Goal: Use online tool/utility: Utilize a website feature to perform a specific function

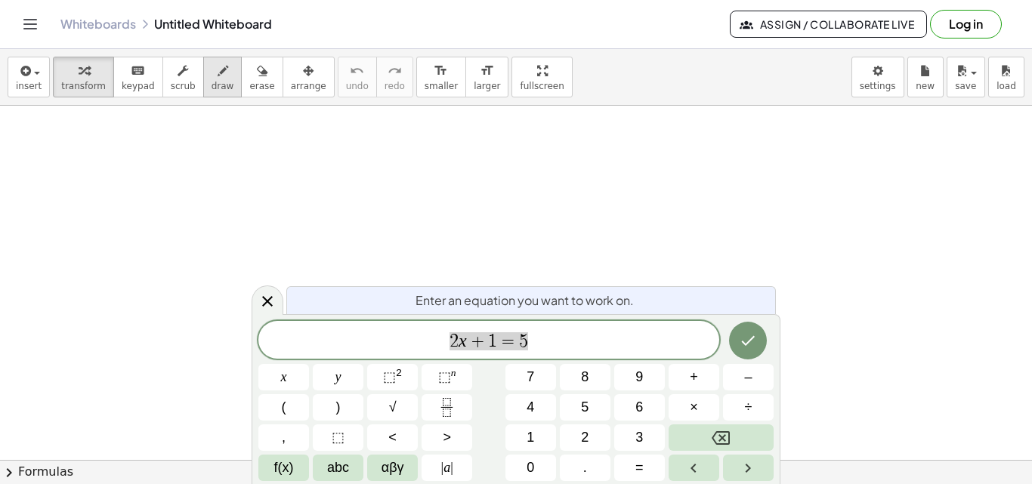
click at [212, 86] on span "draw" at bounding box center [223, 86] width 23 height 11
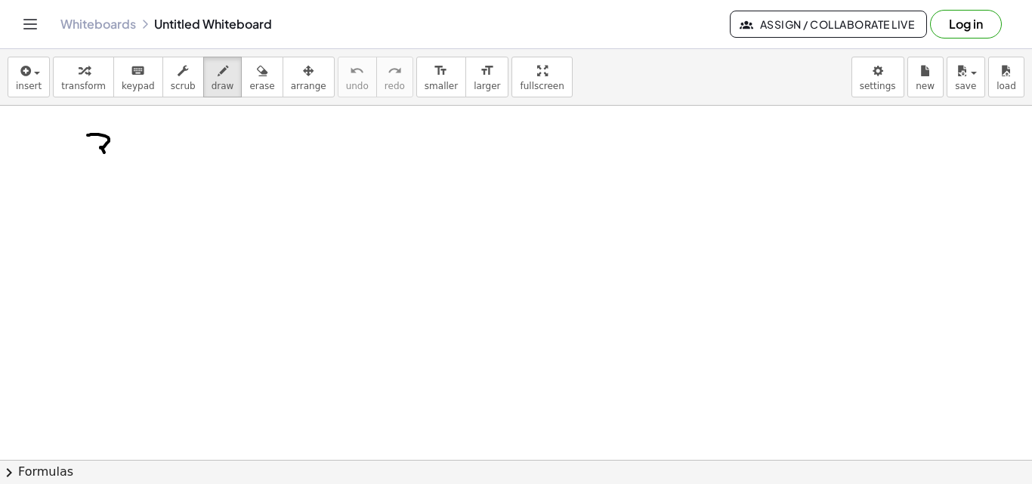
drag, startPoint x: 93, startPoint y: 134, endPoint x: 97, endPoint y: 162, distance: 28.2
drag, startPoint x: 244, startPoint y: 89, endPoint x: 219, endPoint y: 110, distance: 32.2
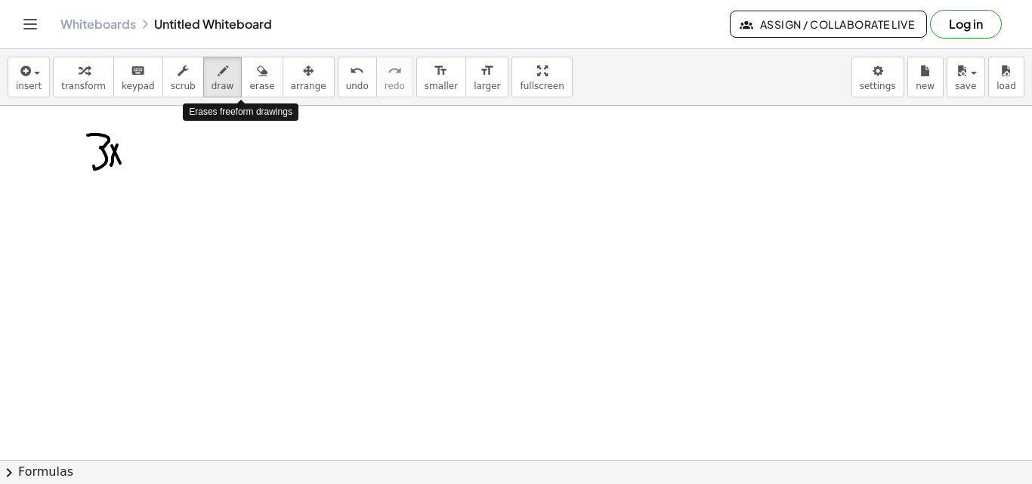
click at [249, 91] on span "erase" at bounding box center [261, 86] width 25 height 11
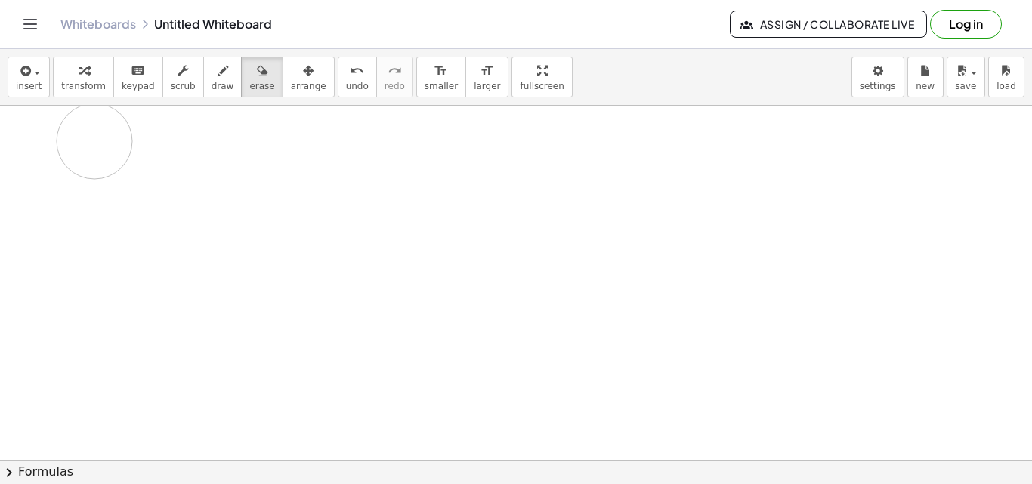
drag, startPoint x: 128, startPoint y: 145, endPoint x: 123, endPoint y: 119, distance: 27.0
drag, startPoint x: 194, startPoint y: 88, endPoint x: 192, endPoint y: 101, distance: 13.8
click at [203, 88] on button "draw" at bounding box center [222, 77] width 39 height 41
drag, startPoint x: 148, startPoint y: 134, endPoint x: 147, endPoint y: 153, distance: 18.1
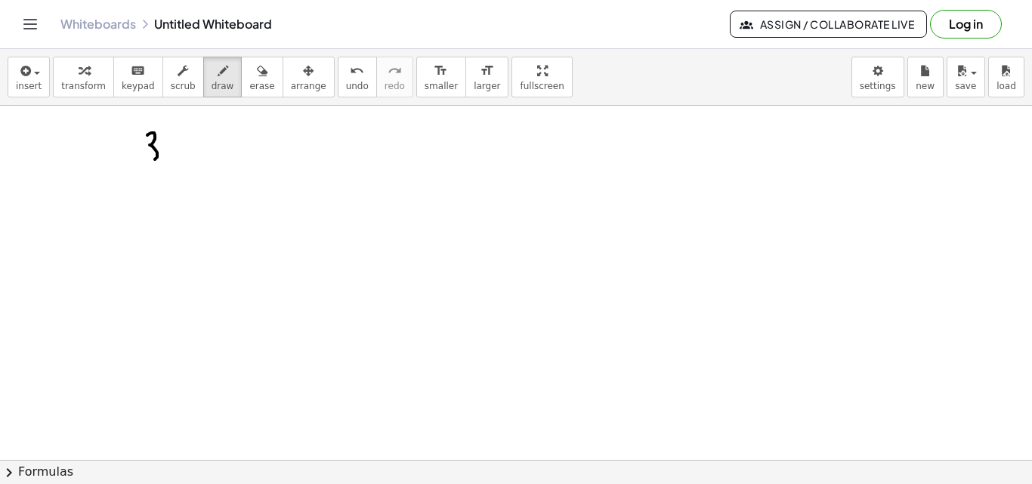
drag, startPoint x: 176, startPoint y: 156, endPoint x: 186, endPoint y: 156, distance: 9.8
drag, startPoint x: 183, startPoint y: 147, endPoint x: 183, endPoint y: 162, distance: 15.1
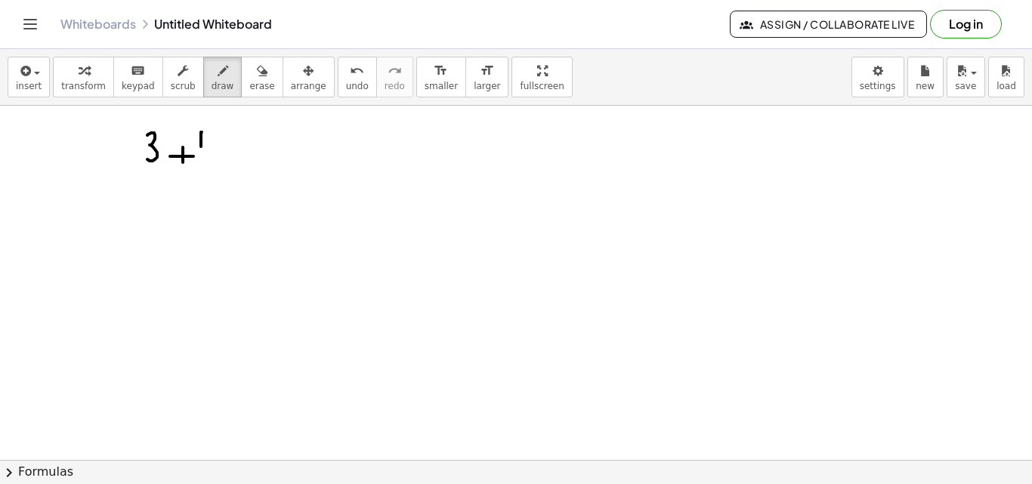
drag, startPoint x: 202, startPoint y: 132, endPoint x: 206, endPoint y: 151, distance: 19.4
drag, startPoint x: 233, startPoint y: 145, endPoint x: 243, endPoint y: 162, distance: 19.3
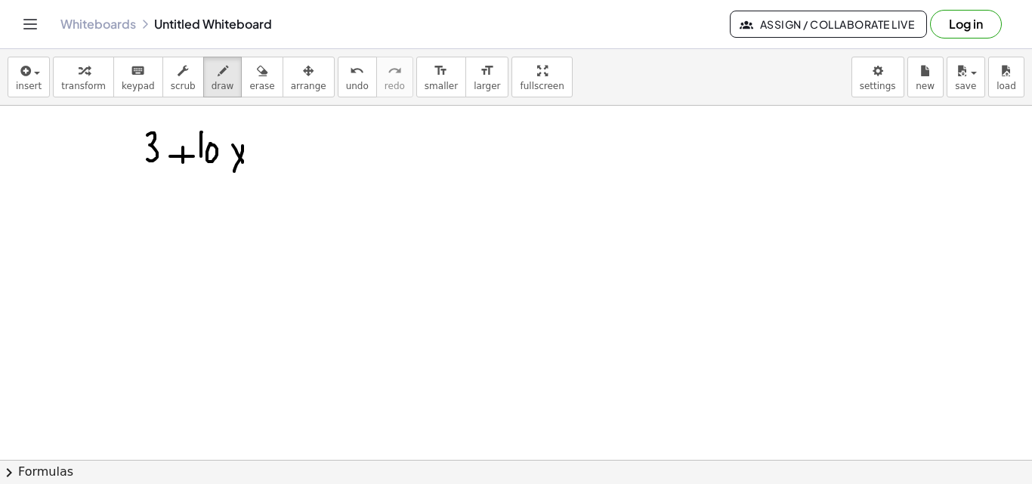
drag, startPoint x: 243, startPoint y: 146, endPoint x: 234, endPoint y: 171, distance: 27.0
drag, startPoint x: 266, startPoint y: 158, endPoint x: 281, endPoint y: 159, distance: 15.2
drag, startPoint x: 318, startPoint y: 130, endPoint x: 303, endPoint y: 156, distance: 29.8
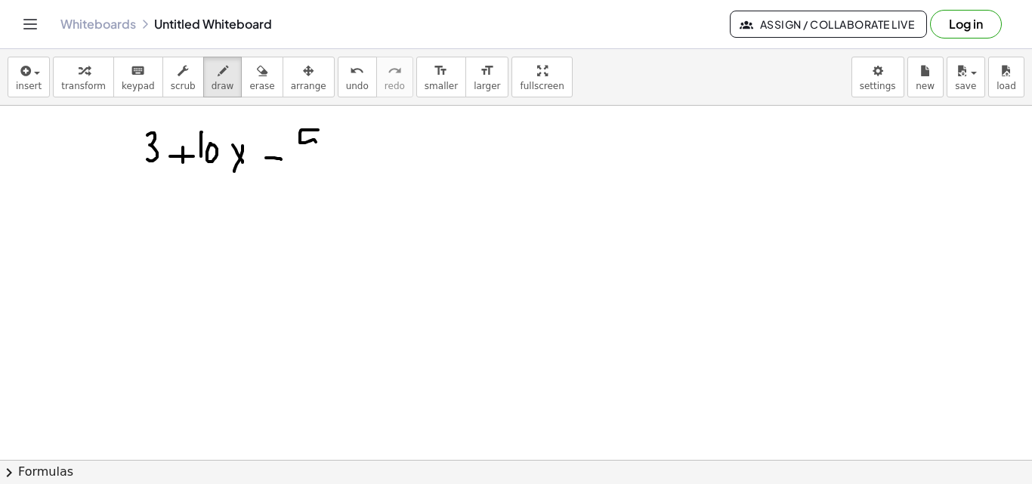
drag, startPoint x: 344, startPoint y: 149, endPoint x: 360, endPoint y: 147, distance: 15.2
drag, startPoint x: 343, startPoint y: 159, endPoint x: 360, endPoint y: 159, distance: 16.6
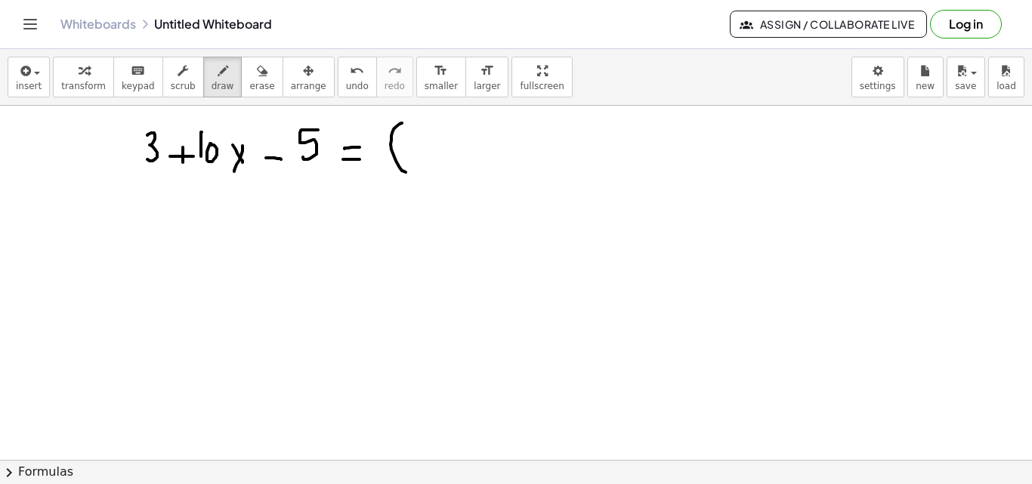
drag, startPoint x: 402, startPoint y: 123, endPoint x: 426, endPoint y: 158, distance: 42.3
drag, startPoint x: 416, startPoint y: 141, endPoint x: 466, endPoint y: 161, distance: 53.9
drag, startPoint x: 458, startPoint y: 153, endPoint x: 480, endPoint y: 151, distance: 22.7
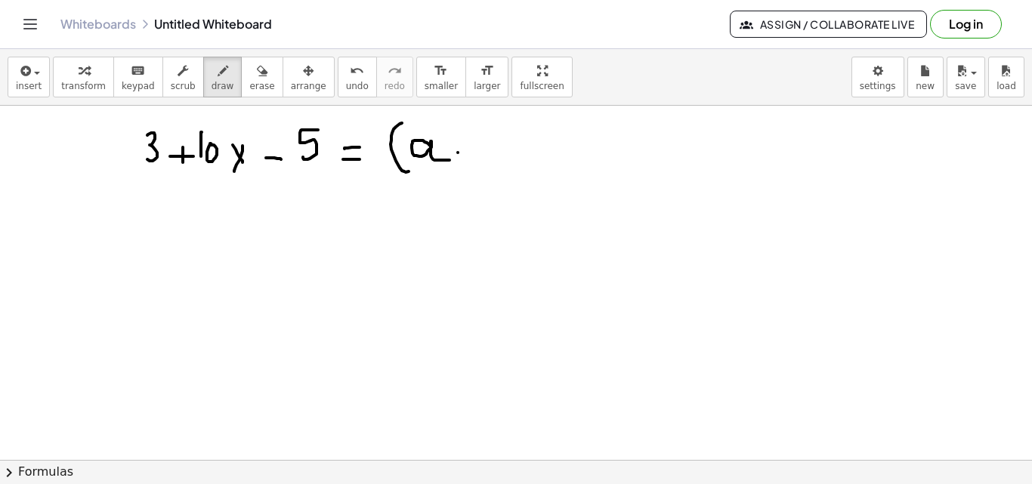
drag, startPoint x: 470, startPoint y: 146, endPoint x: 467, endPoint y: 162, distance: 16.9
drag, startPoint x: 494, startPoint y: 129, endPoint x: 493, endPoint y: 148, distance: 18.9
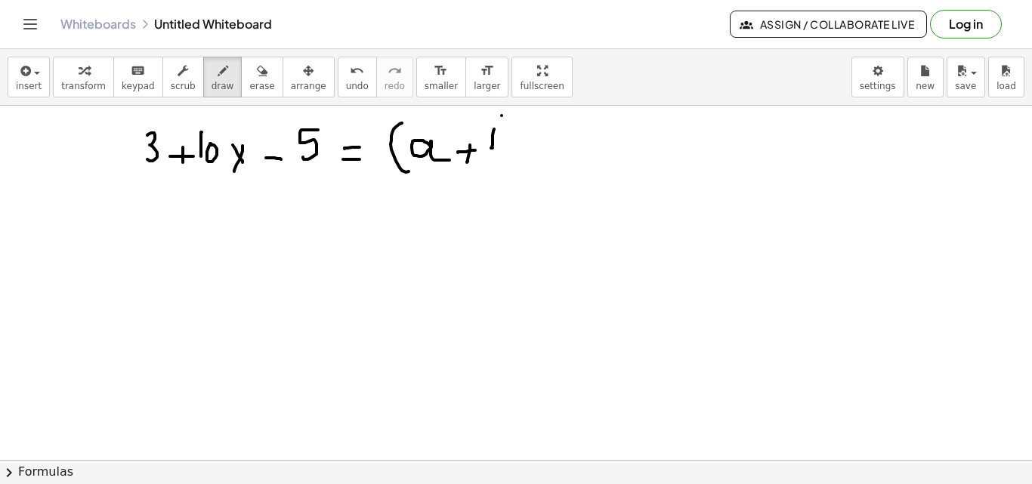
drag, startPoint x: 502, startPoint y: 116, endPoint x: 508, endPoint y: 172, distance: 57.0
drag, startPoint x: 528, startPoint y: 141, endPoint x: 545, endPoint y: 150, distance: 19.6
drag, startPoint x: 541, startPoint y: 144, endPoint x: 528, endPoint y: 156, distance: 18.2
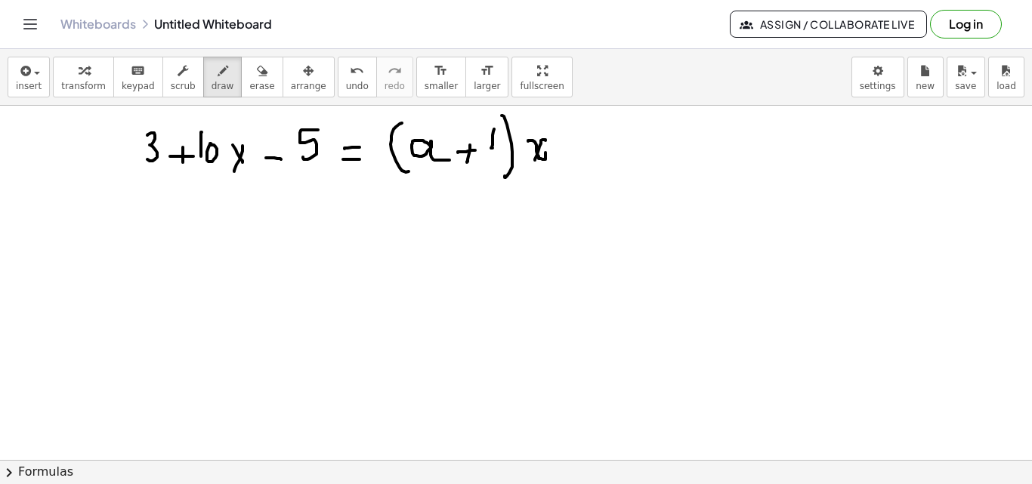
drag, startPoint x: 570, startPoint y: 158, endPoint x: 584, endPoint y: 156, distance: 13.7
drag, startPoint x: 591, startPoint y: 137, endPoint x: 616, endPoint y: 163, distance: 36.3
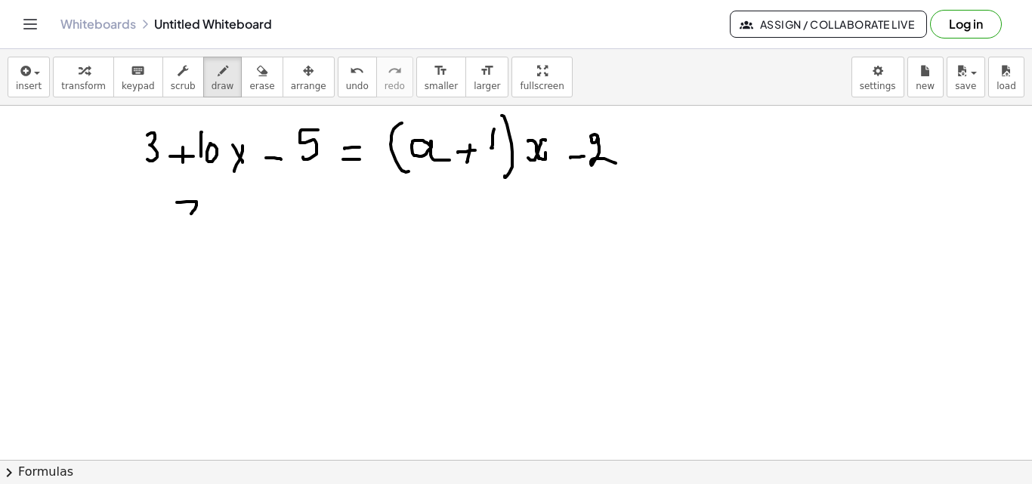
drag, startPoint x: 177, startPoint y: 202, endPoint x: 187, endPoint y: 233, distance: 32.5
drag, startPoint x: 222, startPoint y: 231, endPoint x: 237, endPoint y: 227, distance: 15.6
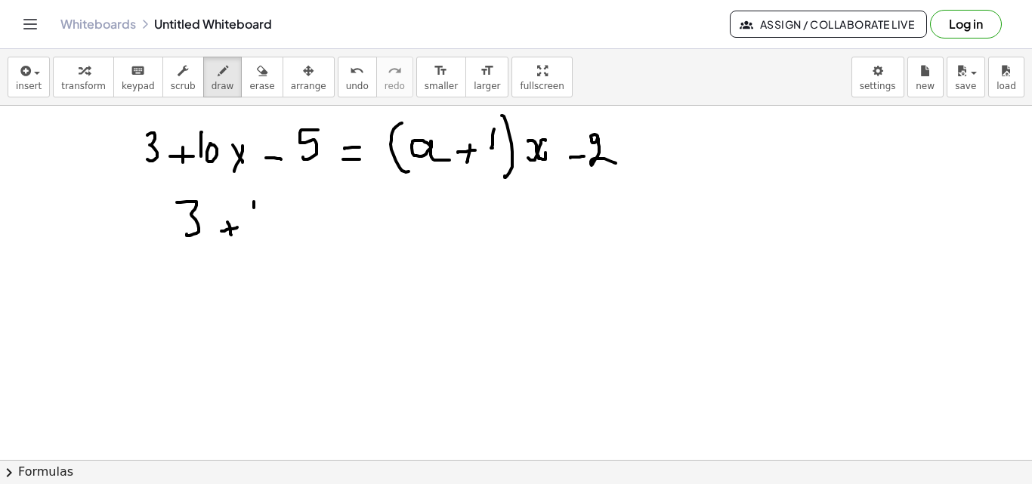
drag, startPoint x: 254, startPoint y: 203, endPoint x: 264, endPoint y: 218, distance: 18.0
drag, startPoint x: 309, startPoint y: 208, endPoint x: 296, endPoint y: 230, distance: 26.0
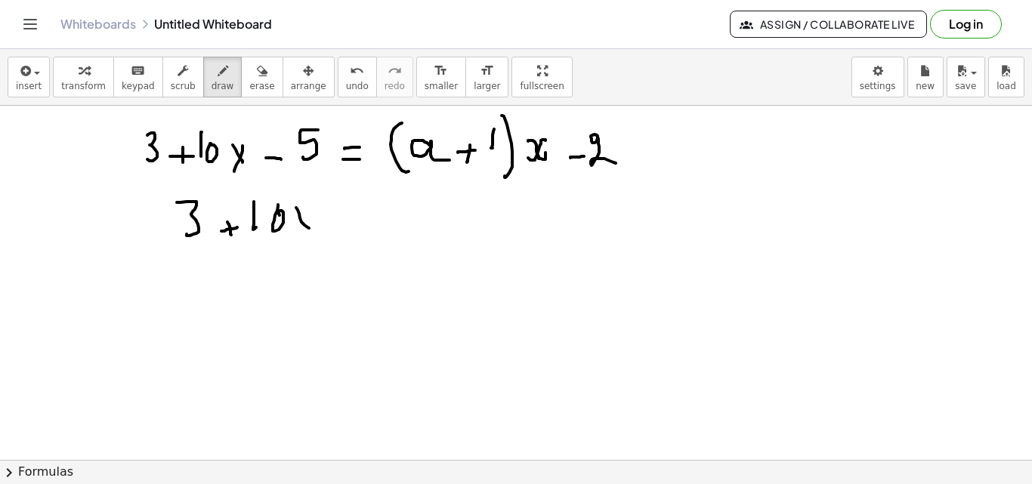
drag, startPoint x: 333, startPoint y: 221, endPoint x: 360, endPoint y: 207, distance: 30.8
drag, startPoint x: 366, startPoint y: 196, endPoint x: 373, endPoint y: 220, distance: 25.1
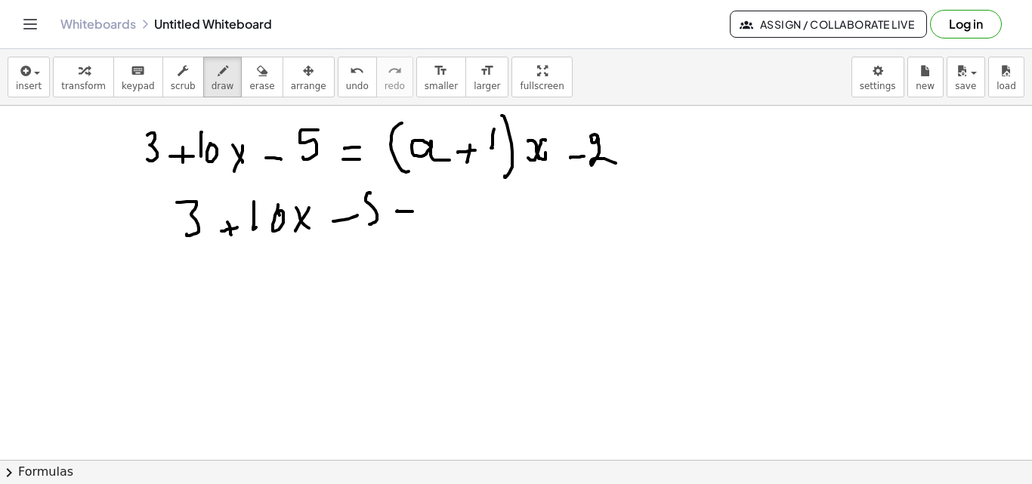
drag
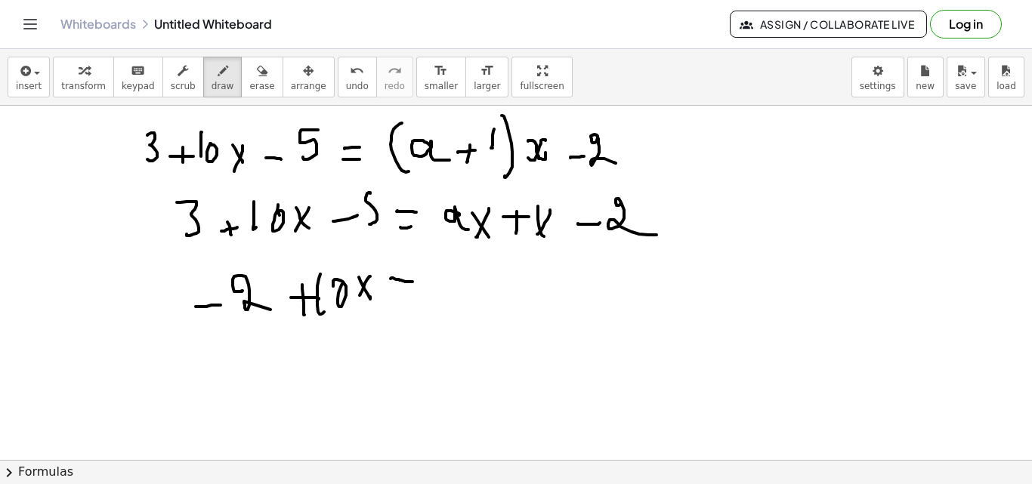
drag, startPoint x: 427, startPoint y: 289, endPoint x: 446, endPoint y: 301, distance: 22.4
drag, startPoint x: 466, startPoint y: 285, endPoint x: 478, endPoint y: 277, distance: 14.3
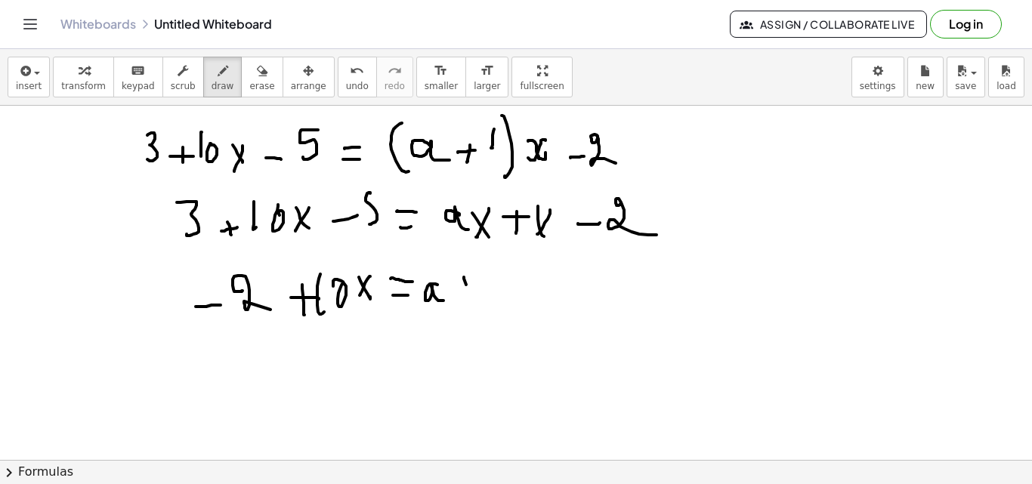
drag, startPoint x: 474, startPoint y: 283, endPoint x: 465, endPoint y: 301, distance: 19.3
drag, startPoint x: 481, startPoint y: 293, endPoint x: 508, endPoint y: 290, distance: 27.4
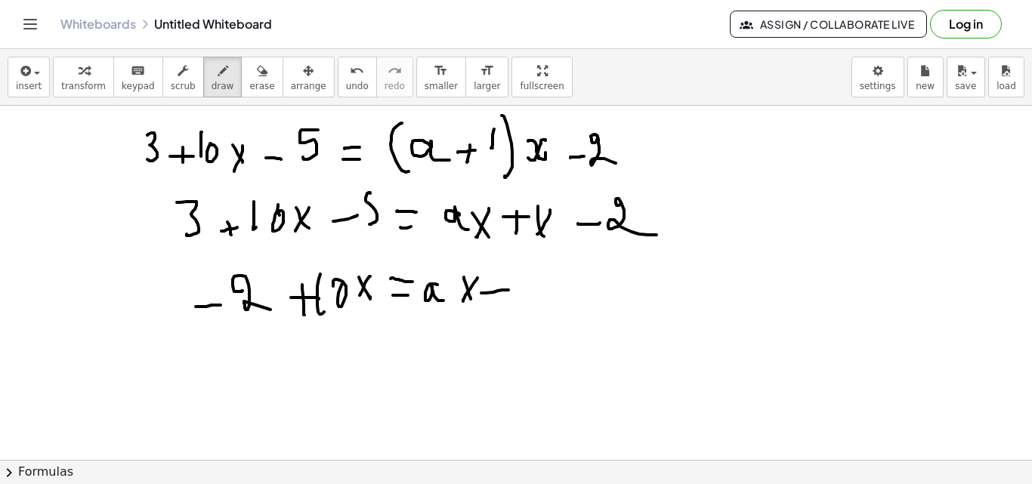
drag, startPoint x: 539, startPoint y: 283, endPoint x: 525, endPoint y: 296, distance: 19.3
drag, startPoint x: 531, startPoint y: 296, endPoint x: 558, endPoint y: 297, distance: 26.5
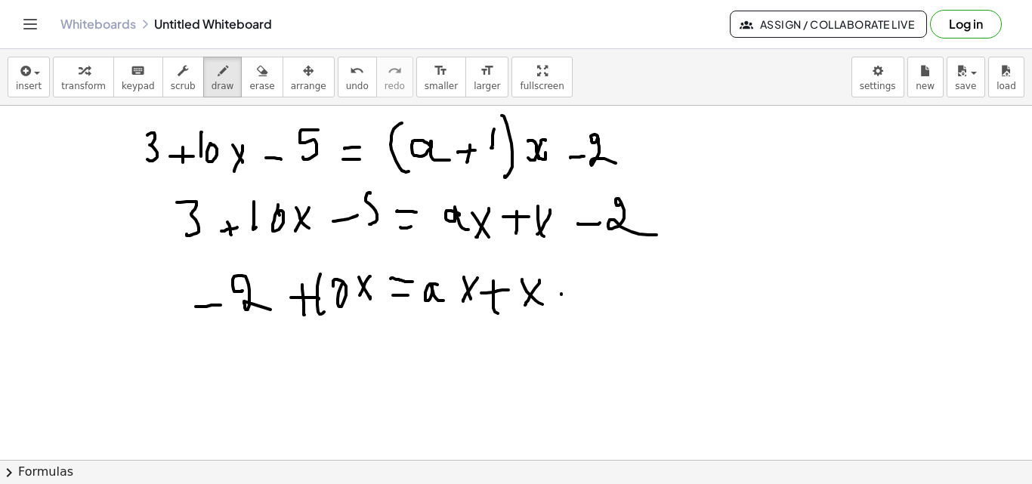
drag, startPoint x: 561, startPoint y: 294, endPoint x: 619, endPoint y: 275, distance: 60.4
drag, startPoint x: 615, startPoint y: 286, endPoint x: 562, endPoint y: 357, distance: 87.9
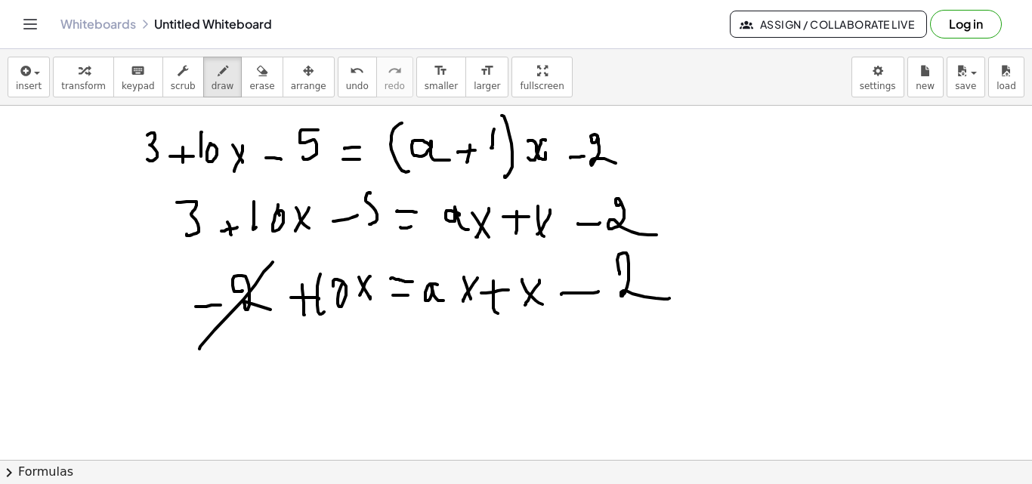
drag, startPoint x: 249, startPoint y: 381, endPoint x: 275, endPoint y: 380, distance: 26.5
drag, startPoint x: 256, startPoint y: 393, endPoint x: 264, endPoint y: 394, distance: 7.6
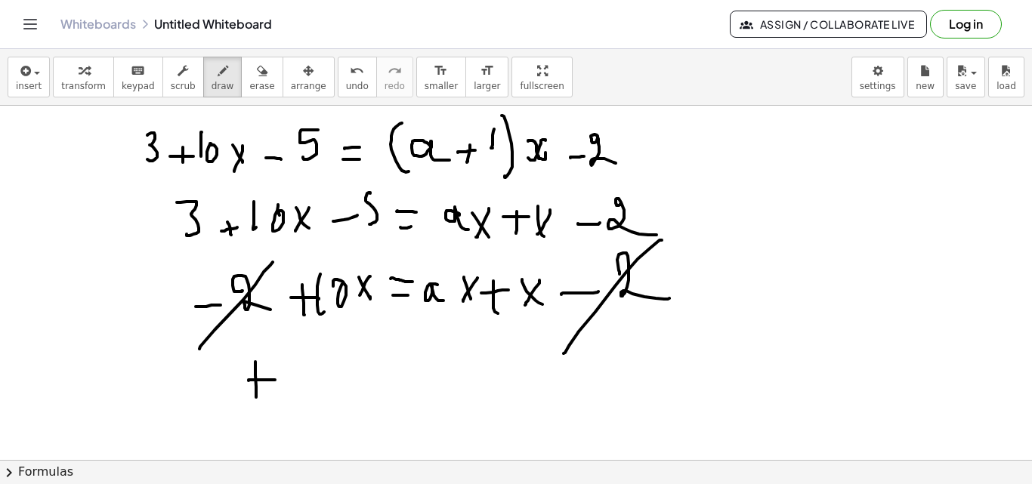
drag, startPoint x: 292, startPoint y: 345, endPoint x: 298, endPoint y: 389, distance: 44.2
drag, startPoint x: 318, startPoint y: 383, endPoint x: 362, endPoint y: 360, distance: 49.7
drag, startPoint x: 382, startPoint y: 372, endPoint x: 391, endPoint y: 348, distance: 25.8
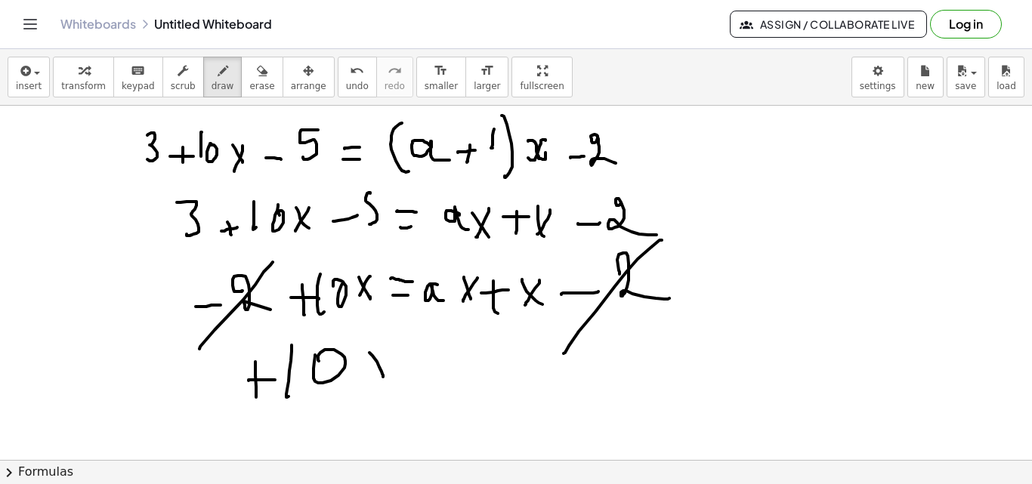
drag, startPoint x: 431, startPoint y: 354, endPoint x: 440, endPoint y: 363, distance: 12.9
drag, startPoint x: 439, startPoint y: 374, endPoint x: 479, endPoint y: 356, distance: 44.0
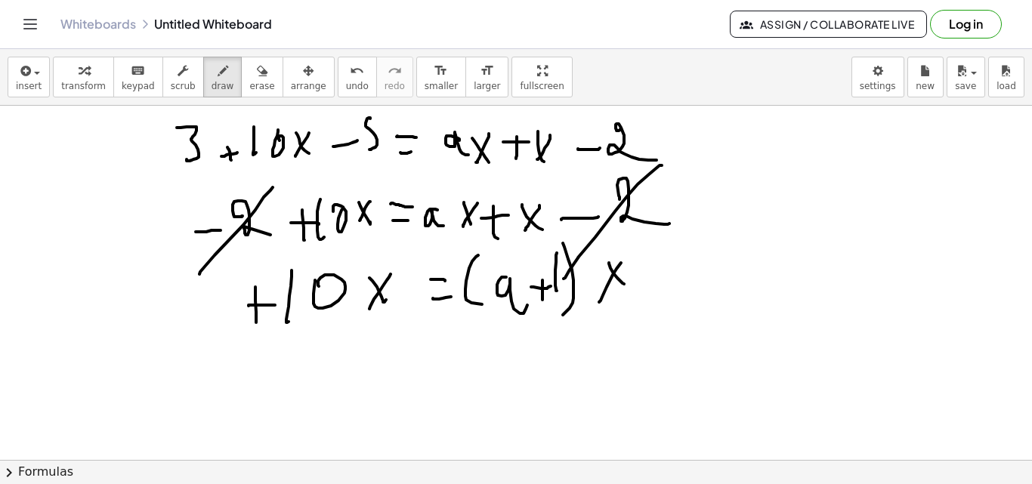
scroll to position [123, 0]
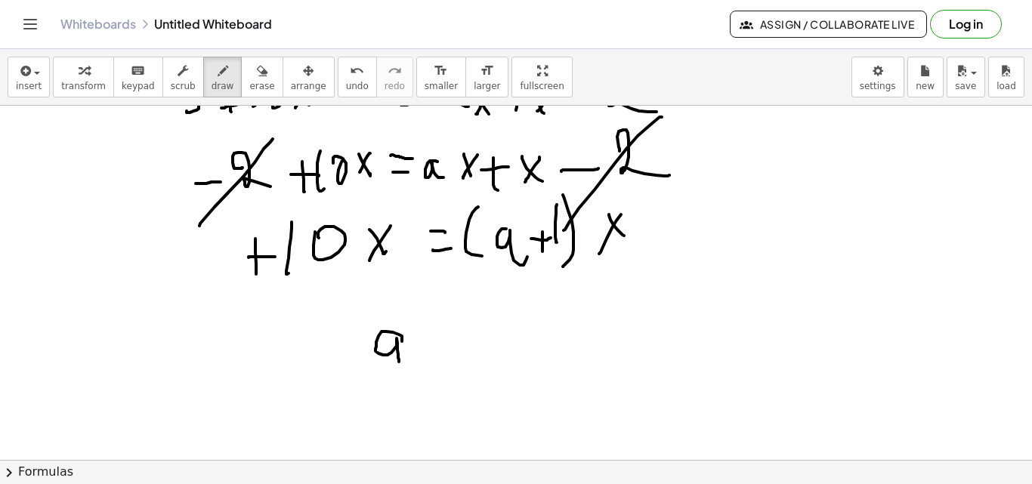
click at [400, 362] on div at bounding box center [516, 386] width 1032 height 807
click at [453, 334] on div at bounding box center [516, 386] width 1032 height 807
click at [454, 358] on div at bounding box center [516, 386] width 1032 height 807
click at [499, 363] on div at bounding box center [516, 386] width 1032 height 807
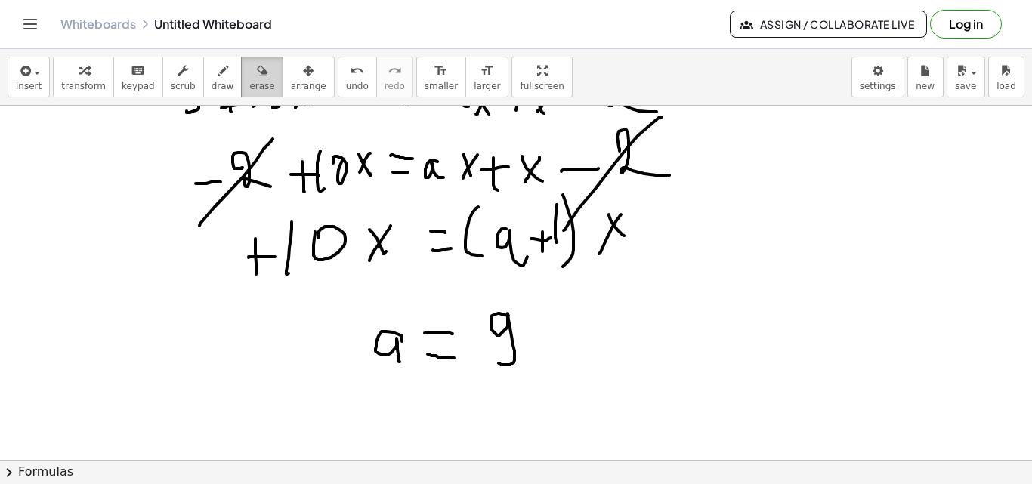
click at [241, 63] on button "erase" at bounding box center [262, 77] width 42 height 41
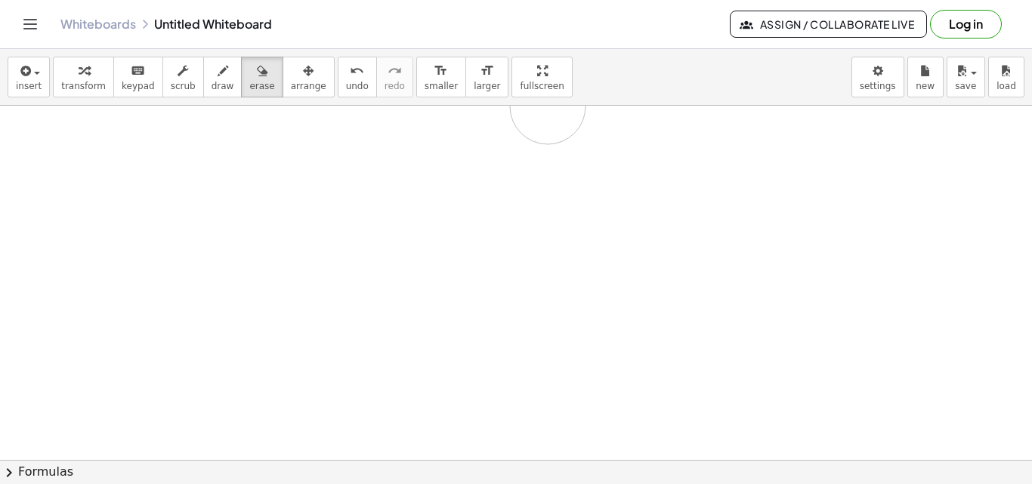
click at [793, 120] on div at bounding box center [516, 386] width 1032 height 807
click at [205, 113] on div at bounding box center [516, 460] width 1032 height 709
click at [210, 93] on button "draw" at bounding box center [222, 77] width 39 height 41
click at [216, 145] on div at bounding box center [516, 460] width 1032 height 709
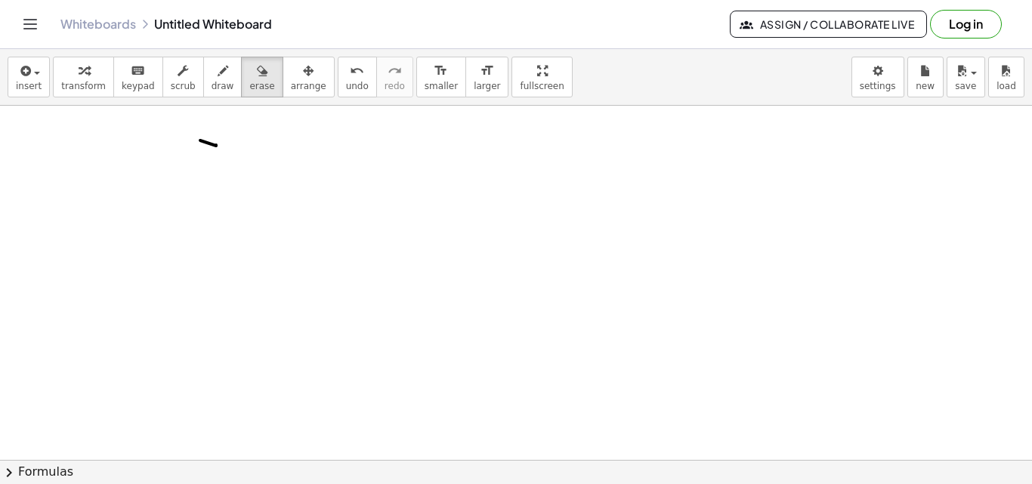
click at [249, 84] on span "erase" at bounding box center [261, 86] width 25 height 11
click at [209, 139] on div at bounding box center [516, 460] width 1032 height 709
click at [206, 94] on button "draw" at bounding box center [222, 77] width 39 height 41
click at [249, 203] on div at bounding box center [516, 460] width 1032 height 709
click at [328, 157] on div at bounding box center [516, 460] width 1032 height 709
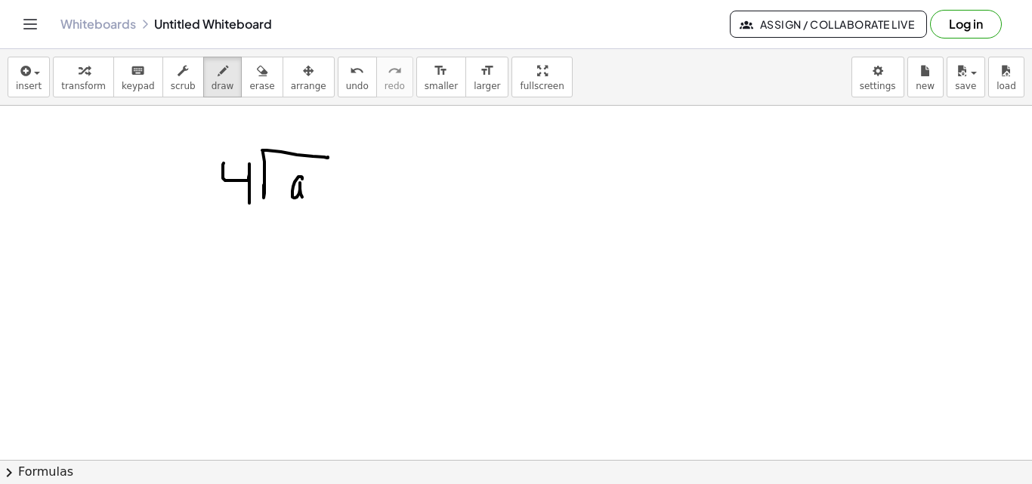
click at [314, 190] on div at bounding box center [516, 460] width 1032 height 709
click at [374, 176] on div at bounding box center [516, 460] width 1032 height 709
click at [385, 192] on div at bounding box center [516, 460] width 1032 height 709
click at [414, 199] on div at bounding box center [516, 460] width 1032 height 709
click at [450, 160] on div at bounding box center [516, 460] width 1032 height 709
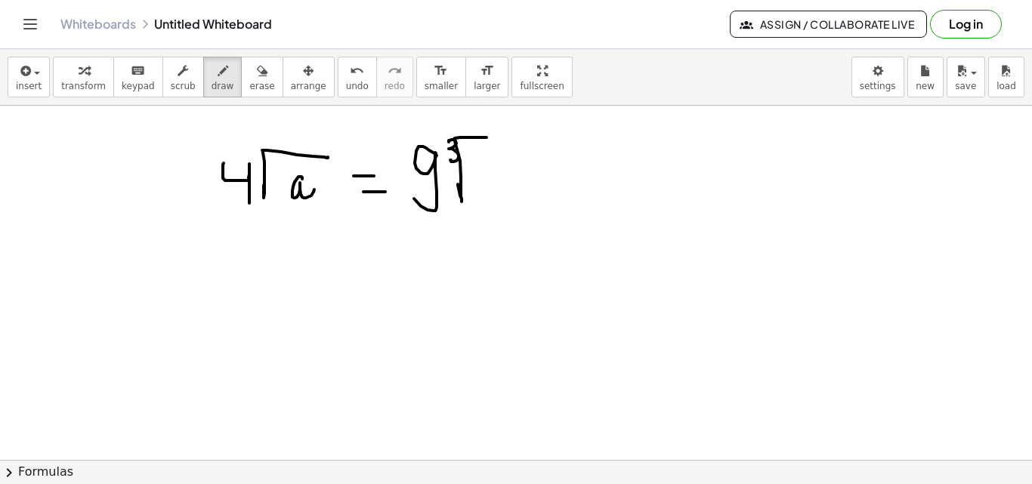
click at [509, 136] on div at bounding box center [516, 460] width 1032 height 709
click at [481, 191] on div at bounding box center [516, 460] width 1032 height 709
click at [241, 95] on button "erase" at bounding box center [262, 77] width 42 height 41
click at [298, 193] on div at bounding box center [516, 460] width 1032 height 709
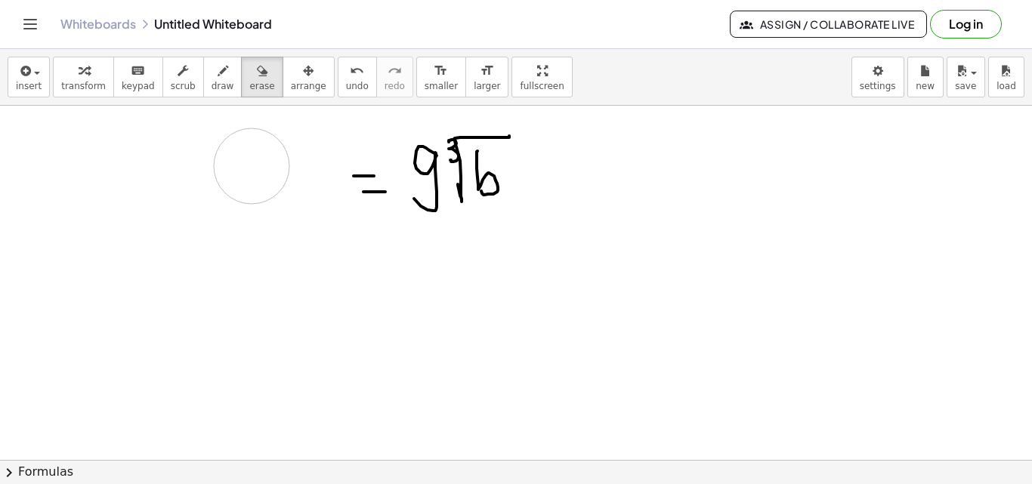
click at [246, 172] on div at bounding box center [516, 460] width 1032 height 709
click at [212, 84] on span "draw" at bounding box center [223, 86] width 23 height 11
click at [212, 200] on div at bounding box center [516, 460] width 1032 height 709
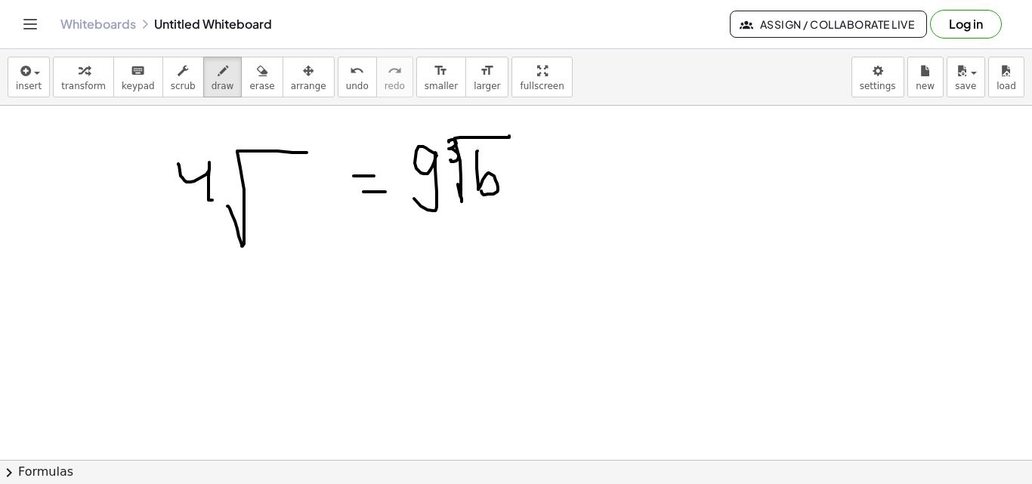
click at [341, 152] on div at bounding box center [516, 460] width 1032 height 709
click at [317, 182] on div at bounding box center [516, 460] width 1032 height 709
click at [322, 194] on div at bounding box center [516, 460] width 1032 height 709
click at [279, 230] on div at bounding box center [516, 460] width 1032 height 709
drag, startPoint x: 517, startPoint y: 299, endPoint x: 542, endPoint y: 287, distance: 27.7
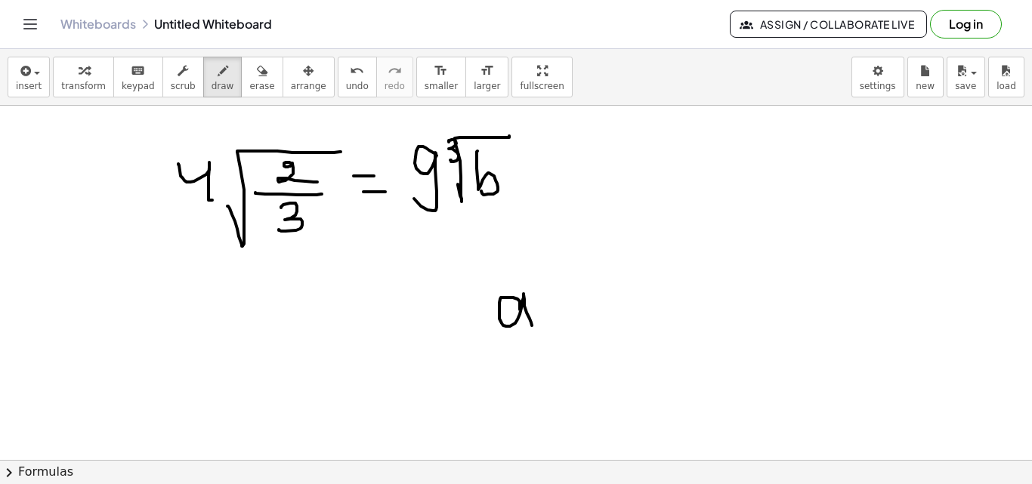
click at [539, 327] on div at bounding box center [516, 460] width 1032 height 709
drag, startPoint x: 541, startPoint y: 270, endPoint x: 549, endPoint y: 284, distance: 16.6
click at [549, 284] on div at bounding box center [516, 460] width 1032 height 709
drag, startPoint x: 552, startPoint y: 262, endPoint x: 527, endPoint y: 284, distance: 33.2
click at [527, 284] on div at bounding box center [516, 460] width 1032 height 709
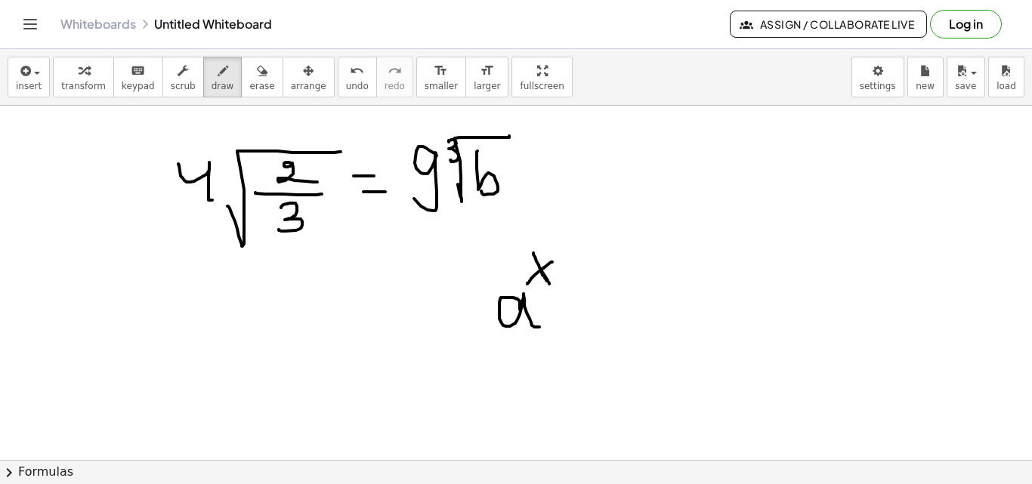
drag, startPoint x: 543, startPoint y: 276, endPoint x: 549, endPoint y: 281, distance: 8.0
click at [549, 281] on div at bounding box center [516, 460] width 1032 height 709
drag, startPoint x: 607, startPoint y: 306, endPoint x: 623, endPoint y: 307, distance: 15.9
click at [623, 307] on div at bounding box center [516, 460] width 1032 height 709
drag, startPoint x: 592, startPoint y: 322, endPoint x: 617, endPoint y: 320, distance: 25.0
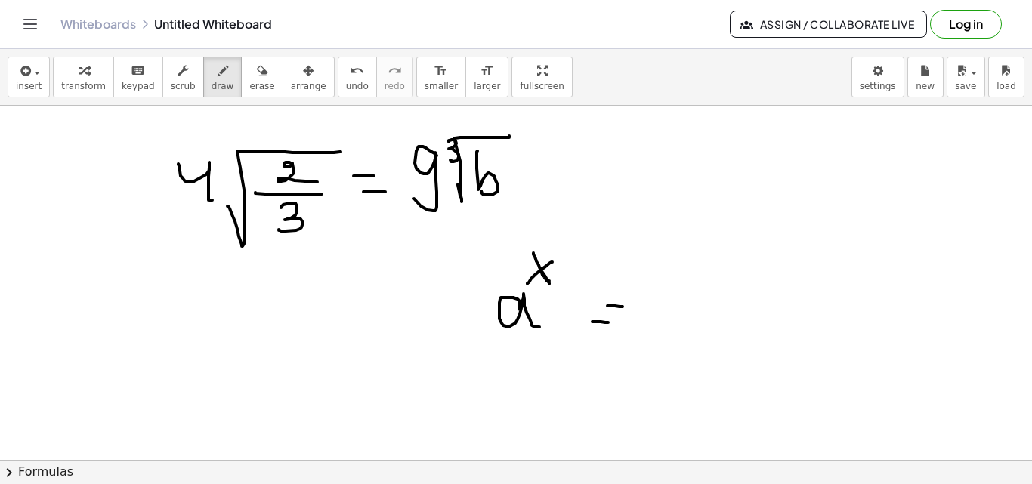
click at [611, 323] on div at bounding box center [516, 460] width 1032 height 709
drag, startPoint x: 650, startPoint y: 298, endPoint x: 649, endPoint y: 308, distance: 9.9
click at [649, 308] on div at bounding box center [516, 460] width 1032 height 709
drag, startPoint x: 118, startPoint y: 303, endPoint x: 113, endPoint y: 317, distance: 14.3
click at [109, 330] on div at bounding box center [516, 460] width 1032 height 709
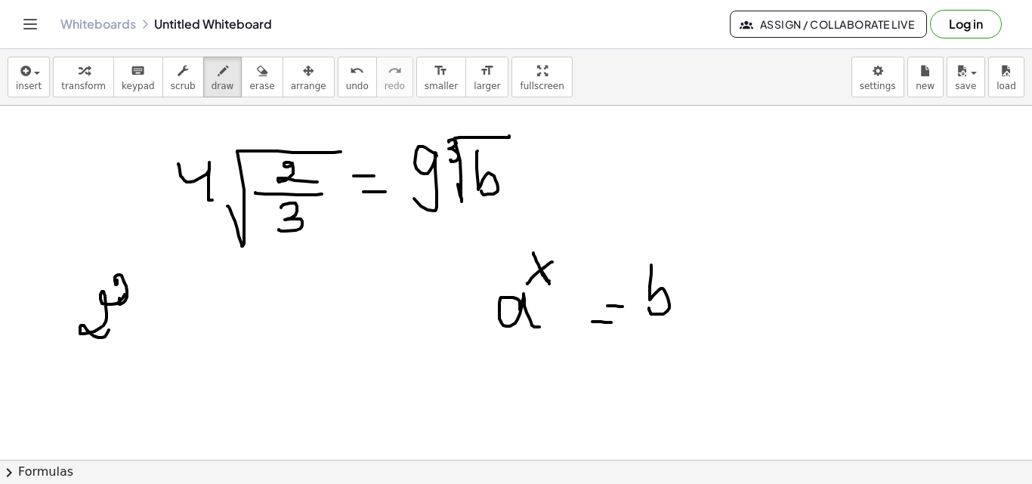
drag, startPoint x: 117, startPoint y: 283, endPoint x: 160, endPoint y: 304, distance: 48.3
click at [141, 304] on div at bounding box center [516, 460] width 1032 height 709
drag, startPoint x: 156, startPoint y: 319, endPoint x: 202, endPoint y: 324, distance: 46.4
click at [203, 324] on div at bounding box center [516, 460] width 1032 height 709
drag, startPoint x: 204, startPoint y: 335, endPoint x: 268, endPoint y: 306, distance: 70.7
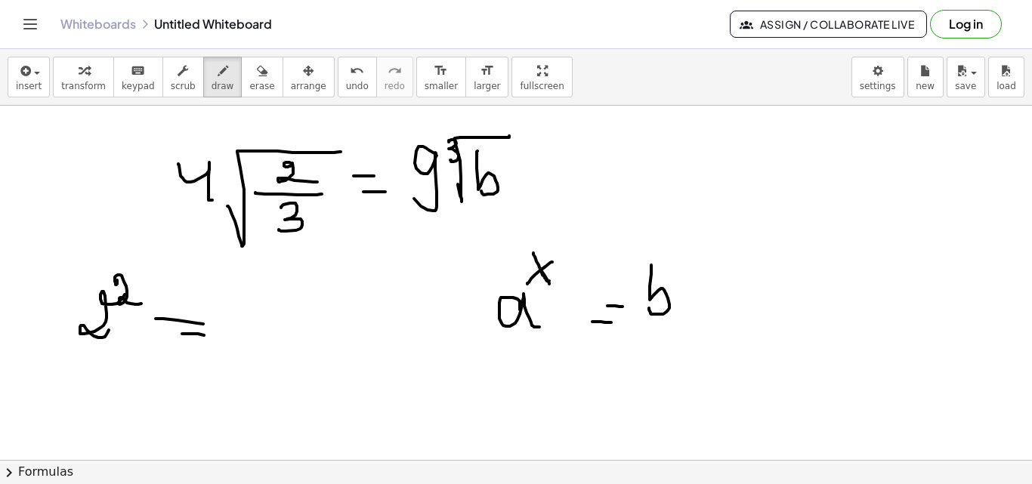
click at [209, 335] on div at bounding box center [516, 460] width 1032 height 709
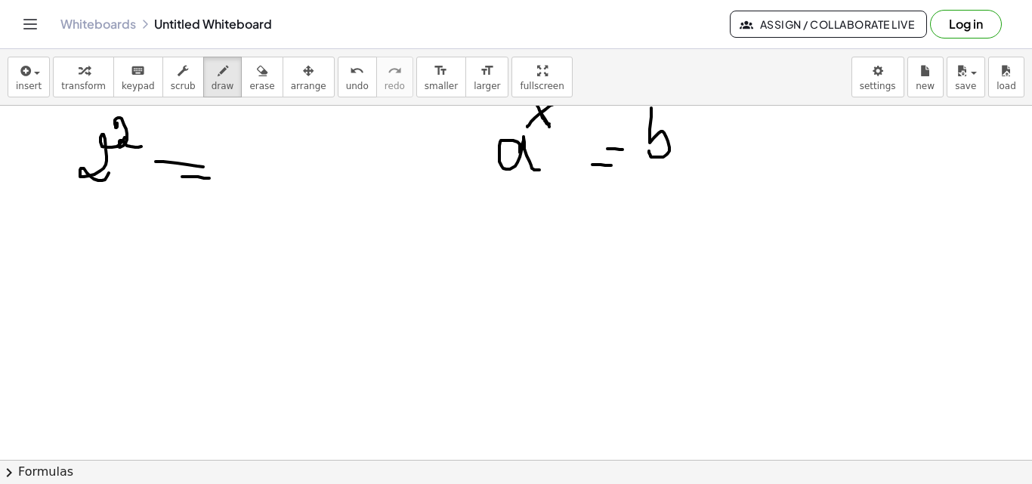
scroll to position [181, 0]
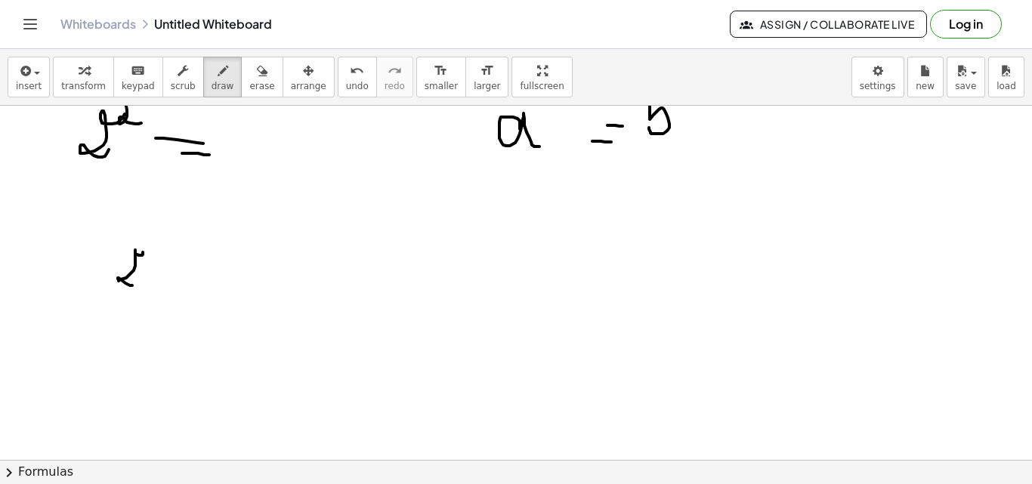
drag, startPoint x: 143, startPoint y: 252, endPoint x: 156, endPoint y: 244, distance: 15.3
click at [135, 283] on div at bounding box center [516, 279] width 1032 height 709
drag, startPoint x: 150, startPoint y: 242, endPoint x: 156, endPoint y: 260, distance: 19.1
click at [154, 259] on div at bounding box center [516, 279] width 1032 height 709
drag, startPoint x: 166, startPoint y: 311, endPoint x: 267, endPoint y: 217, distance: 138.4
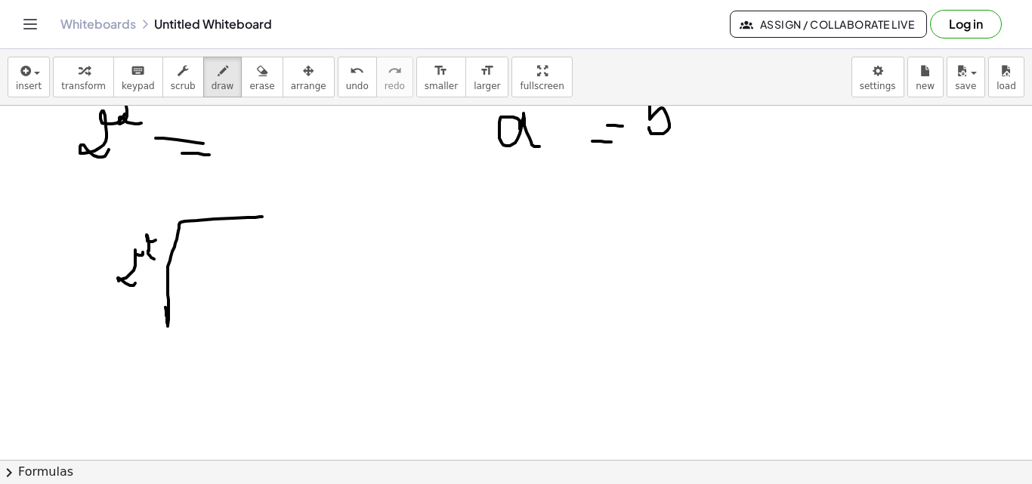
click at [267, 217] on div at bounding box center [516, 279] width 1032 height 709
drag, startPoint x: 214, startPoint y: 255, endPoint x: 231, endPoint y: 278, distance: 29.2
click at [231, 278] on div at bounding box center [516, 279] width 1032 height 709
drag, startPoint x: 190, startPoint y: 292, endPoint x: 254, endPoint y: 294, distance: 63.5
click at [253, 294] on div at bounding box center [516, 279] width 1032 height 709
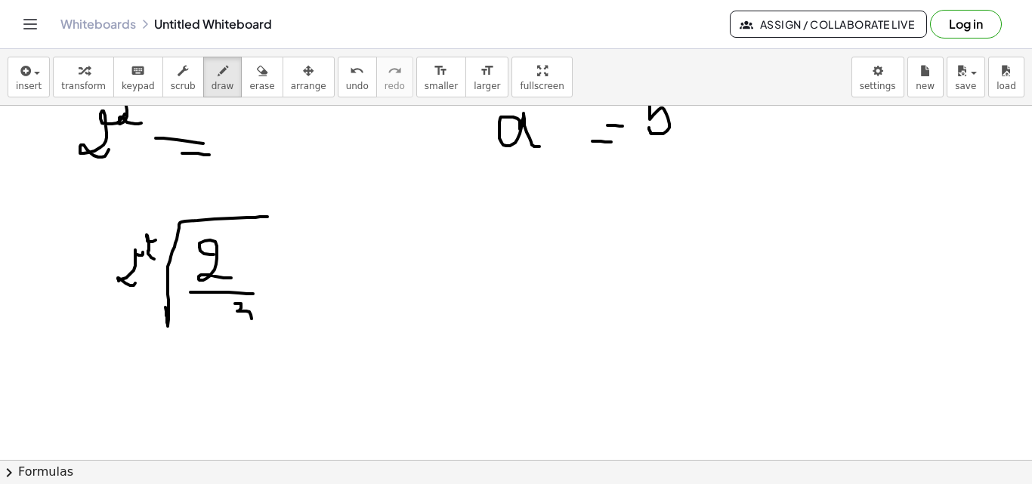
drag, startPoint x: 235, startPoint y: 304, endPoint x: 216, endPoint y: 324, distance: 27.8
click at [217, 327] on div at bounding box center [516, 279] width 1032 height 709
drag, startPoint x: 304, startPoint y: 259, endPoint x: 328, endPoint y: 261, distance: 24.3
click at [332, 258] on div at bounding box center [516, 279] width 1032 height 709
drag, startPoint x: 313, startPoint y: 273, endPoint x: 354, endPoint y: 261, distance: 42.5
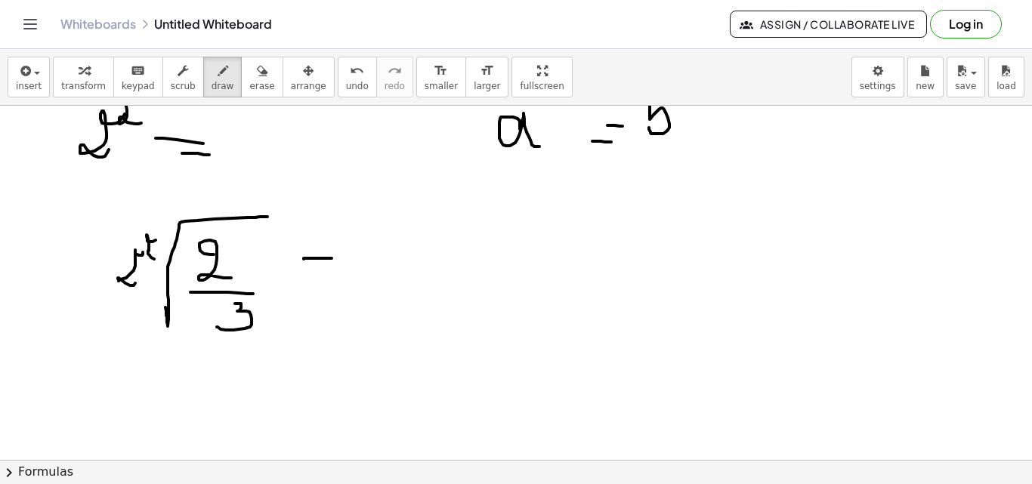
click at [341, 270] on div at bounding box center [516, 279] width 1032 height 709
drag, startPoint x: 364, startPoint y: 228, endPoint x: 358, endPoint y: 274, distance: 46.5
click at [357, 277] on div at bounding box center [516, 279] width 1032 height 709
drag, startPoint x: 388, startPoint y: 197, endPoint x: 392, endPoint y: 216, distance: 19.3
click at [392, 216] on div at bounding box center [516, 279] width 1032 height 709
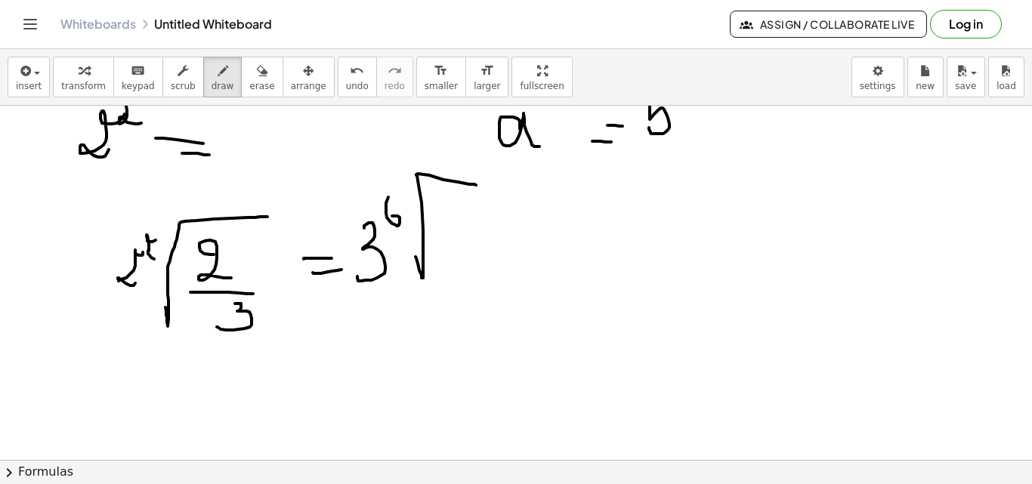
drag, startPoint x: 416, startPoint y: 257, endPoint x: 461, endPoint y: 217, distance: 60.5
click at [477, 187] on div at bounding box center [516, 279] width 1032 height 709
drag, startPoint x: 448, startPoint y: 199, endPoint x: 437, endPoint y: 234, distance: 36.3
click at [437, 235] on div at bounding box center [516, 279] width 1032 height 709
drag, startPoint x: 620, startPoint y: 251, endPoint x: 653, endPoint y: 270, distance: 38.0
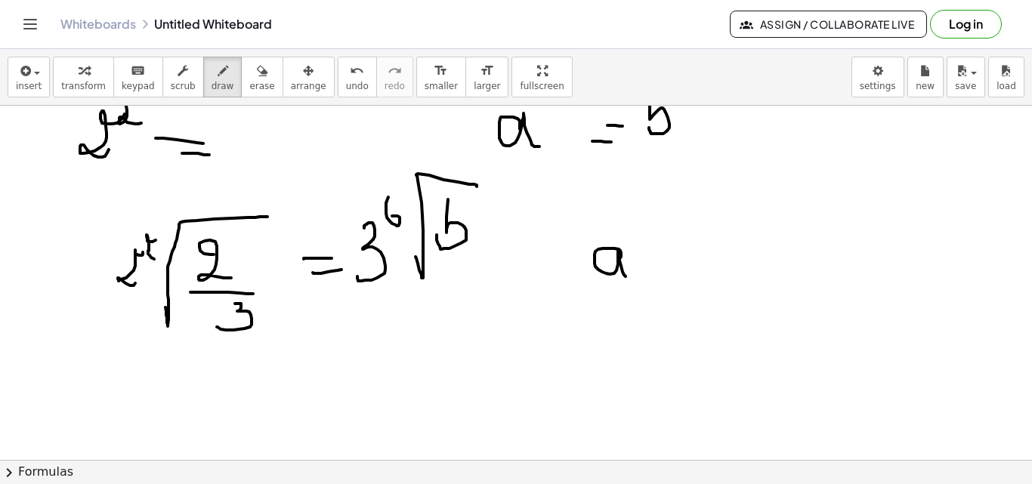
click at [647, 278] on div at bounding box center [516, 279] width 1032 height 709
drag, startPoint x: 629, startPoint y: 197, endPoint x: 629, endPoint y: 218, distance: 20.4
click at [629, 218] on div at bounding box center [516, 279] width 1032 height 709
drag, startPoint x: 642, startPoint y: 193, endPoint x: 640, endPoint y: 214, distance: 21.3
click at [644, 213] on div at bounding box center [516, 279] width 1032 height 709
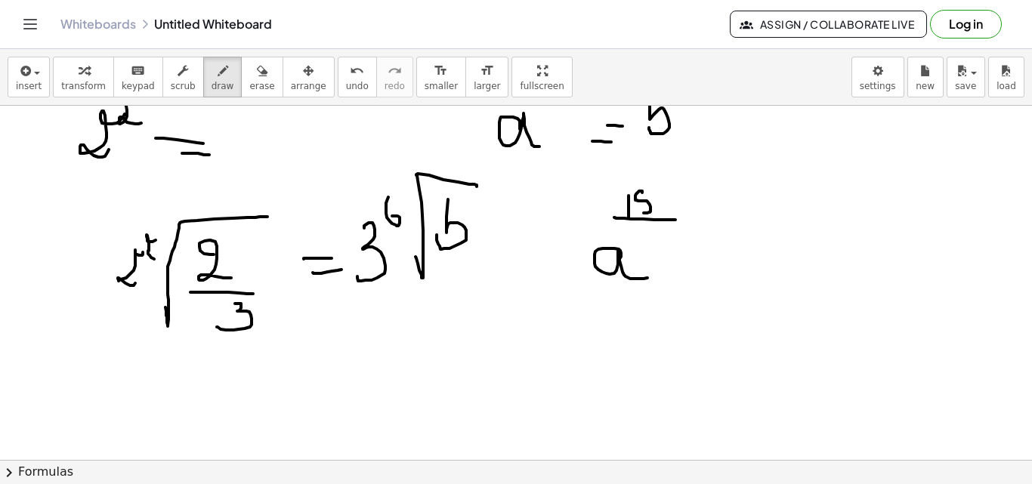
drag, startPoint x: 614, startPoint y: 218, endPoint x: 650, endPoint y: 228, distance: 37.0
click at [675, 221] on div at bounding box center [516, 279] width 1032 height 709
drag, startPoint x: 644, startPoint y: 227, endPoint x: 669, endPoint y: 239, distance: 27.4
click at [660, 239] on div at bounding box center [516, 279] width 1032 height 709
drag, startPoint x: 712, startPoint y: 251, endPoint x: 720, endPoint y: 262, distance: 13.6
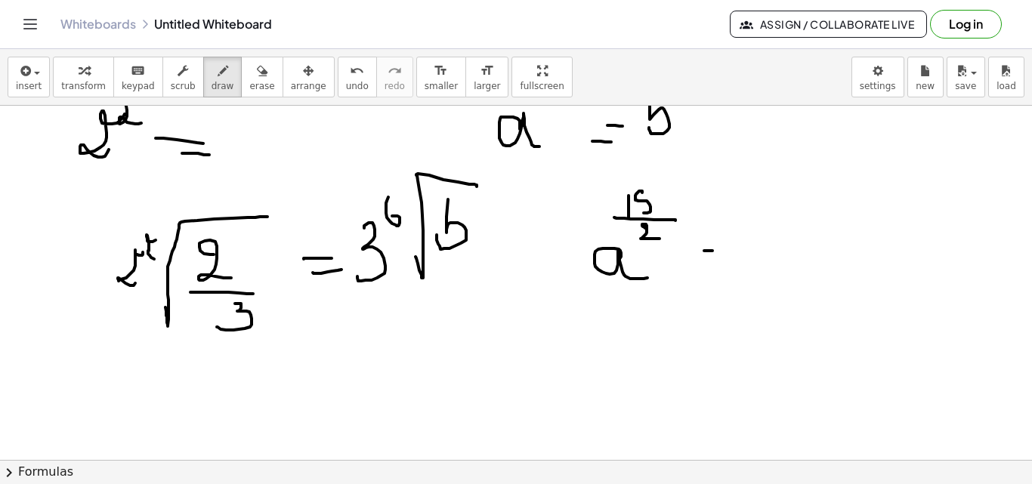
click at [731, 252] on div at bounding box center [516, 279] width 1032 height 709
drag, startPoint x: 731, startPoint y: 264, endPoint x: 763, endPoint y: 253, distance: 34.2
click at [752, 261] on div at bounding box center [516, 279] width 1032 height 709
drag, startPoint x: 771, startPoint y: 250, endPoint x: 768, endPoint y: 266, distance: 16.2
click at [771, 268] on div at bounding box center [516, 279] width 1032 height 709
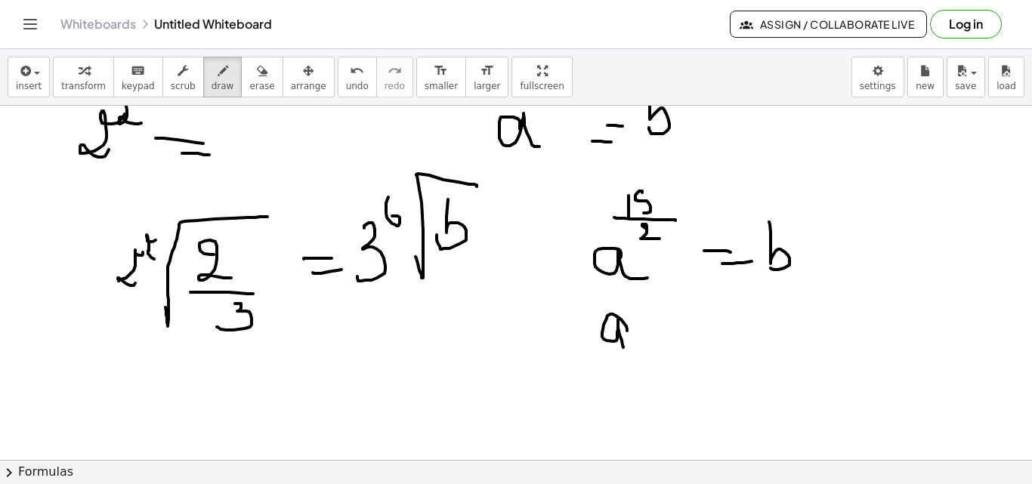
drag, startPoint x: 627, startPoint y: 331, endPoint x: 635, endPoint y: 341, distance: 13.0
click at [625, 348] on div at bounding box center [516, 279] width 1032 height 709
drag, startPoint x: 666, startPoint y: 320, endPoint x: 675, endPoint y: 320, distance: 8.3
click at [679, 317] on div at bounding box center [516, 279] width 1032 height 709
drag, startPoint x: 661, startPoint y: 338, endPoint x: 679, endPoint y: 332, distance: 19.1
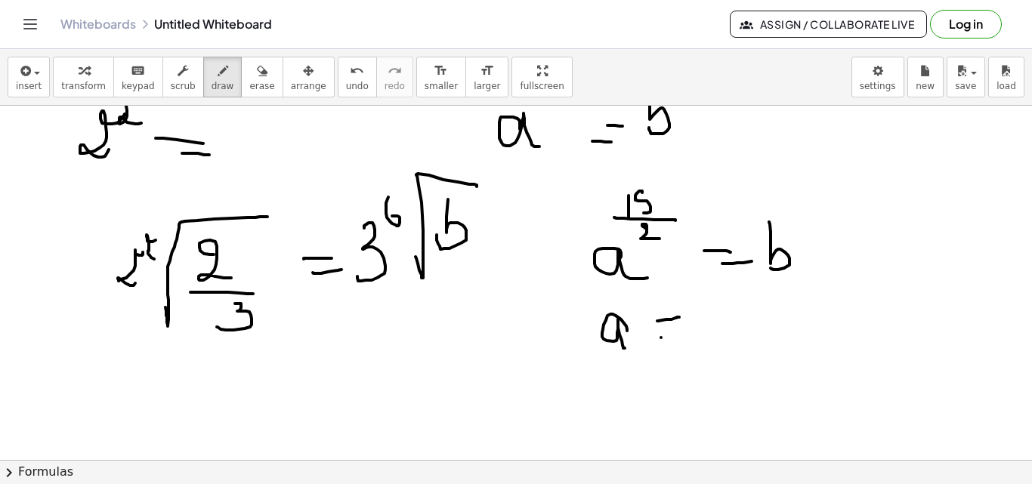
click at [678, 332] on div at bounding box center [516, 279] width 1032 height 709
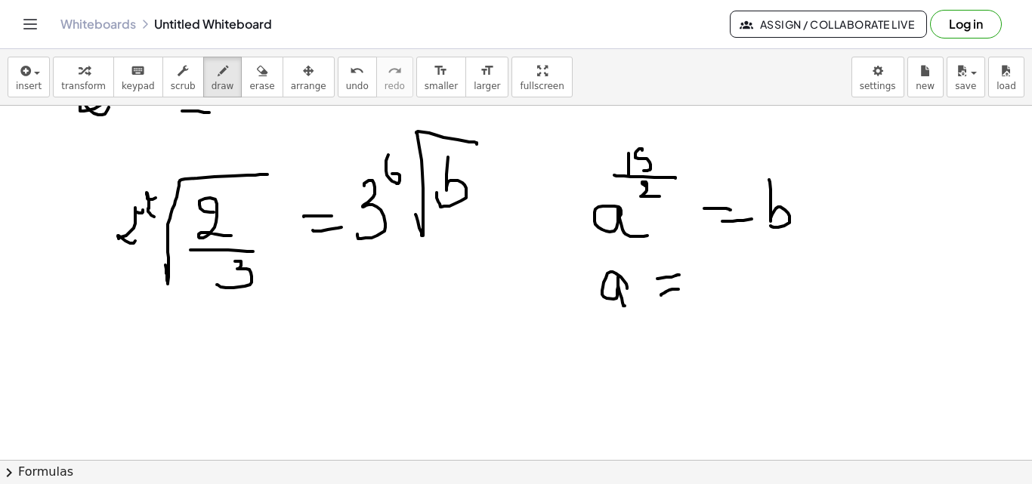
scroll to position [272, 0]
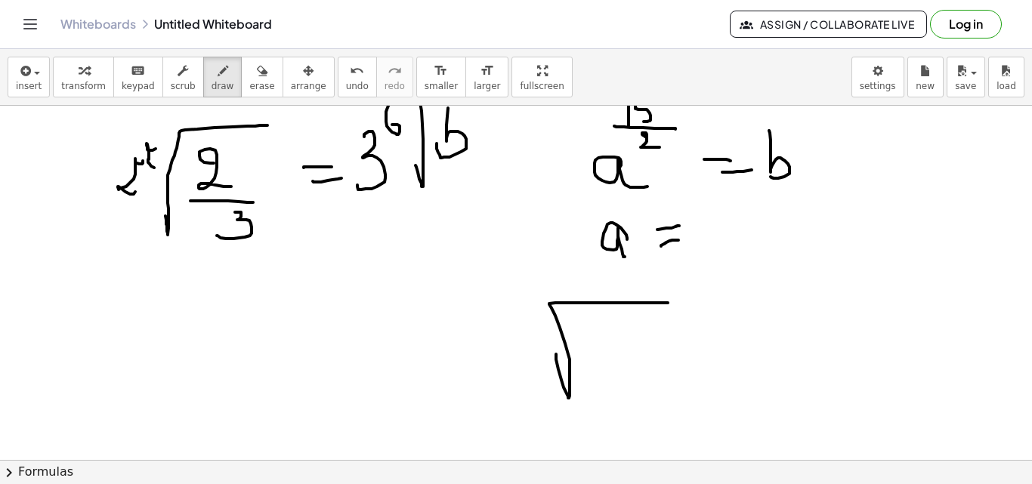
drag, startPoint x: 566, startPoint y: 392, endPoint x: 668, endPoint y: 303, distance: 135.5
click at [668, 303] on div at bounding box center [516, 188] width 1032 height 709
drag, startPoint x: 604, startPoint y: 326, endPoint x: 631, endPoint y: 353, distance: 37.4
click at [631, 349] on div at bounding box center [516, 188] width 1032 height 709
drag, startPoint x: 592, startPoint y: 364, endPoint x: 638, endPoint y: 371, distance: 45.8
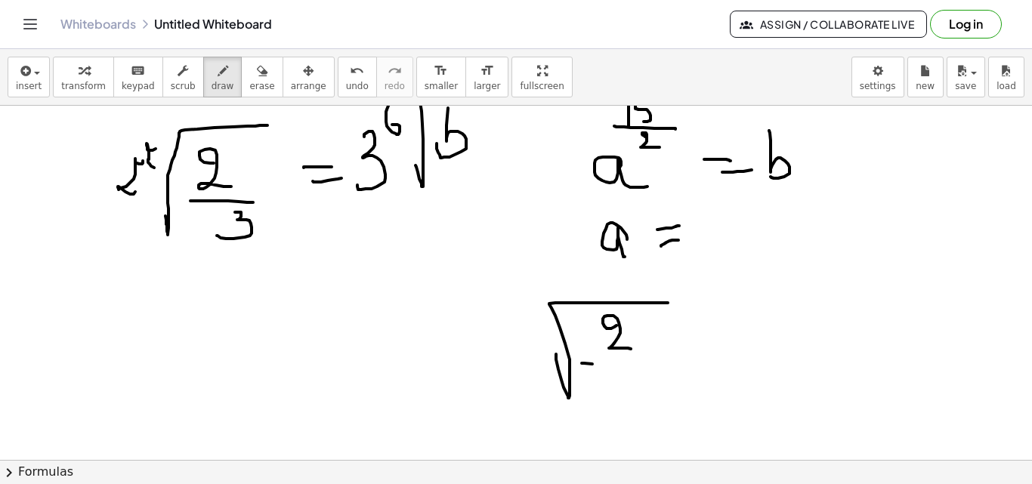
click at [646, 364] on div at bounding box center [516, 188] width 1032 height 709
click at [593, 414] on div at bounding box center [516, 188] width 1032 height 709
click at [603, 422] on div at bounding box center [516, 188] width 1032 height 709
click at [647, 409] on div at bounding box center [516, 188] width 1032 height 709
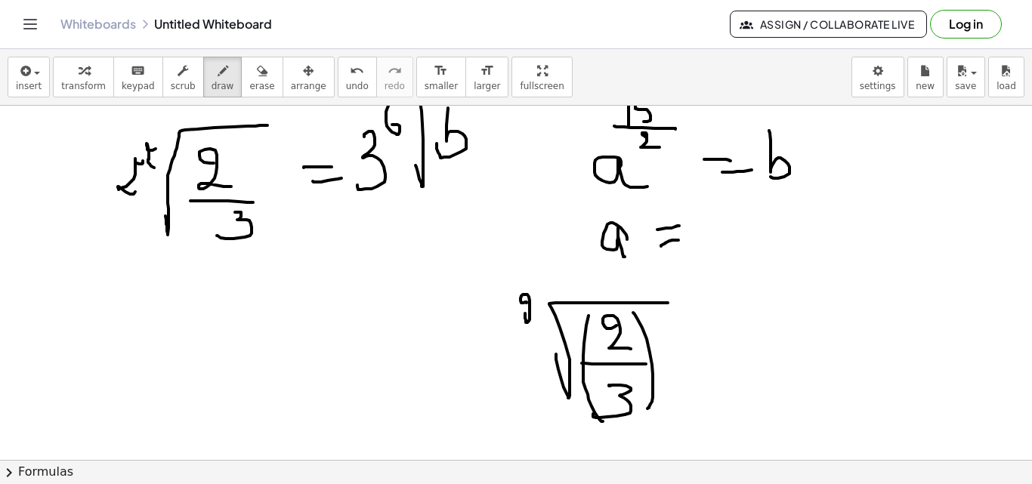
click at [542, 317] on div at bounding box center [516, 188] width 1032 height 709
click at [660, 334] on div at bounding box center [516, 188] width 1032 height 709
click at [672, 338] on div at bounding box center [516, 188] width 1032 height 709
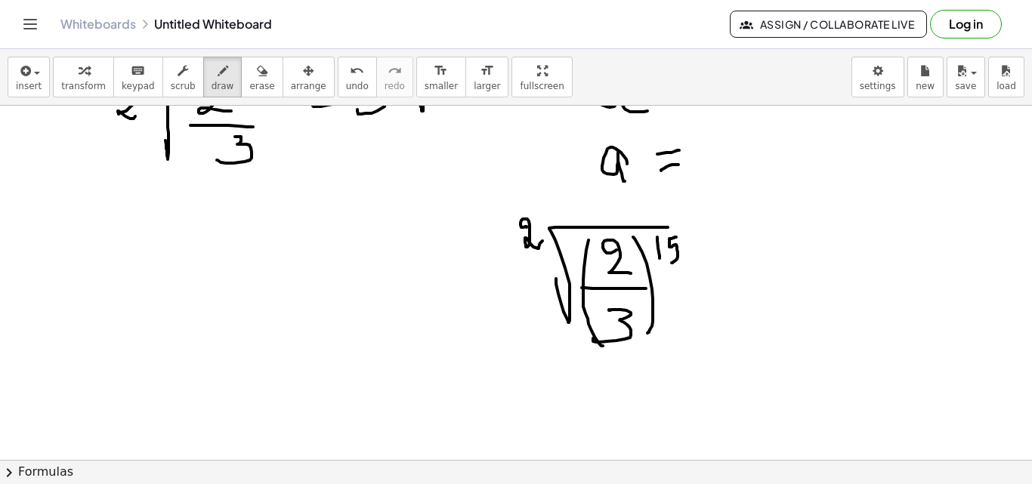
scroll to position [351, 0]
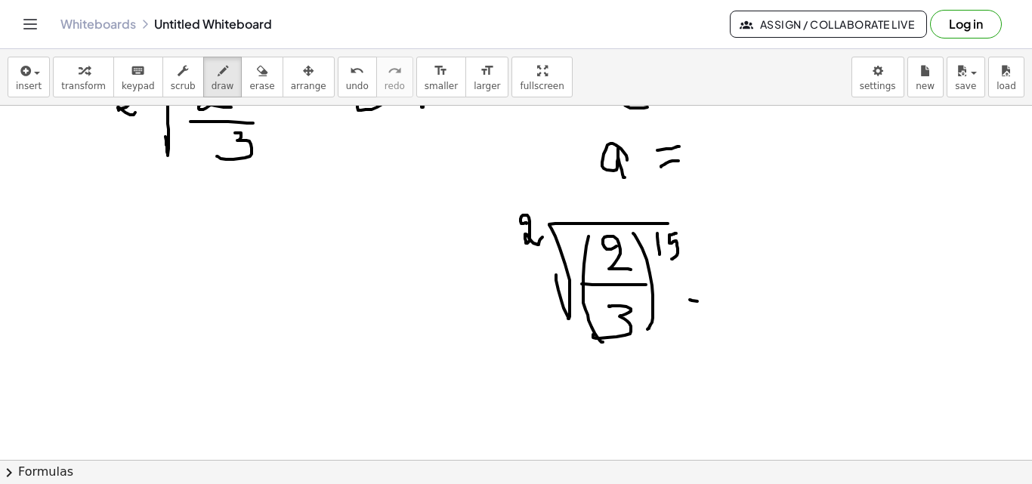
click at [702, 301] on div at bounding box center [516, 285] width 1032 height 1063
click at [718, 314] on div at bounding box center [516, 285] width 1032 height 1063
click at [858, 242] on div at bounding box center [516, 285] width 1032 height 1063
click at [789, 367] on div at bounding box center [516, 285] width 1032 height 1063
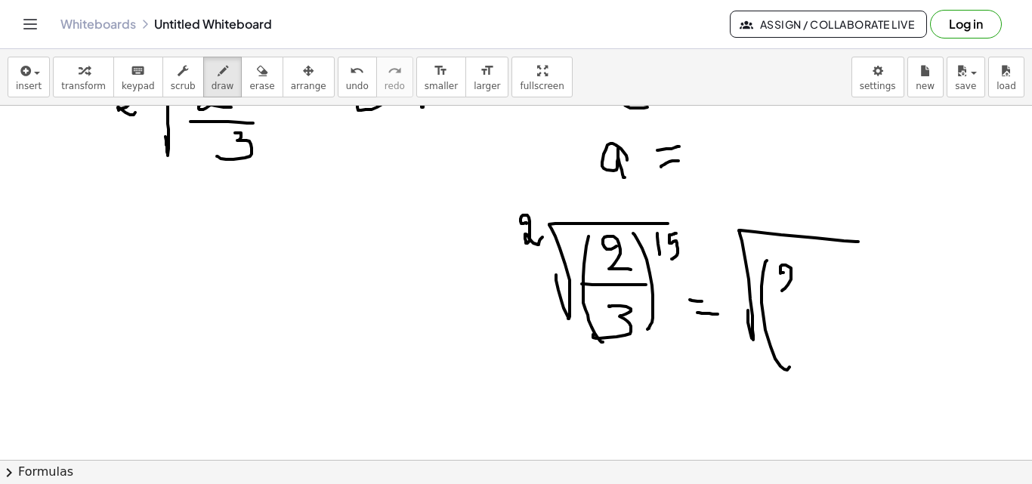
click at [821, 298] on div at bounding box center [516, 285] width 1032 height 1063
click at [817, 305] on div at bounding box center [516, 285] width 1032 height 1063
click at [793, 351] on div at bounding box center [516, 285] width 1032 height 1063
click at [823, 388] on div at bounding box center [516, 285] width 1032 height 1063
click at [835, 269] on div at bounding box center [516, 285] width 1032 height 1063
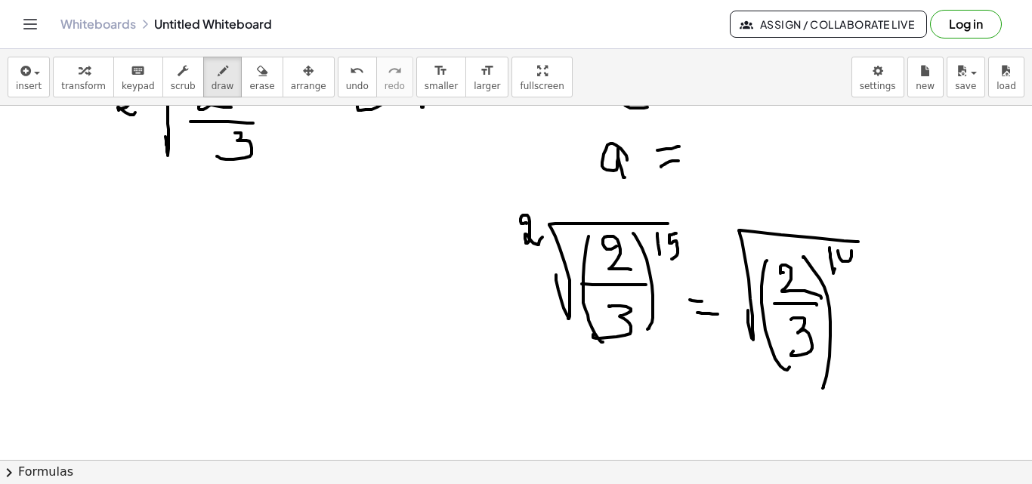
click at [851, 271] on div at bounding box center [516, 285] width 1032 height 1063
click at [749, 251] on div at bounding box center [516, 285] width 1032 height 1063
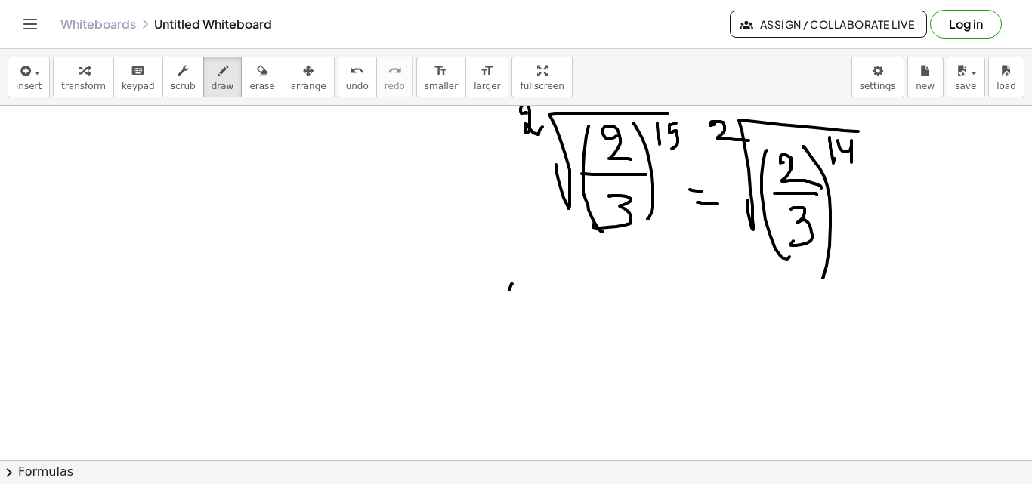
click at [518, 378] on div at bounding box center [516, 175] width 1032 height 1063
click at [578, 314] on div at bounding box center [516, 175] width 1032 height 1063
click at [592, 322] on div at bounding box center [516, 175] width 1032 height 1063
click at [561, 366] on div at bounding box center [516, 175] width 1032 height 1063
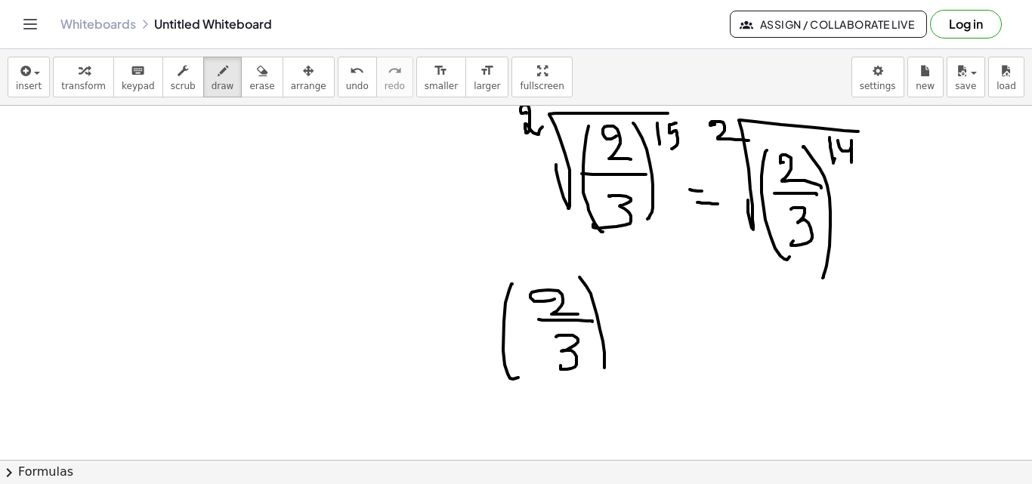
click at [601, 376] on div at bounding box center [516, 175] width 1032 height 1063
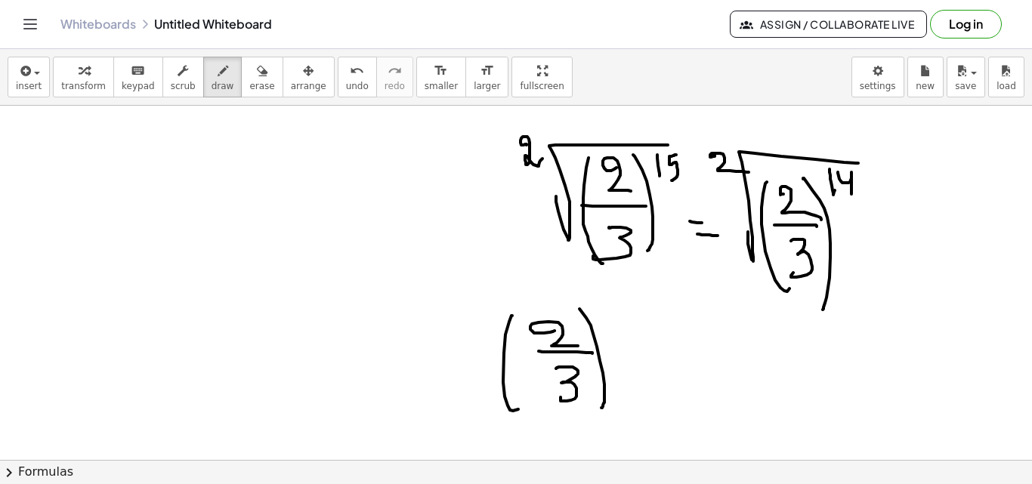
scroll to position [486, 0]
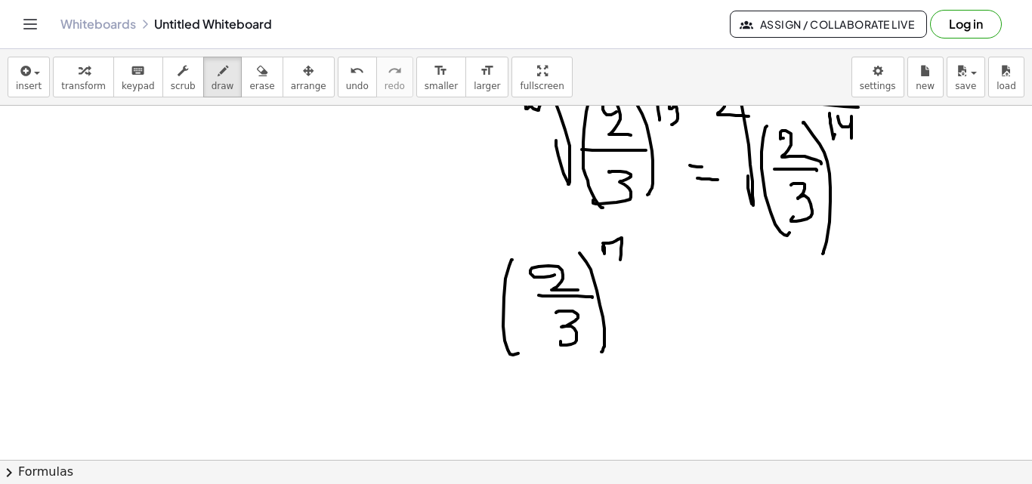
click at [619, 272] on div at bounding box center [516, 151] width 1032 height 1063
click at [651, 261] on div at bounding box center [516, 151] width 1032 height 1063
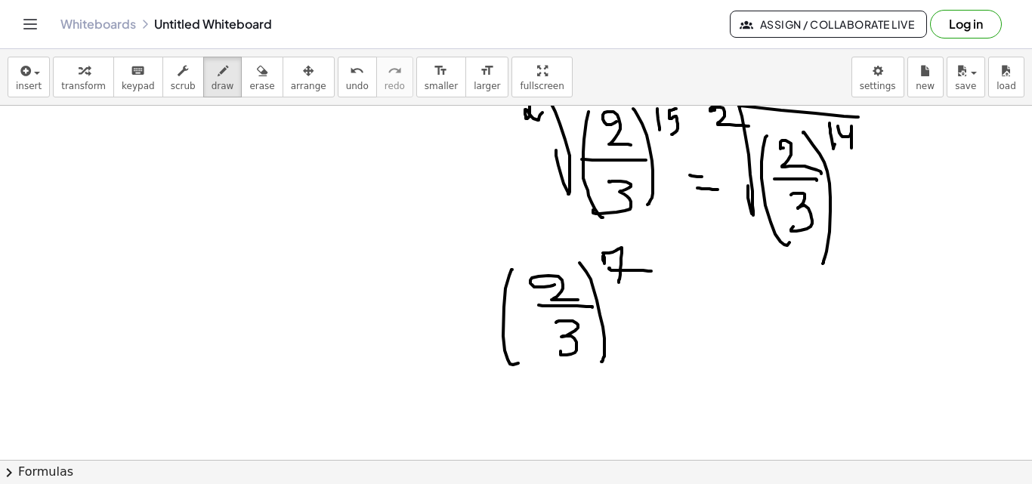
scroll to position [464, 0]
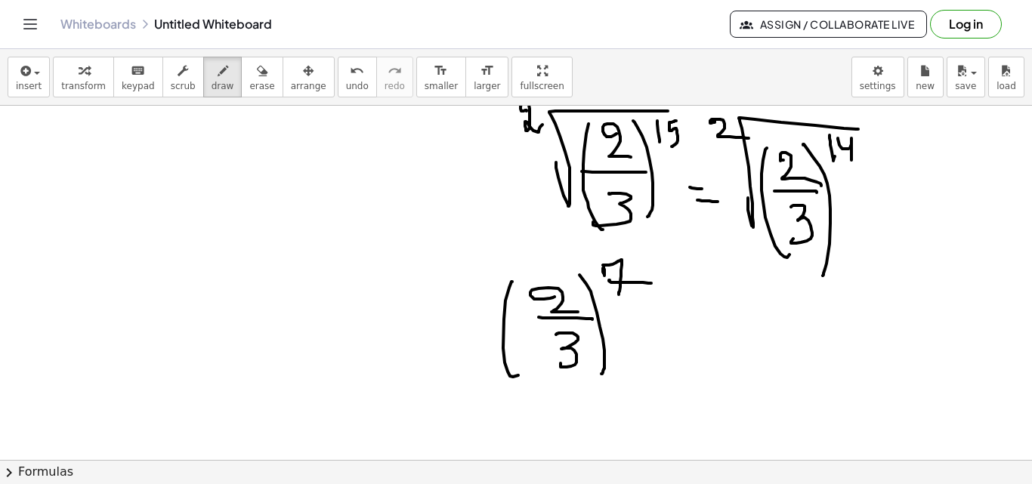
drag, startPoint x: 652, startPoint y: 338, endPoint x: 680, endPoint y: 343, distance: 28.4
click at [680, 343] on div at bounding box center [516, 173] width 1032 height 1063
drag, startPoint x: 664, startPoint y: 354, endPoint x: 697, endPoint y: 360, distance: 33.8
click at [697, 358] on div at bounding box center [516, 173] width 1032 height 1063
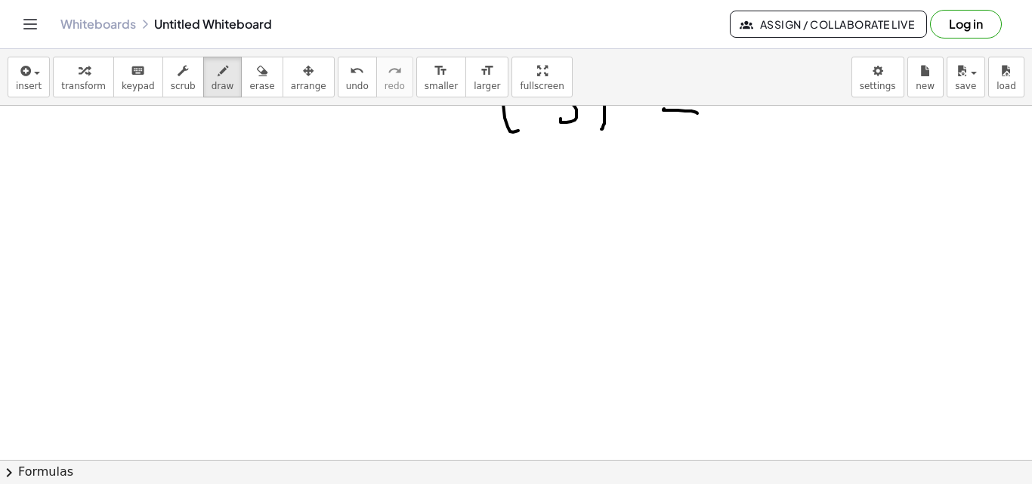
scroll to position [807, 0]
drag, startPoint x: 135, startPoint y: 155, endPoint x: 118, endPoint y: 178, distance: 28.6
click at [118, 178] on div at bounding box center [516, 7] width 1032 height 1417
drag, startPoint x: 167, startPoint y: 175, endPoint x: 176, endPoint y: 166, distance: 12.3
click at [173, 182] on div at bounding box center [516, 7] width 1032 height 1417
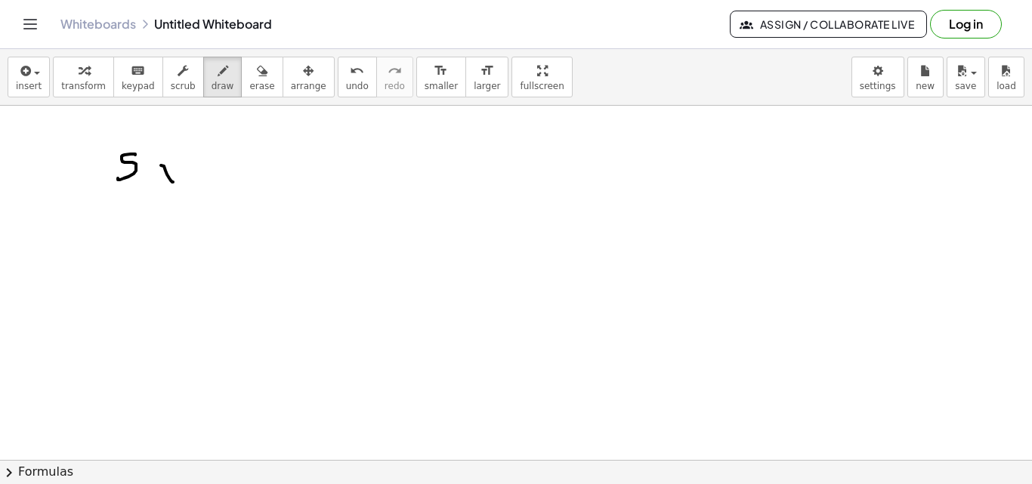
click at [164, 180] on div at bounding box center [516, 7] width 1032 height 1417
drag, startPoint x: 191, startPoint y: 173, endPoint x: 219, endPoint y: 171, distance: 28.0
click at [219, 171] on div at bounding box center [516, 7] width 1032 height 1417
drag, startPoint x: 207, startPoint y: 164, endPoint x: 209, endPoint y: 180, distance: 15.9
click at [207, 183] on div at bounding box center [516, 7] width 1032 height 1417
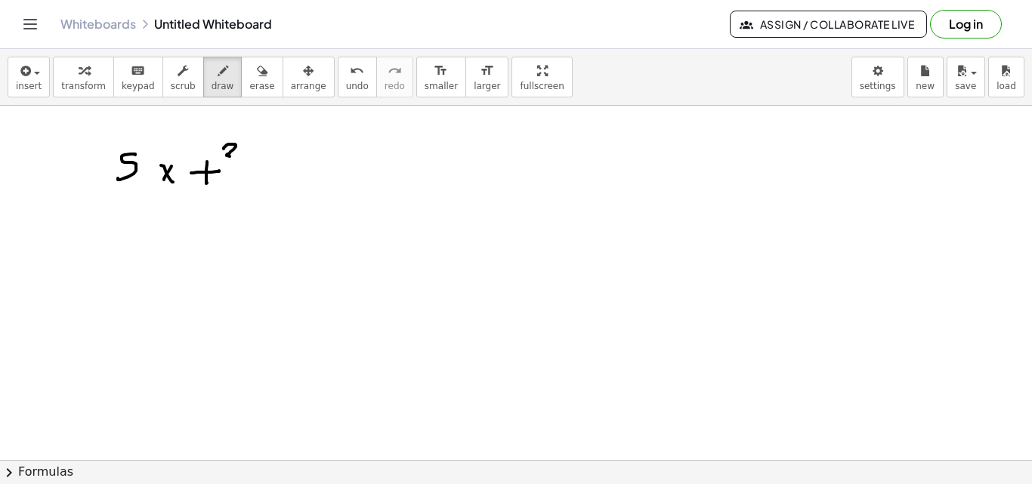
drag, startPoint x: 225, startPoint y: 147, endPoint x: 227, endPoint y: 168, distance: 21.3
click at [227, 169] on div at bounding box center [516, 7] width 1032 height 1417
drag, startPoint x: 261, startPoint y: 162, endPoint x: 271, endPoint y: 160, distance: 10.7
click at [270, 169] on div at bounding box center [516, 7] width 1032 height 1417
drag, startPoint x: 272, startPoint y: 159, endPoint x: 268, endPoint y: 194, distance: 35.0
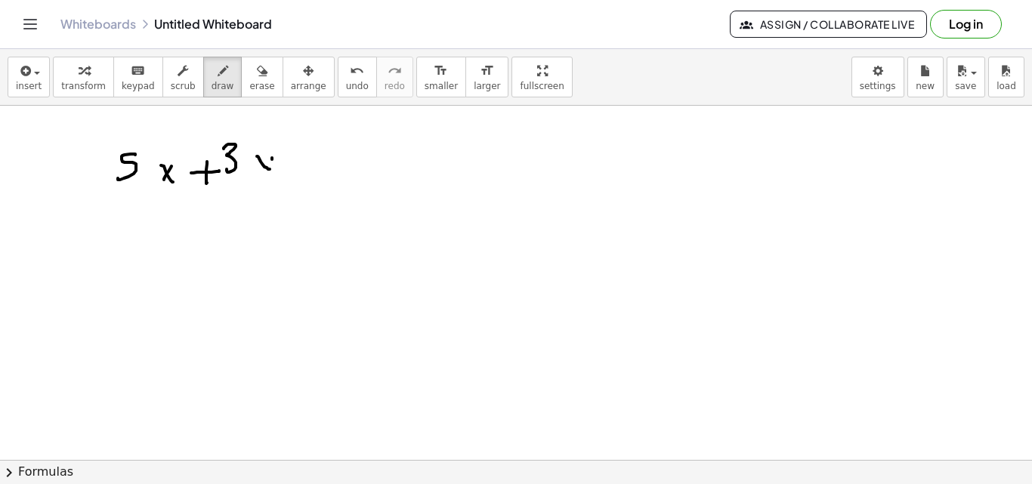
click at [261, 208] on div at bounding box center [516, 7] width 1032 height 1417
drag, startPoint x: 287, startPoint y: 169, endPoint x: 301, endPoint y: 171, distance: 14.4
click at [301, 169] on div at bounding box center [516, 7] width 1032 height 1417
drag, startPoint x: 295, startPoint y: 184, endPoint x: 324, endPoint y: 171, distance: 31.8
click at [316, 178] on div at bounding box center [516, 7] width 1032 height 1417
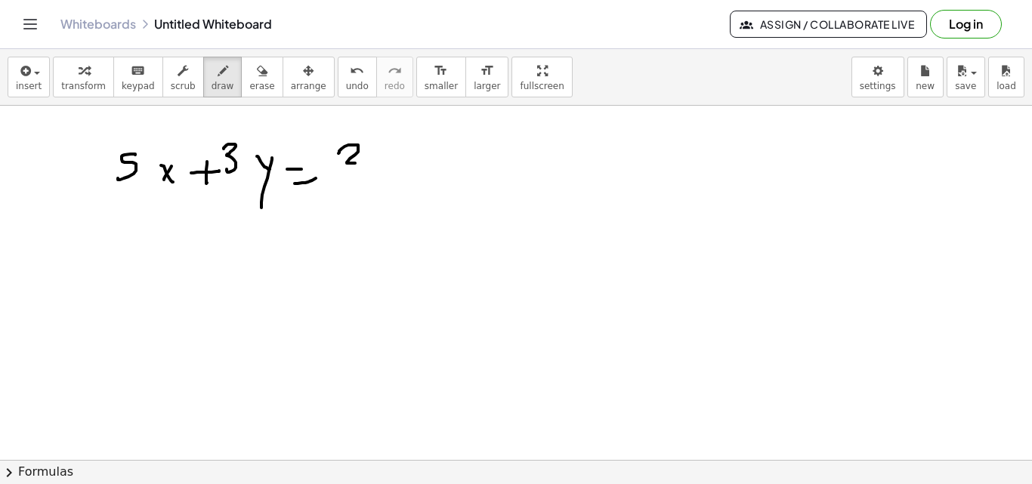
drag, startPoint x: 338, startPoint y: 153, endPoint x: 335, endPoint y: 188, distance: 34.9
click at [335, 190] on div at bounding box center [516, 7] width 1032 height 1417
drag, startPoint x: 484, startPoint y: 156, endPoint x: 474, endPoint y: 187, distance: 32.5
click at [474, 188] on div at bounding box center [516, 7] width 1032 height 1417
drag, startPoint x: 520, startPoint y: 156, endPoint x: 542, endPoint y: 175, distance: 28.4
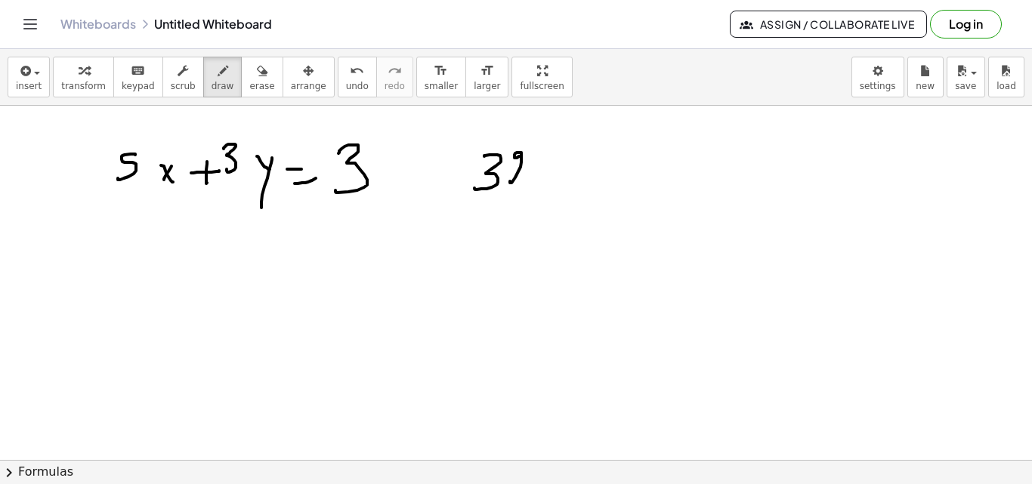
click at [542, 179] on div at bounding box center [516, 7] width 1032 height 1417
click at [545, 150] on div at bounding box center [516, 7] width 1032 height 1417
drag, startPoint x: 545, startPoint y: 137, endPoint x: 538, endPoint y: 154, distance: 18.7
click at [538, 152] on div at bounding box center [516, 7] width 1032 height 1417
drag, startPoint x: 562, startPoint y: 172, endPoint x: 586, endPoint y: 152, distance: 31.6
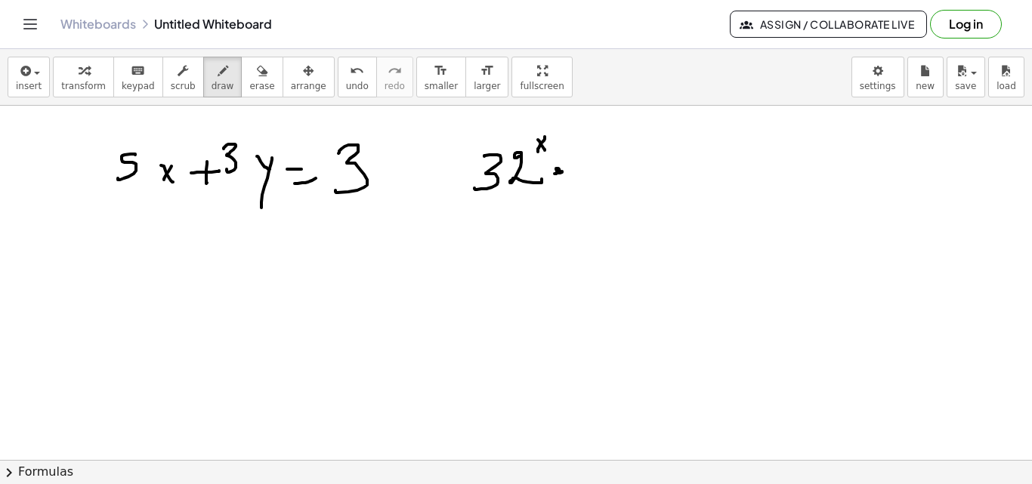
click at [558, 170] on div at bounding box center [516, 7] width 1032 height 1417
drag, startPoint x: 593, startPoint y: 142, endPoint x: 589, endPoint y: 128, distance: 14.3
click at [589, 128] on div at bounding box center [516, 7] width 1032 height 1417
drag, startPoint x: 602, startPoint y: 128, endPoint x: 604, endPoint y: 137, distance: 9.3
click at [604, 137] on div at bounding box center [516, 7] width 1032 height 1417
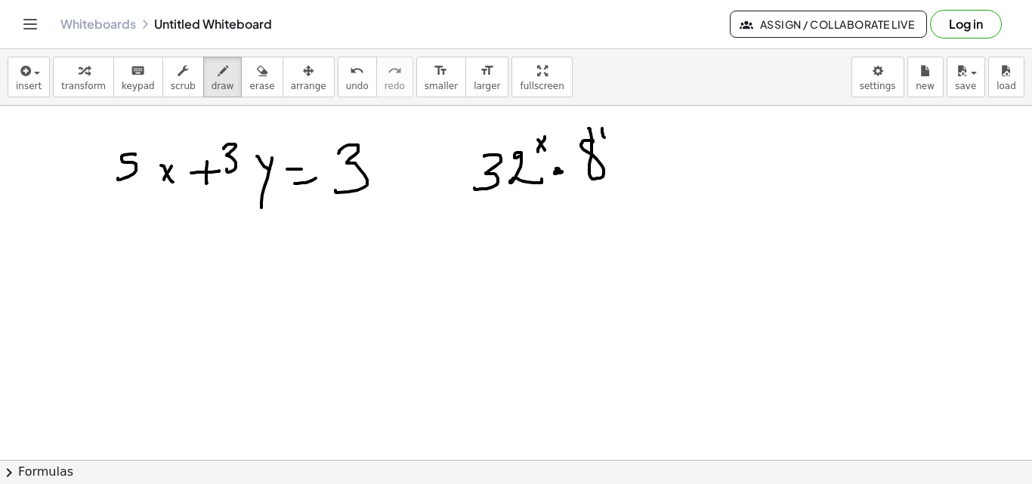
drag, startPoint x: 607, startPoint y: 134, endPoint x: 604, endPoint y: 153, distance: 18.3
click at [604, 151] on div at bounding box center [516, 7] width 1032 height 1417
drag, startPoint x: 468, startPoint y: 209, endPoint x: 545, endPoint y: 197, distance: 78.0
click at [545, 197] on div at bounding box center [516, 7] width 1032 height 1417
drag, startPoint x: 455, startPoint y: 271, endPoint x: 462, endPoint y: 288, distance: 18.3
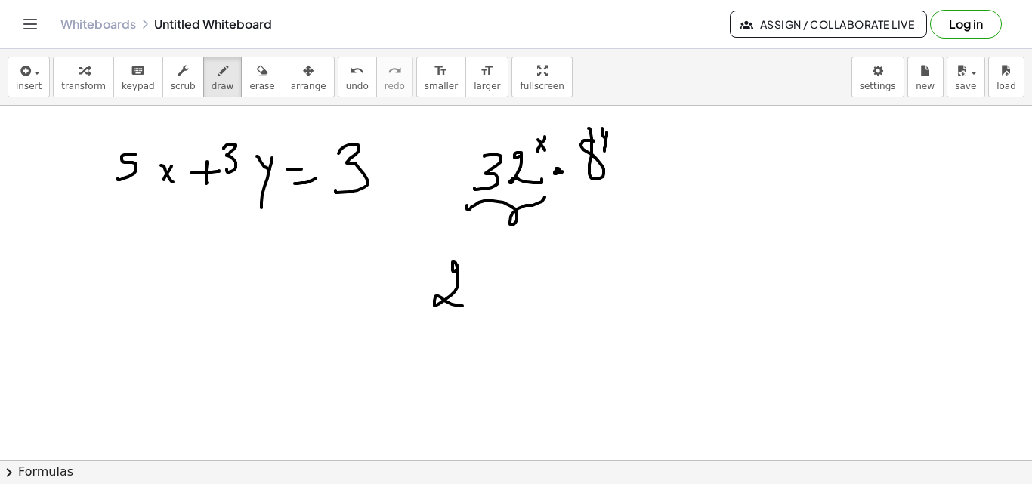
click at [465, 295] on div at bounding box center [516, 7] width 1032 height 1417
drag, startPoint x: 492, startPoint y: 252, endPoint x: 485, endPoint y: 267, distance: 17.3
click at [485, 267] on div at bounding box center [516, 7] width 1032 height 1417
drag, startPoint x: 500, startPoint y: 254, endPoint x: 509, endPoint y: 264, distance: 13.4
click at [509, 264] on div at bounding box center [516, 7] width 1032 height 1417
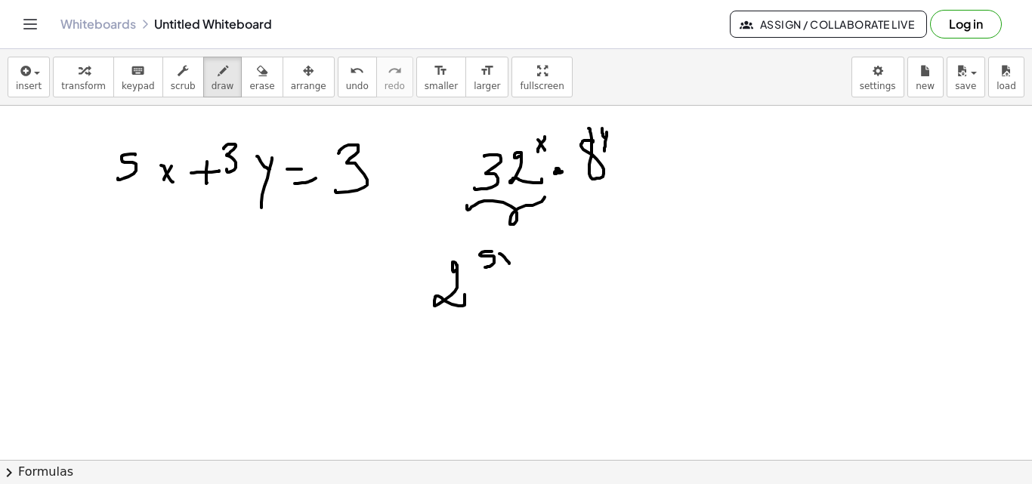
drag, startPoint x: 510, startPoint y: 252, endPoint x: 504, endPoint y: 270, distance: 19.1
click at [504, 270] on div at bounding box center [516, 7] width 1032 height 1417
drag, startPoint x: 535, startPoint y: 305, endPoint x: 530, endPoint y: 292, distance: 13.9
click at [530, 293] on div at bounding box center [516, 7] width 1032 height 1417
drag, startPoint x: 561, startPoint y: 264, endPoint x: 586, endPoint y: 270, distance: 26.2
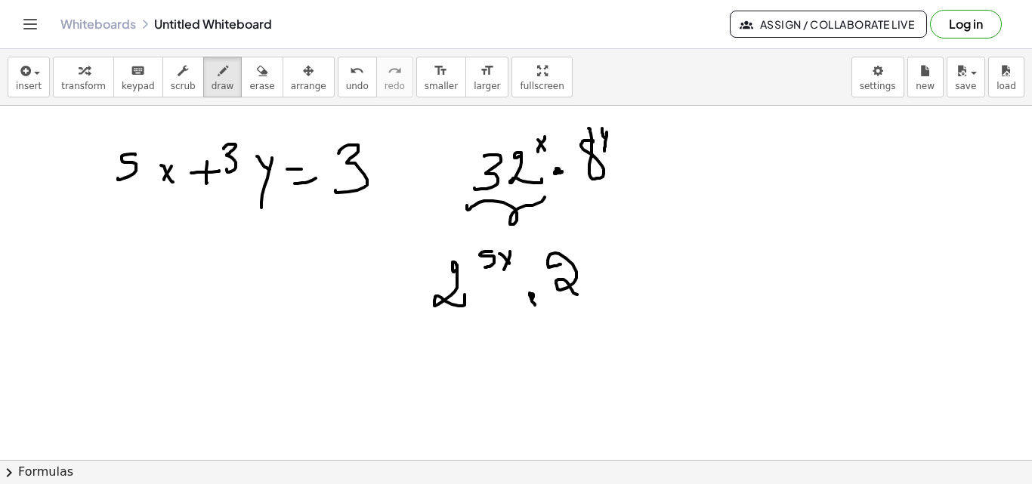
click at [579, 295] on div at bounding box center [516, 7] width 1032 height 1417
drag, startPoint x: 585, startPoint y: 238, endPoint x: 585, endPoint y: 250, distance: 12.1
click at [585, 250] on div at bounding box center [516, 7] width 1032 height 1417
drag, startPoint x: 607, startPoint y: 232, endPoint x: 608, endPoint y: 267, distance: 35.5
click at [609, 267] on div at bounding box center [516, 7] width 1032 height 1417
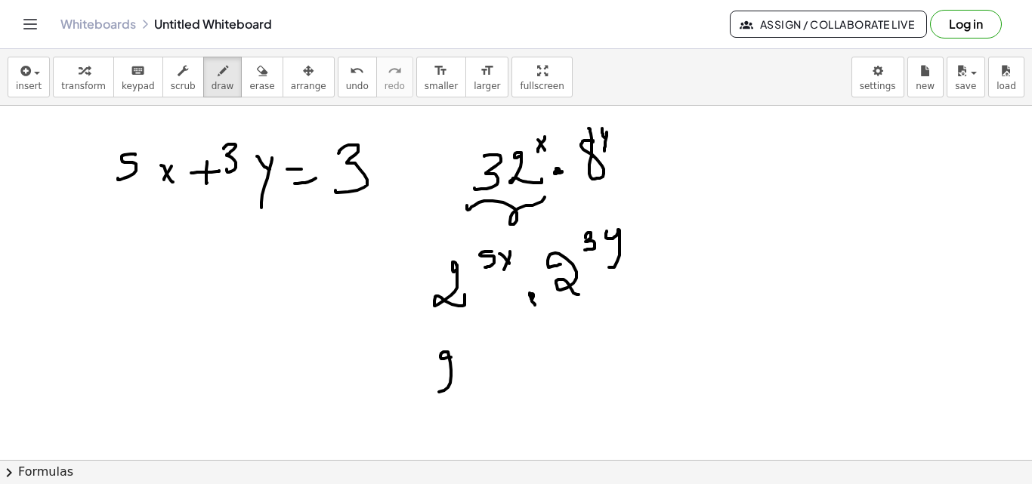
drag, startPoint x: 444, startPoint y: 359, endPoint x: 453, endPoint y: 380, distance: 22.7
click at [447, 386] on div at bounding box center [516, 7] width 1032 height 1417
drag, startPoint x: 463, startPoint y: 332, endPoint x: 462, endPoint y: 351, distance: 18.2
click at [462, 351] on div at bounding box center [516, 7] width 1032 height 1417
click at [484, 353] on div at bounding box center [516, 7] width 1032 height 1417
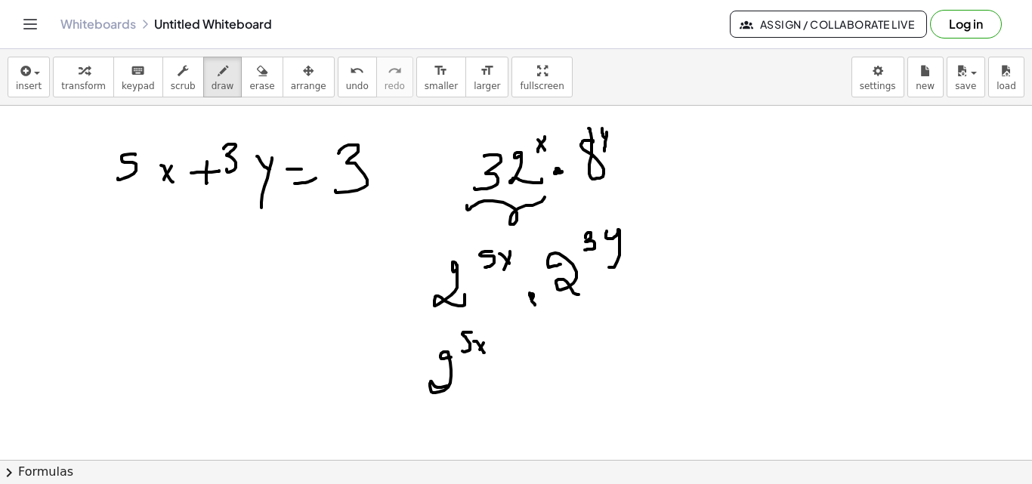
click at [479, 352] on div at bounding box center [516, 7] width 1032 height 1417
click at [500, 351] on div at bounding box center [516, 7] width 1032 height 1417
drag, startPoint x: 496, startPoint y: 348, endPoint x: 496, endPoint y: 358, distance: 9.9
click at [496, 358] on div at bounding box center [516, 7] width 1032 height 1417
drag, startPoint x: 506, startPoint y: 339, endPoint x: 506, endPoint y: 357, distance: 17.4
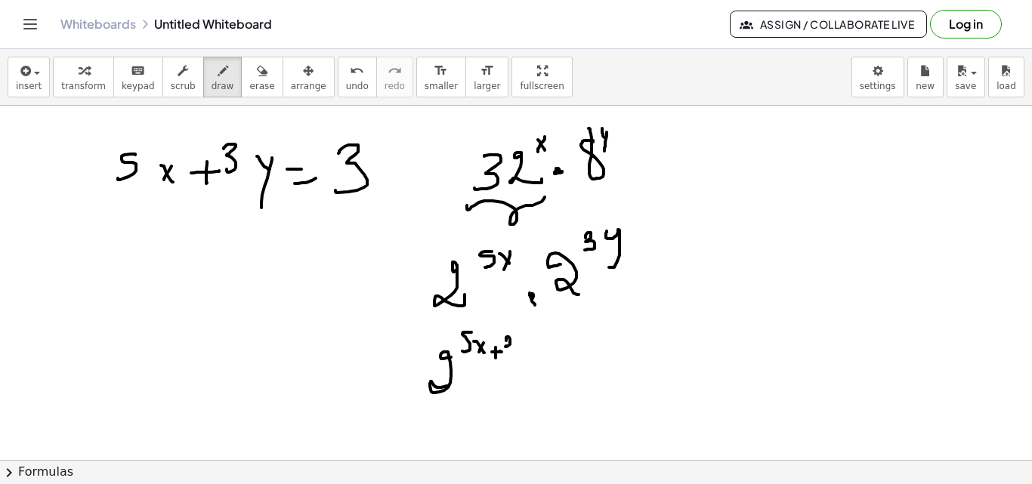
click at [508, 357] on div at bounding box center [516, 7] width 1032 height 1417
drag, startPoint x: 536, startPoint y: 378, endPoint x: 516, endPoint y: 388, distance: 22.3
click at [538, 379] on div at bounding box center [516, 7] width 1032 height 1417
click at [536, 389] on div at bounding box center [516, 7] width 1032 height 1417
drag, startPoint x: 579, startPoint y: 351, endPoint x: 600, endPoint y: 384, distance: 38.4
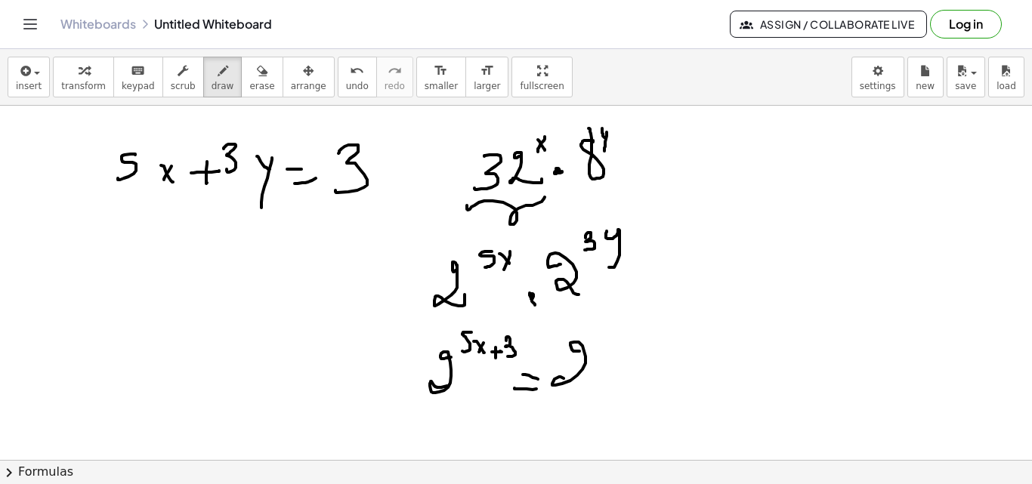
click at [598, 386] on div at bounding box center [516, 7] width 1032 height 1417
drag, startPoint x: 599, startPoint y: 329, endPoint x: 607, endPoint y: 355, distance: 27.0
click at [609, 355] on div at bounding box center [516, 7] width 1032 height 1417
drag, startPoint x: 233, startPoint y: 82, endPoint x: 299, endPoint y: 187, distance: 124.3
click at [249, 90] on span "erase" at bounding box center [261, 86] width 25 height 11
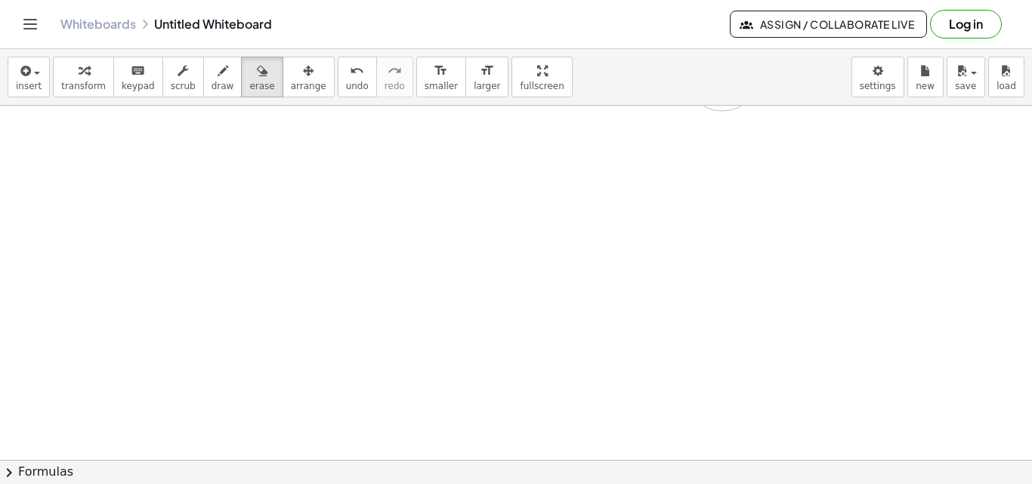
drag, startPoint x: 455, startPoint y: 316, endPoint x: 1031, endPoint y: 340, distance: 576.9
click at [814, 202] on div at bounding box center [516, 7] width 1032 height 1417
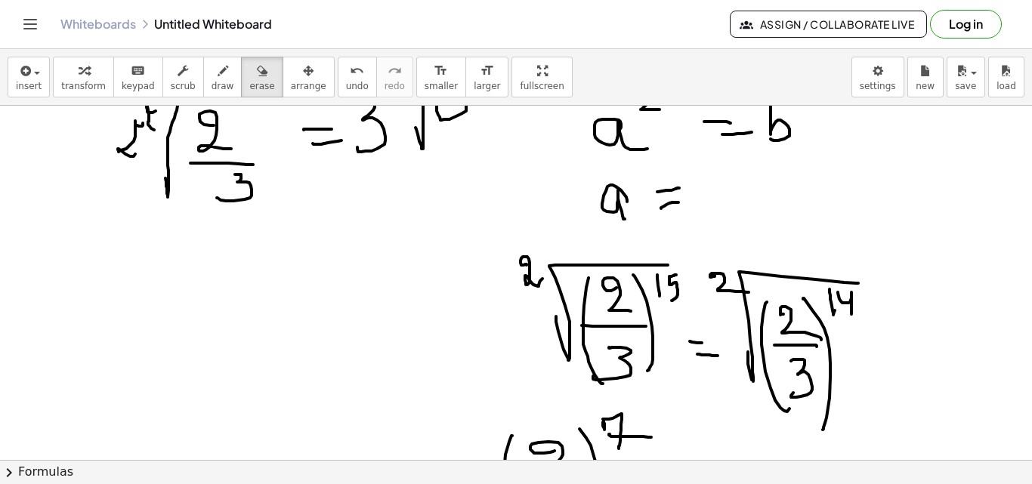
scroll to position [421, 0]
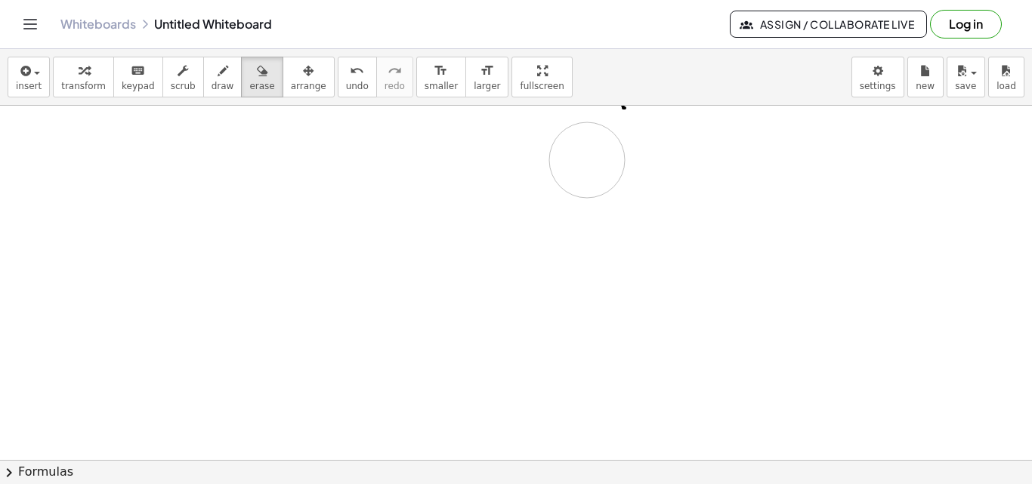
drag, startPoint x: 354, startPoint y: 272, endPoint x: 916, endPoint y: 228, distance: 564.5
click at [771, 185] on div at bounding box center [516, 393] width 1032 height 1417
drag, startPoint x: 601, startPoint y: 193, endPoint x: 1021, endPoint y: 194, distance: 420.8
click at [870, 137] on div at bounding box center [516, 330] width 1032 height 1063
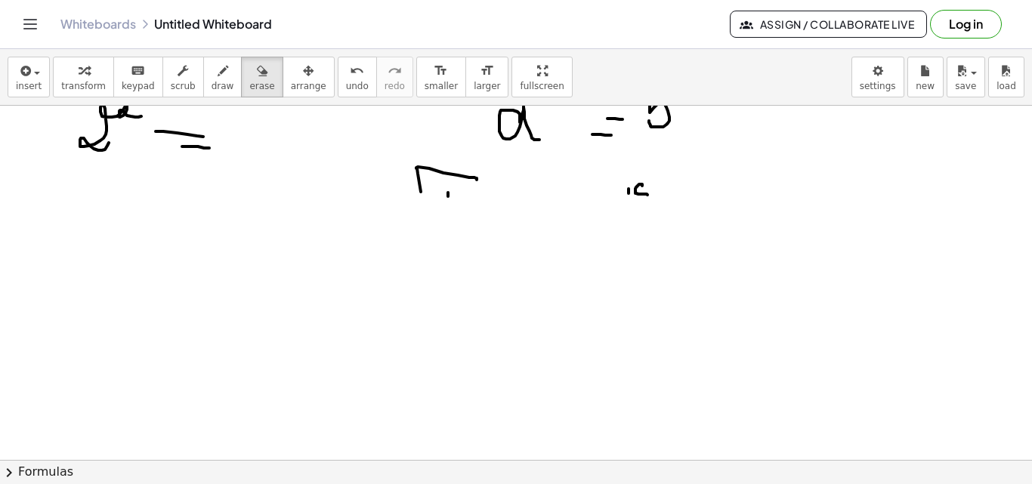
scroll to position [144, 0]
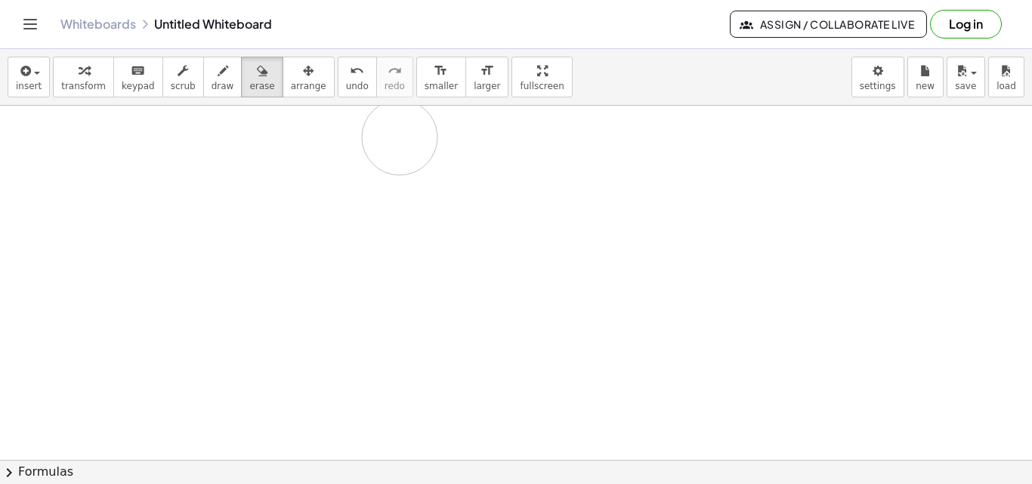
drag, startPoint x: 493, startPoint y: 221, endPoint x: 1031, endPoint y: 211, distance: 538.7
click at [784, 165] on div at bounding box center [516, 316] width 1032 height 709
drag, startPoint x: 335, startPoint y: 198, endPoint x: 241, endPoint y: 100, distance: 135.7
click at [249, 110] on div at bounding box center [516, 460] width 1032 height 709
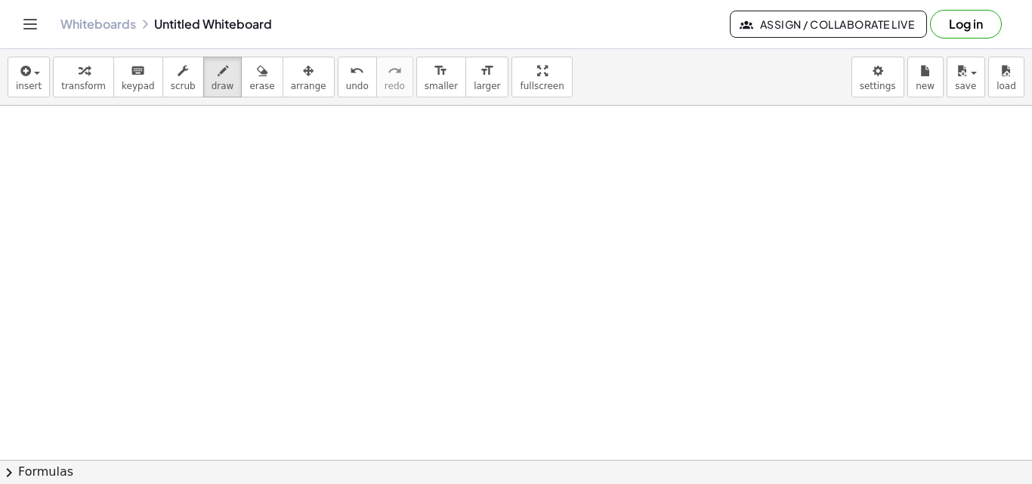
drag, startPoint x: 208, startPoint y: 85, endPoint x: 216, endPoint y: 136, distance: 51.3
click at [212, 85] on span "draw" at bounding box center [223, 86] width 23 height 11
drag, startPoint x: 258, startPoint y: 162, endPoint x: 270, endPoint y: 173, distance: 16.6
click at [270, 173] on div at bounding box center [516, 460] width 1032 height 709
drag, startPoint x: 270, startPoint y: 152, endPoint x: 273, endPoint y: 163, distance: 11.7
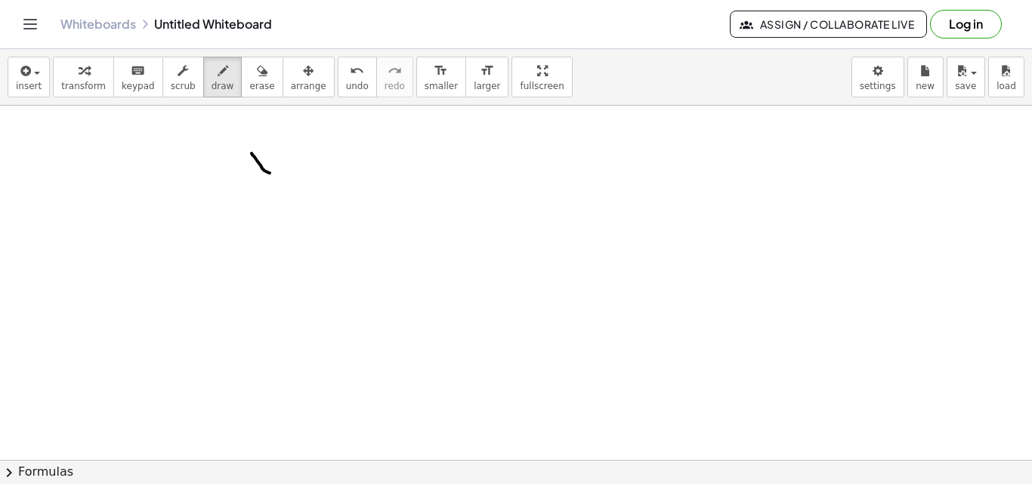
click at [252, 175] on div at bounding box center [516, 460] width 1032 height 709
drag, startPoint x: 301, startPoint y: 171, endPoint x: 311, endPoint y: 171, distance: 9.8
click at [311, 171] on div at bounding box center [516, 460] width 1032 height 709
drag, startPoint x: 299, startPoint y: 165, endPoint x: 310, endPoint y: 165, distance: 10.6
click at [299, 176] on div at bounding box center [516, 460] width 1032 height 709
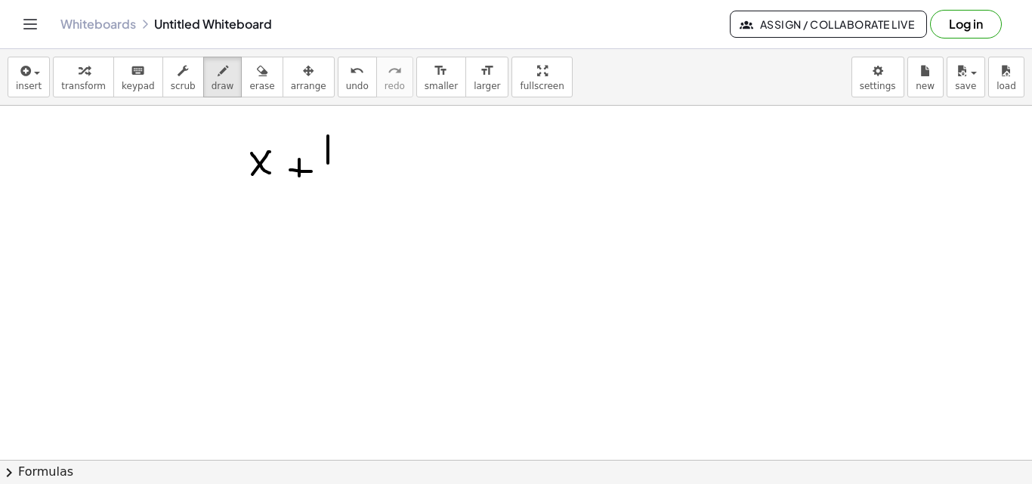
drag, startPoint x: 328, startPoint y: 159, endPoint x: 304, endPoint y: 165, distance: 24.0
click at [327, 165] on div at bounding box center [516, 460] width 1032 height 709
drag, startPoint x: 240, startPoint y: 129, endPoint x: 265, endPoint y: 203, distance: 78.1
click at [245, 200] on div at bounding box center [516, 460] width 1032 height 709
drag, startPoint x: 341, startPoint y: 122, endPoint x: 352, endPoint y: 153, distance: 32.7
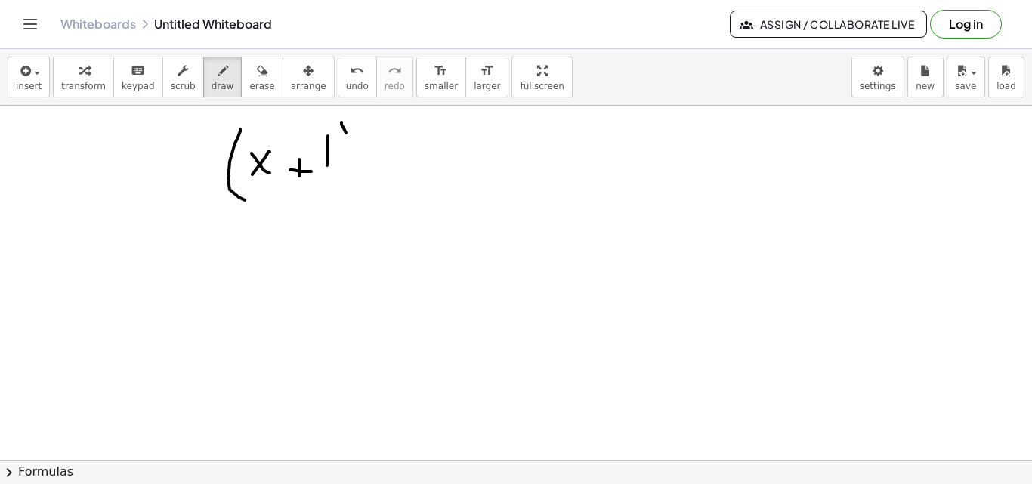
click at [332, 190] on div at bounding box center [516, 460] width 1032 height 709
drag, startPoint x: 365, startPoint y: 124, endPoint x: 386, endPoint y: 153, distance: 36.3
click at [379, 151] on div at bounding box center [516, 460] width 1032 height 709
drag, startPoint x: 453, startPoint y: 165, endPoint x: 439, endPoint y: 178, distance: 19.8
click at [461, 169] on div at bounding box center [516, 460] width 1032 height 709
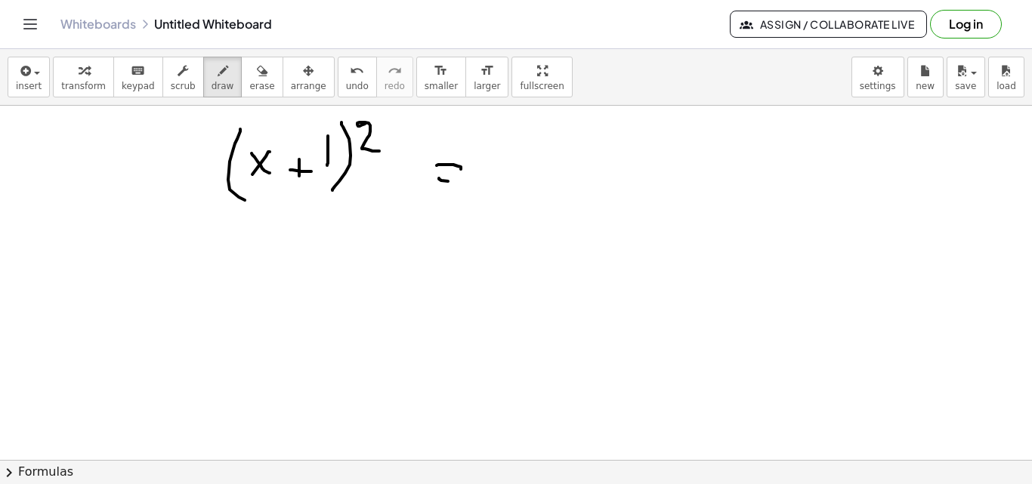
click at [468, 182] on div at bounding box center [516, 460] width 1032 height 709
click at [536, 183] on div at bounding box center [516, 460] width 1032 height 709
click at [214, 267] on div at bounding box center [516, 460] width 1032 height 709
click at [207, 271] on div at bounding box center [516, 460] width 1032 height 709
click at [235, 255] on div at bounding box center [516, 460] width 1032 height 709
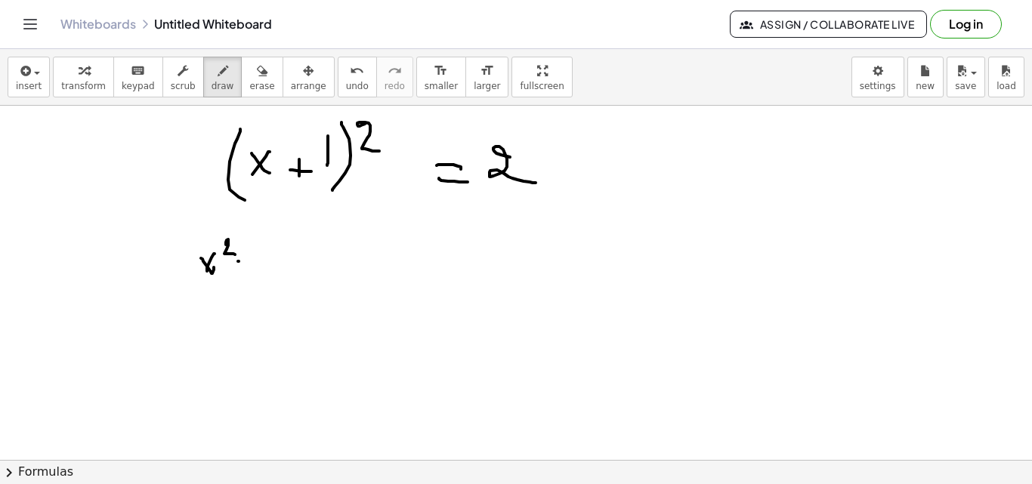
click at [260, 263] on div at bounding box center [516, 460] width 1032 height 709
click at [259, 273] on div at bounding box center [516, 460] width 1032 height 709
click at [285, 266] on div at bounding box center [516, 460] width 1032 height 709
click at [306, 267] on div at bounding box center [516, 460] width 1032 height 709
click at [298, 273] on div at bounding box center [516, 460] width 1032 height 709
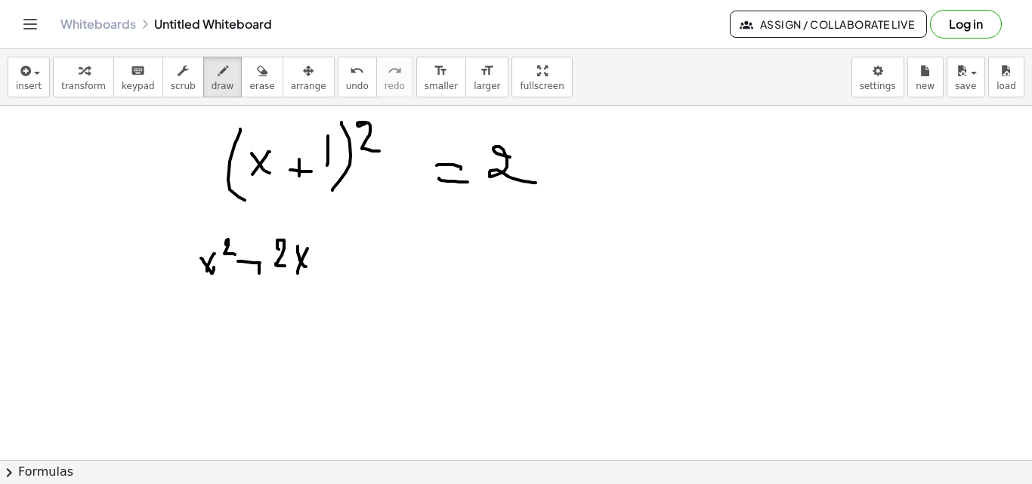
click at [352, 261] on div at bounding box center [516, 460] width 1032 height 709
click at [344, 265] on div at bounding box center [516, 460] width 1032 height 709
click at [357, 268] on div at bounding box center [516, 460] width 1032 height 709
click at [433, 250] on div at bounding box center [516, 460] width 1032 height 709
click at [487, 260] on div at bounding box center [516, 460] width 1032 height 709
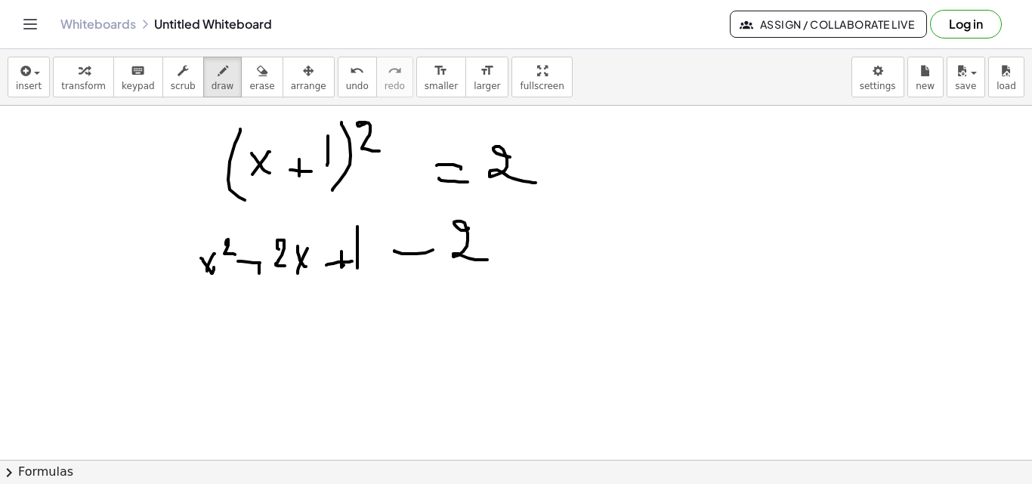
click at [525, 254] on div at bounding box center [516, 460] width 1032 height 709
click at [546, 262] on div at bounding box center [516, 460] width 1032 height 709
click at [551, 236] on div at bounding box center [516, 460] width 1032 height 709
click at [241, 334] on div at bounding box center [516, 460] width 1032 height 709
click at [235, 335] on div at bounding box center [516, 460] width 1032 height 709
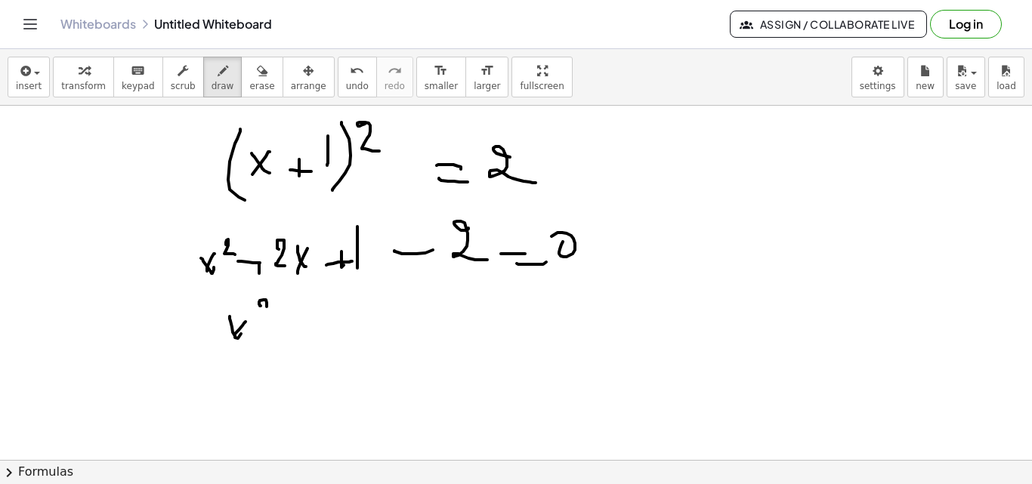
click at [275, 319] on div at bounding box center [516, 460] width 1032 height 709
click at [320, 317] on div at bounding box center [516, 460] width 1032 height 709
click at [347, 322] on div at bounding box center [516, 460] width 1032 height 709
click at [385, 326] on div at bounding box center [516, 460] width 1032 height 709
click at [370, 330] on div at bounding box center [516, 460] width 1032 height 709
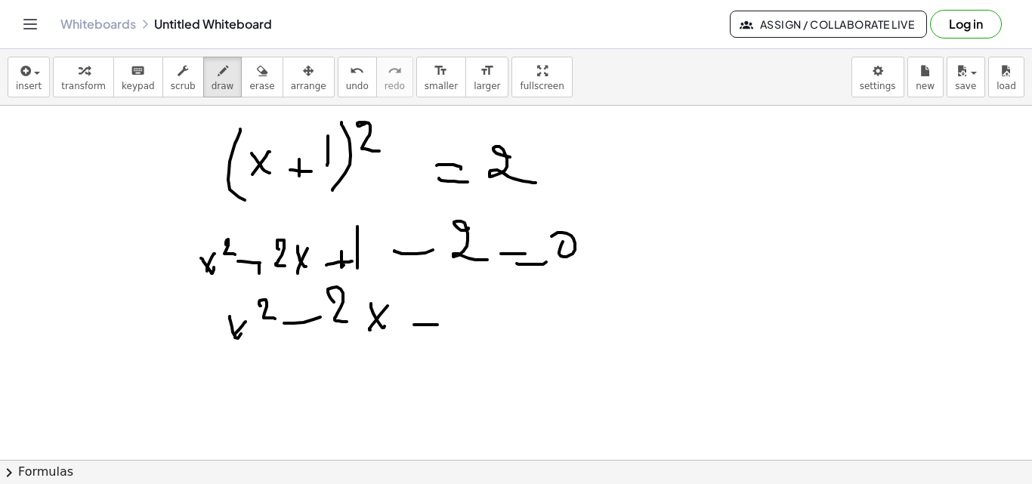
click at [450, 325] on div at bounding box center [516, 460] width 1032 height 709
click at [456, 335] on div at bounding box center [516, 460] width 1032 height 709
click at [505, 329] on div at bounding box center [516, 460] width 1032 height 709
click at [528, 335] on div at bounding box center [516, 460] width 1032 height 709
click at [561, 288] on div at bounding box center [516, 460] width 1032 height 709
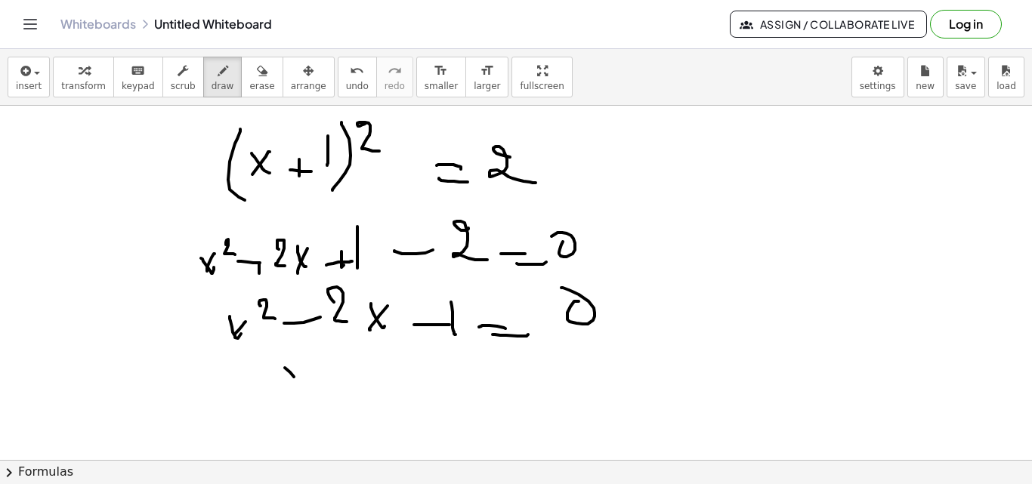
click at [313, 397] on div at bounding box center [516, 460] width 1032 height 709
click at [292, 397] on div at bounding box center [516, 460] width 1032 height 709
click at [356, 383] on div at bounding box center [516, 460] width 1032 height 709
click at [366, 391] on div at bounding box center [516, 460] width 1032 height 709
click at [384, 390] on div at bounding box center [516, 460] width 1032 height 709
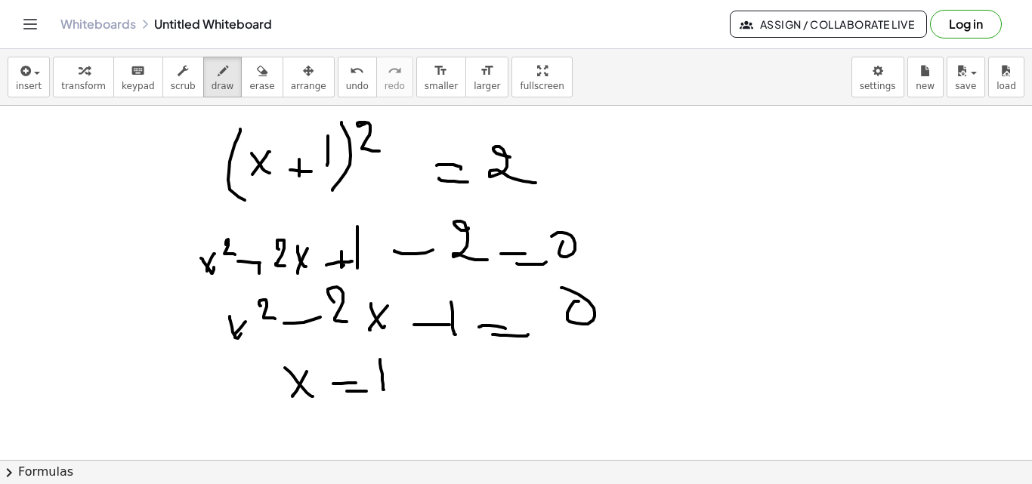
click at [417, 387] on div at bounding box center [516, 460] width 1032 height 709
click at [468, 351] on div at bounding box center [516, 460] width 1032 height 709
click at [482, 383] on div at bounding box center [516, 460] width 1032 height 709
click at [539, 379] on div at bounding box center [516, 460] width 1032 height 709
click at [534, 387] on div at bounding box center [516, 460] width 1032 height 709
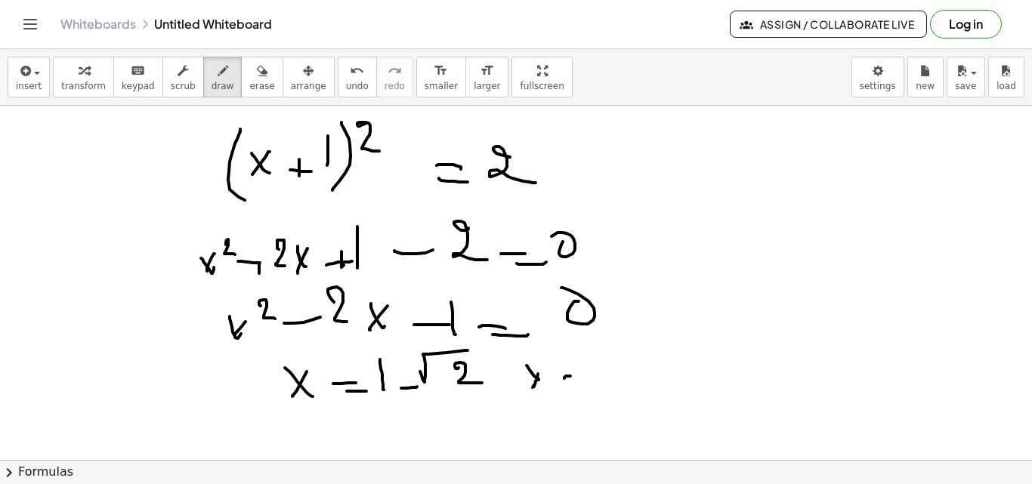
click at [579, 375] on div at bounding box center [516, 460] width 1032 height 709
click at [573, 385] on div at bounding box center [516, 460] width 1032 height 709
click at [604, 390] on div at bounding box center [516, 460] width 1032 height 709
click at [644, 384] on div at bounding box center [516, 460] width 1032 height 709
click at [638, 392] on div at bounding box center [516, 460] width 1032 height 709
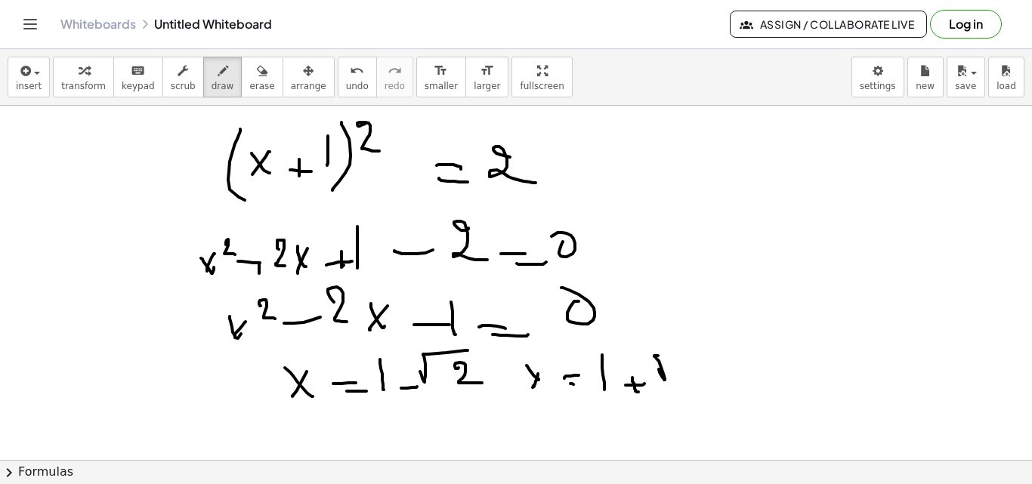
click at [690, 350] on div at bounding box center [516, 460] width 1032 height 709
click at [708, 381] on div at bounding box center [516, 460] width 1032 height 709
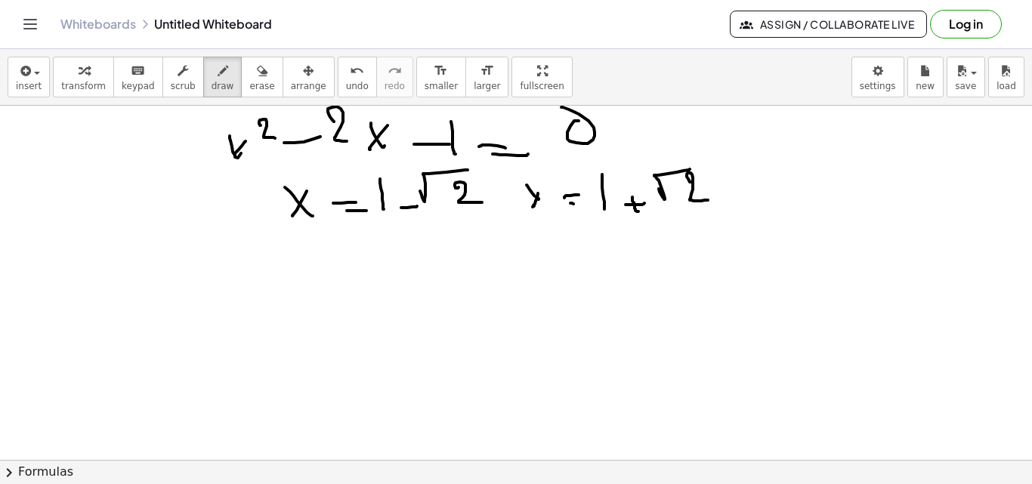
scroll to position [182, 0]
click at [287, 302] on div at bounding box center [516, 278] width 1032 height 709
click at [280, 301] on div at bounding box center [516, 278] width 1032 height 709
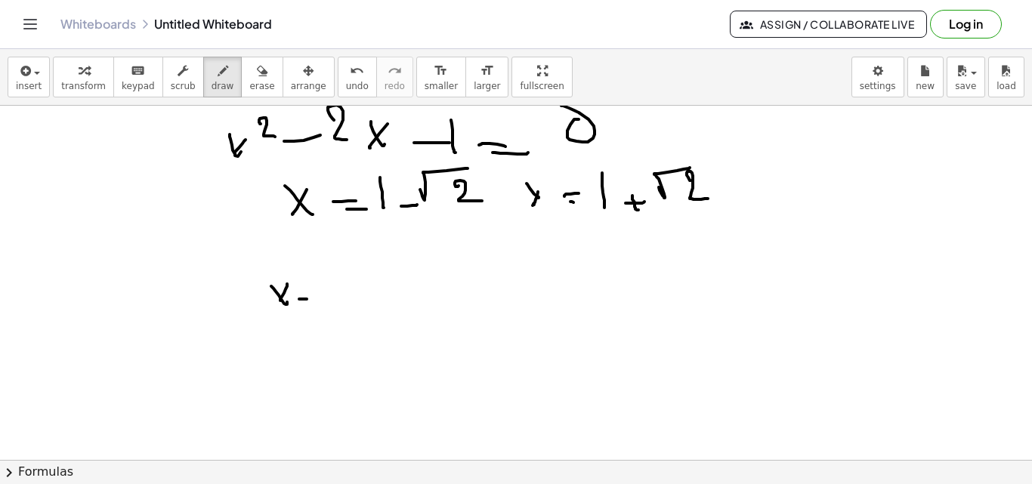
click at [323, 299] on div at bounding box center [516, 278] width 1032 height 709
click at [309, 305] on div at bounding box center [516, 278] width 1032 height 709
click at [334, 301] on div at bounding box center [516, 278] width 1032 height 709
click at [290, 328] on div at bounding box center [516, 278] width 1032 height 709
click at [344, 314] on div at bounding box center [516, 278] width 1032 height 709
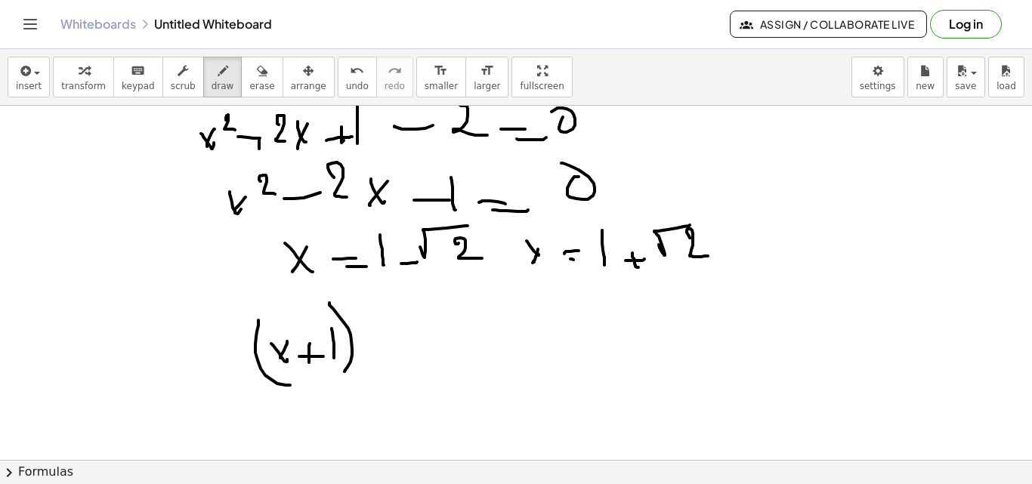
scroll to position [164, 0]
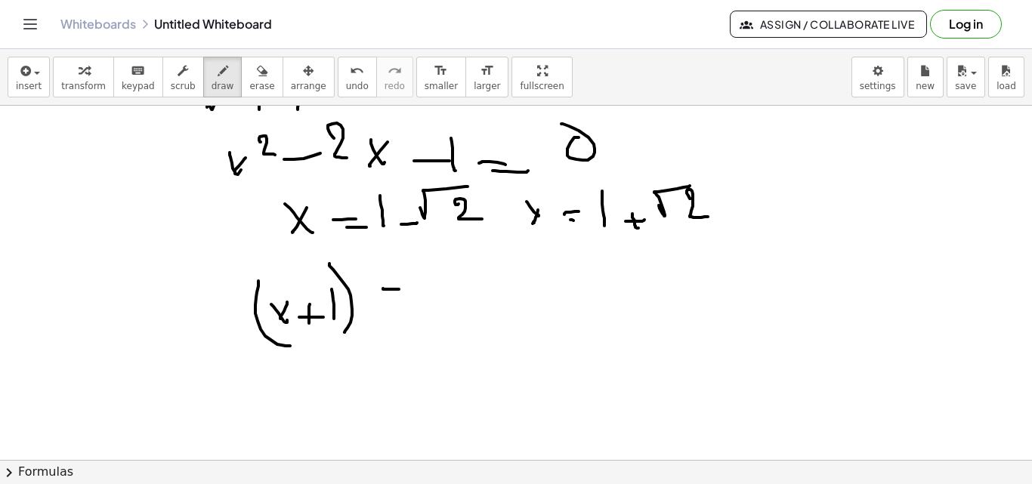
click at [399, 289] on div at bounding box center [516, 296] width 1032 height 709
click at [407, 306] on div at bounding box center [516, 296] width 1032 height 709
click at [447, 294] on div at bounding box center [516, 296] width 1032 height 709
click at [249, 82] on span "erase" at bounding box center [261, 86] width 25 height 11
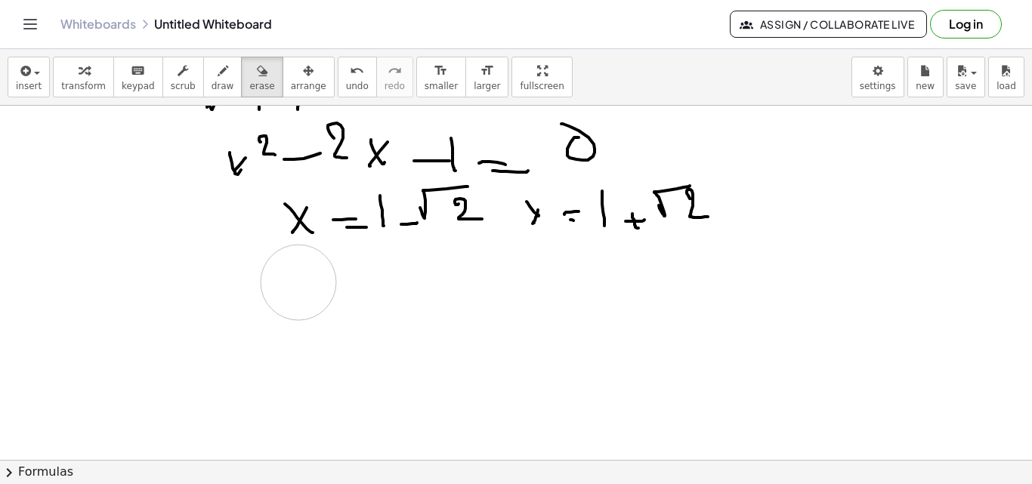
drag, startPoint x: 471, startPoint y: 311, endPoint x: 302, endPoint y: 241, distance: 182.5
click at [322, 280] on div at bounding box center [516, 296] width 1032 height 709
click at [212, 85] on span "draw" at bounding box center [223, 86] width 23 height 11
drag, startPoint x: 271, startPoint y: 307, endPoint x: 283, endPoint y: 321, distance: 18.3
click at [278, 321] on div at bounding box center [516, 296] width 1032 height 709
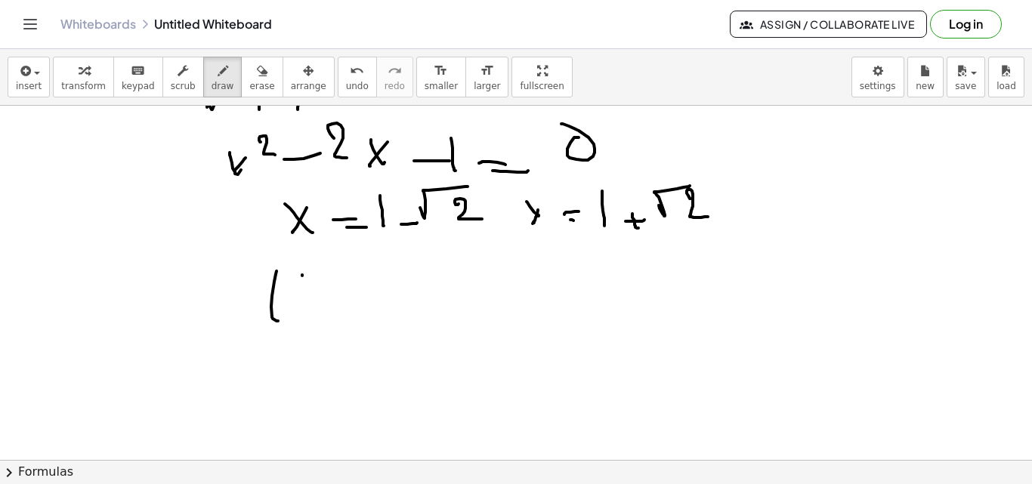
drag, startPoint x: 302, startPoint y: 275, endPoint x: 301, endPoint y: 306, distance: 31.0
click at [301, 306] on div at bounding box center [516, 296] width 1032 height 709
click at [341, 306] on div at bounding box center [516, 296] width 1032 height 709
drag, startPoint x: 348, startPoint y: 299, endPoint x: 408, endPoint y: 266, distance: 69.0
click at [408, 266] on div at bounding box center [516, 296] width 1032 height 709
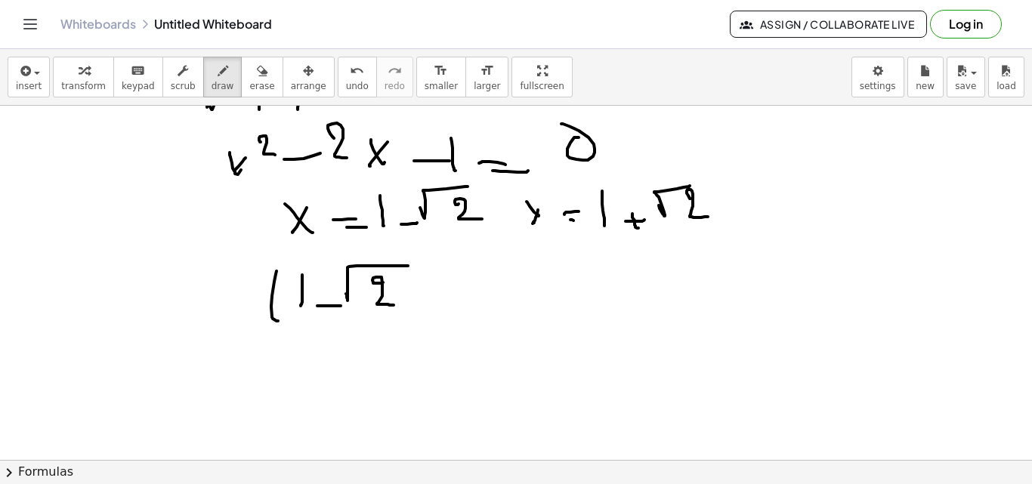
drag, startPoint x: 373, startPoint y: 283, endPoint x: 405, endPoint y: 270, distance: 34.2
click at [395, 303] on div at bounding box center [516, 296] width 1032 height 709
click at [410, 316] on div at bounding box center [516, 296] width 1032 height 709
click at [425, 299] on div at bounding box center [516, 296] width 1032 height 709
click at [439, 304] on div at bounding box center [516, 296] width 1032 height 709
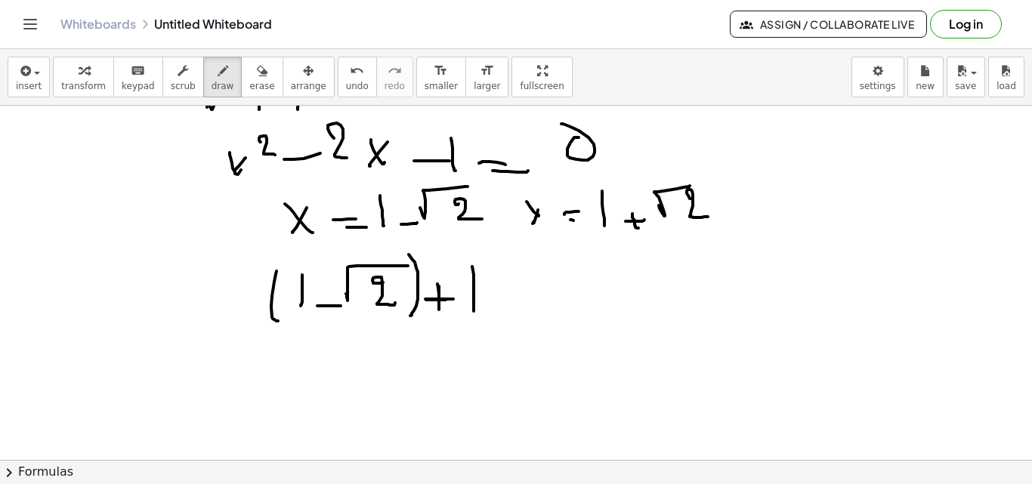
click at [474, 311] on div at bounding box center [516, 296] width 1032 height 709
click at [534, 289] on div at bounding box center [516, 296] width 1032 height 709
click at [544, 306] on div at bounding box center [516, 296] width 1032 height 709
drag, startPoint x: 607, startPoint y: 252, endPoint x: 609, endPoint y: 294, distance: 41.6
click at [609, 295] on div at bounding box center [516, 296] width 1032 height 709
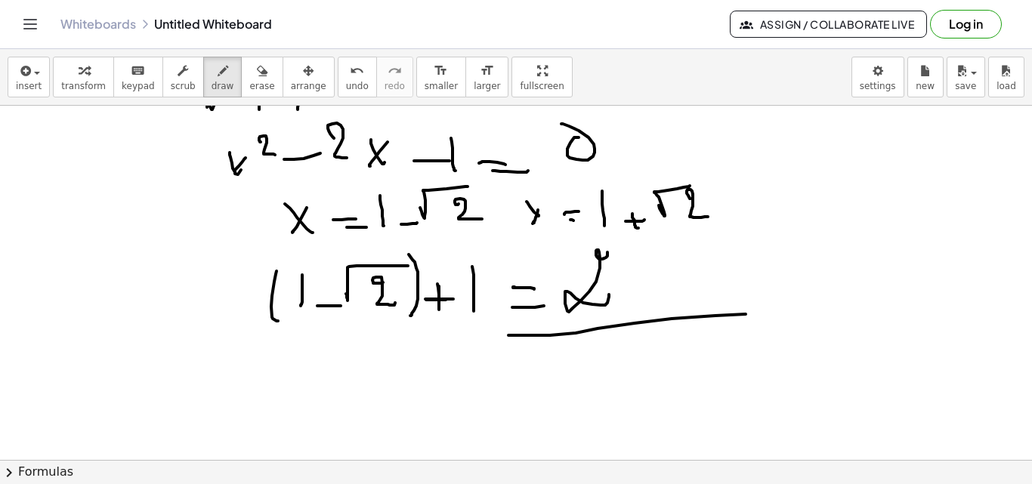
drag, startPoint x: 508, startPoint y: 335, endPoint x: 762, endPoint y: 313, distance: 254.8
click at [762, 313] on div at bounding box center [516, 296] width 1032 height 709
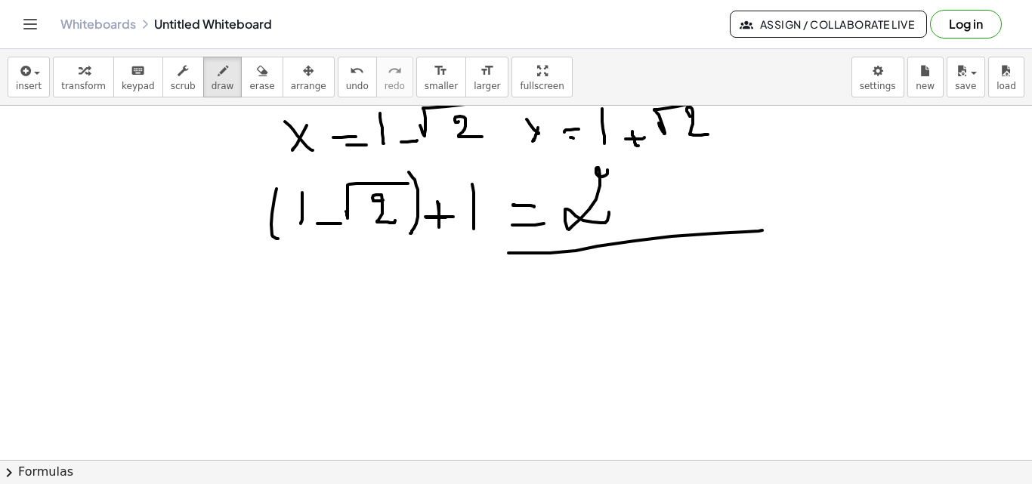
scroll to position [248, 0]
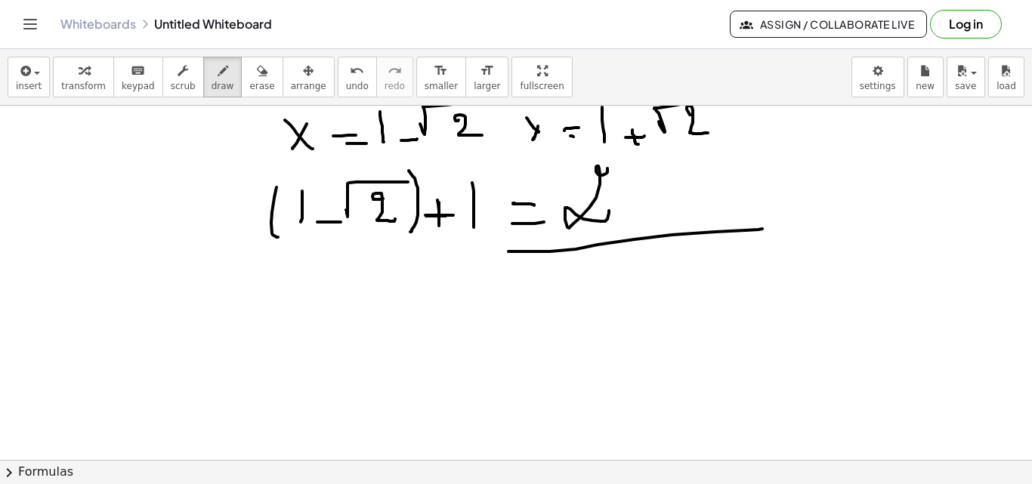
drag, startPoint x: 532, startPoint y: 345, endPoint x: 542, endPoint y: 347, distance: 9.9
click at [539, 347] on div at bounding box center [516, 212] width 1032 height 709
drag, startPoint x: 553, startPoint y: 289, endPoint x: 555, endPoint y: 326, distance: 36.3
click at [555, 326] on div at bounding box center [516, 212] width 1032 height 709
drag, startPoint x: 571, startPoint y: 315, endPoint x: 594, endPoint y: 315, distance: 22.7
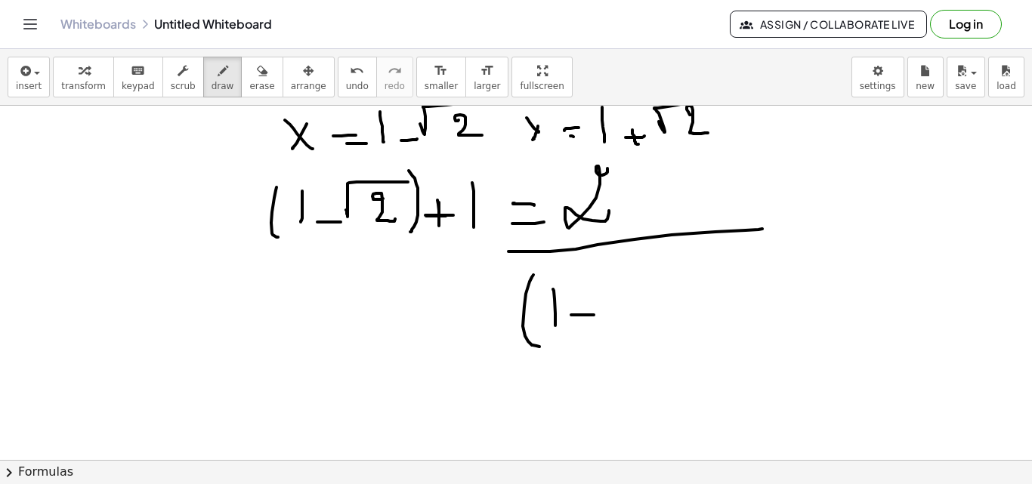
click at [594, 315] on div at bounding box center [516, 212] width 1032 height 709
drag, startPoint x: 583, startPoint y: 296, endPoint x: 588, endPoint y: 320, distance: 24.6
click at [583, 328] on div at bounding box center [516, 212] width 1032 height 709
click at [326, 240] on div at bounding box center [516, 212] width 1032 height 709
drag, startPoint x: 597, startPoint y: 309, endPoint x: 635, endPoint y: 278, distance: 49.4
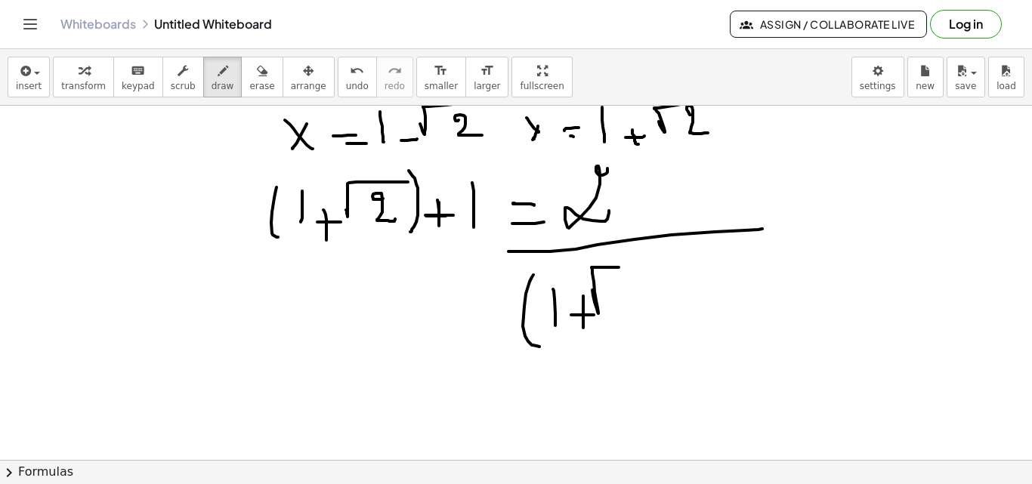
click at [664, 268] on div at bounding box center [516, 212] width 1032 height 709
drag, startPoint x: 619, startPoint y: 280, endPoint x: 666, endPoint y: 307, distance: 53.5
click at [660, 310] on div at bounding box center [516, 212] width 1032 height 709
drag, startPoint x: 705, startPoint y: 295, endPoint x: 700, endPoint y: 284, distance: 11.8
click at [721, 293] on div at bounding box center [516, 212] width 1032 height 709
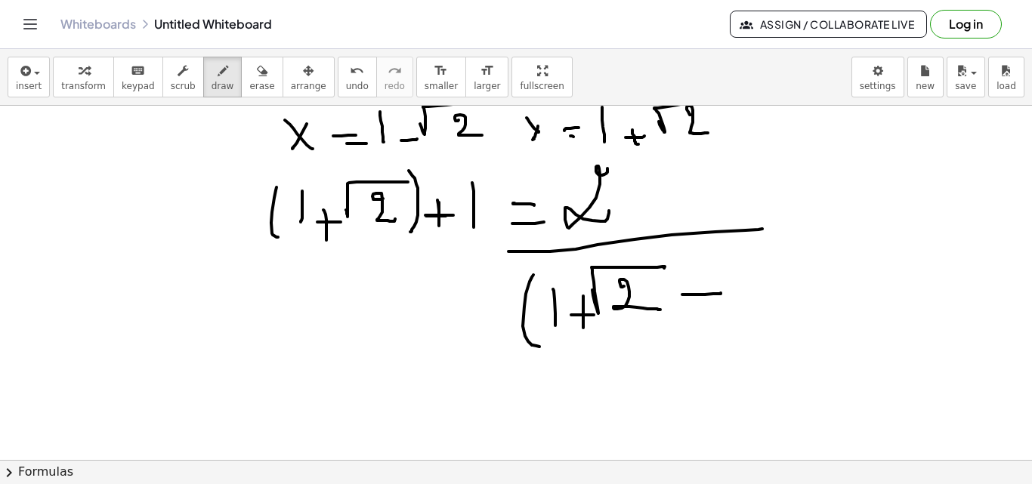
drag, startPoint x: 700, startPoint y: 283, endPoint x: 729, endPoint y: 272, distance: 31.6
click at [708, 319] on div at bounding box center [516, 212] width 1032 height 709
click at [730, 303] on div at bounding box center [516, 212] width 1032 height 709
click at [749, 307] on div at bounding box center [516, 212] width 1032 height 709
click at [241, 76] on button "erase" at bounding box center [262, 77] width 42 height 41
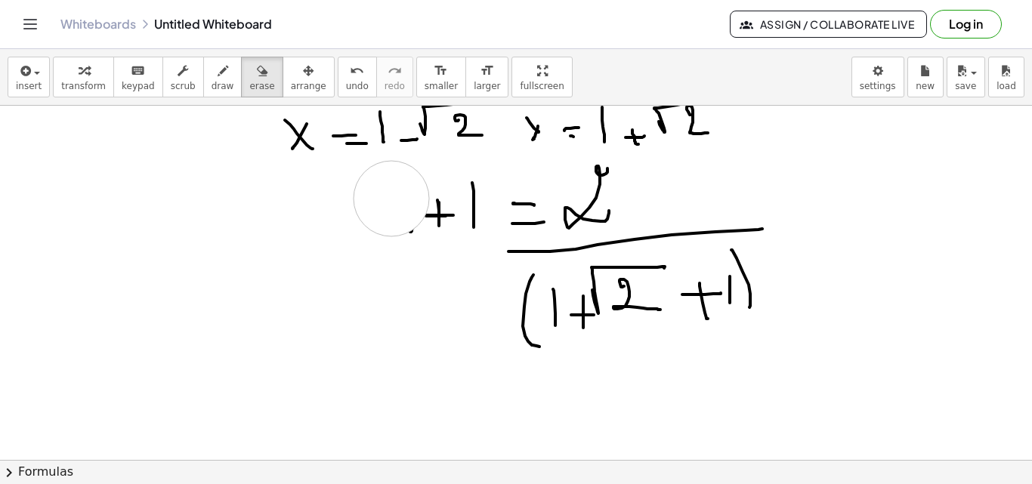
click at [393, 196] on div at bounding box center [516, 212] width 1032 height 709
click at [387, 206] on div at bounding box center [516, 212] width 1032 height 709
click at [203, 90] on button "draw" at bounding box center [222, 77] width 39 height 41
click at [382, 230] on div at bounding box center [516, 212] width 1032 height 709
click at [361, 233] on div at bounding box center [516, 212] width 1032 height 709
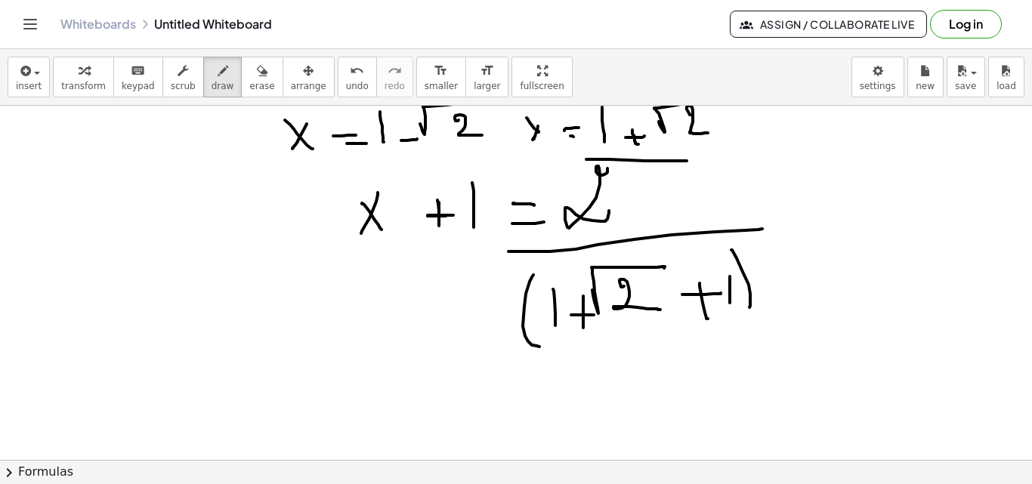
drag, startPoint x: 586, startPoint y: 159, endPoint x: 687, endPoint y: 161, distance: 100.5
click at [687, 161] on div at bounding box center [516, 212] width 1032 height 709
click at [241, 75] on button "erase" at bounding box center [262, 77] width 42 height 41
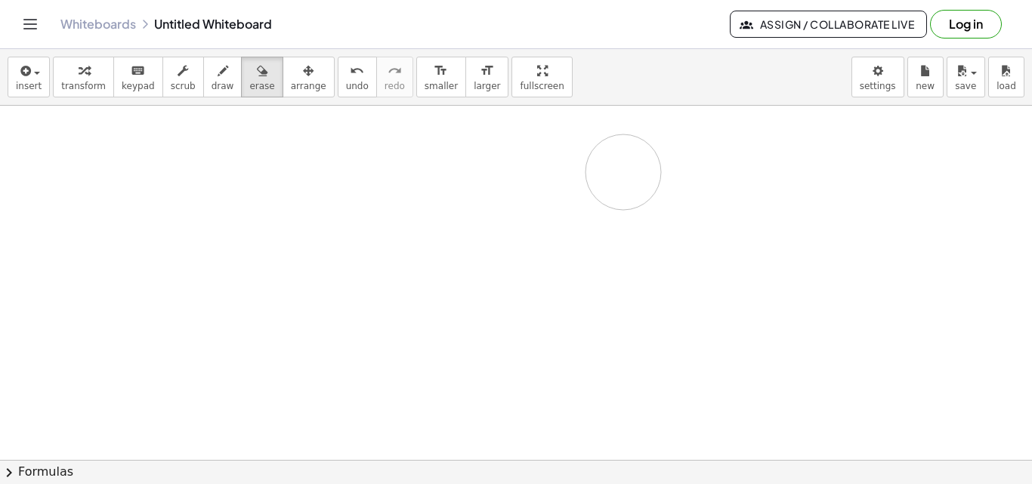
drag, startPoint x: 620, startPoint y: 263, endPoint x: 499, endPoint y: 150, distance: 165.7
click at [530, 147] on div at bounding box center [516, 212] width 1032 height 709
drag, startPoint x: 400, startPoint y: 323, endPoint x: 1026, endPoint y: 241, distance: 630.8
click at [323, 131] on div at bounding box center [516, 443] width 1032 height 709
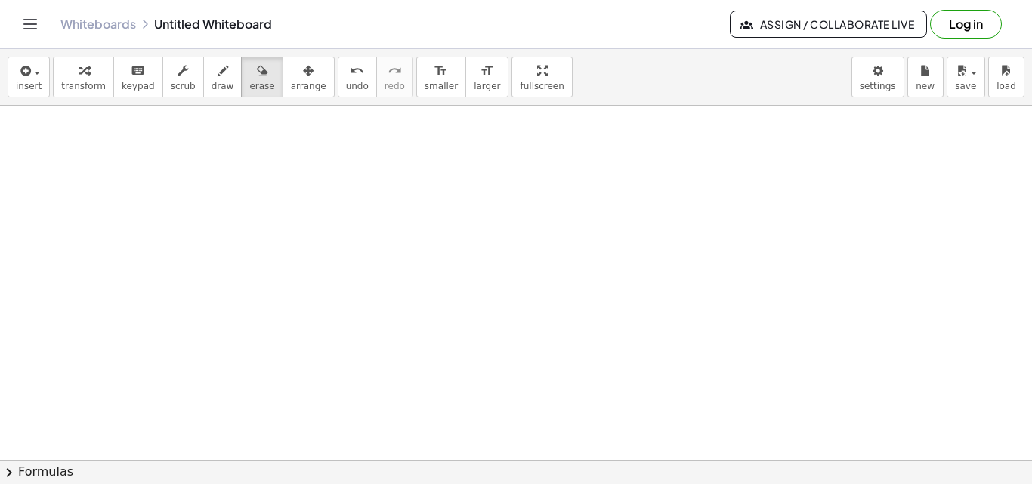
scroll to position [0, 0]
click at [464, 456] on div at bounding box center [516, 460] width 1032 height 709
click at [203, 85] on button "draw" at bounding box center [222, 77] width 39 height 41
click at [49, 199] on div at bounding box center [516, 460] width 1032 height 709
click at [249, 81] on span "erase" at bounding box center [261, 86] width 25 height 11
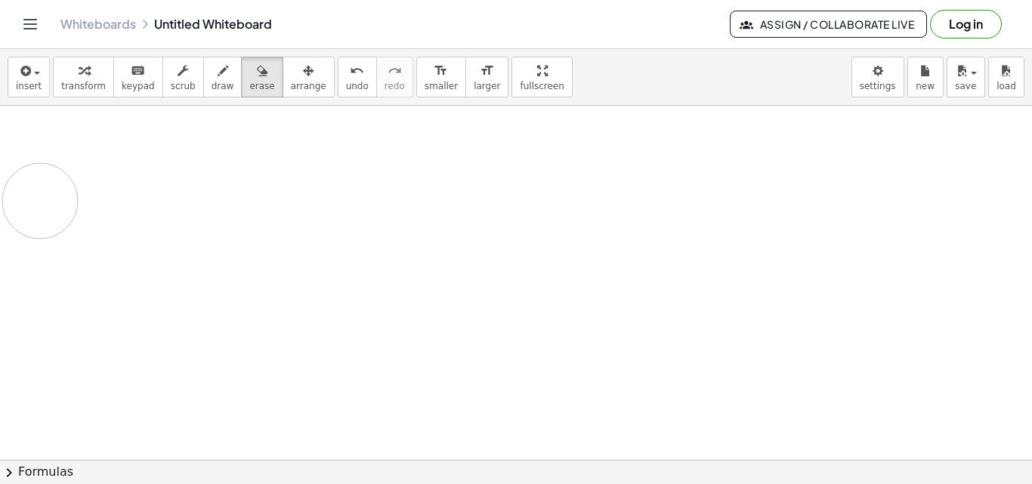
drag, startPoint x: 40, startPoint y: 201, endPoint x: 53, endPoint y: 201, distance: 12.8
click at [47, 202] on div at bounding box center [516, 460] width 1032 height 709
click at [212, 83] on span "draw" at bounding box center [223, 86] width 23 height 11
drag, startPoint x: 41, startPoint y: 162, endPoint x: 76, endPoint y: 165, distance: 34.8
click at [70, 165] on div at bounding box center [516, 460] width 1032 height 709
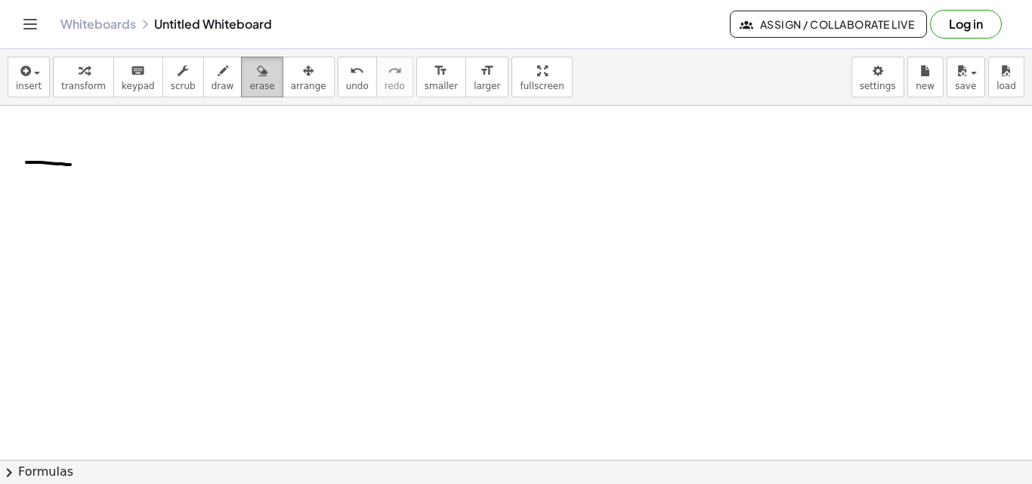
click at [249, 84] on span "erase" at bounding box center [261, 86] width 25 height 11
drag, startPoint x: 39, startPoint y: 186, endPoint x: 45, endPoint y: 159, distance: 27.3
click at [44, 162] on div at bounding box center [516, 460] width 1032 height 709
click at [419, 316] on div at bounding box center [516, 460] width 1032 height 709
click at [47, 166] on div at bounding box center [516, 460] width 1032 height 709
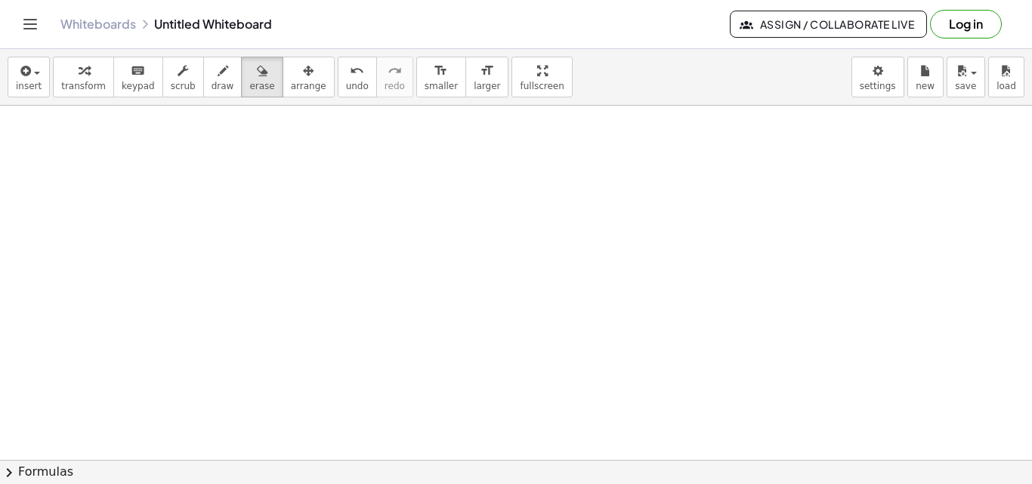
drag, startPoint x: 192, startPoint y: 75, endPoint x: 162, endPoint y: 119, distance: 52.8
click at [203, 81] on button "draw" at bounding box center [222, 77] width 39 height 41
drag, startPoint x: 73, startPoint y: 157, endPoint x: 65, endPoint y: 169, distance: 14.3
click at [60, 175] on div at bounding box center [516, 460] width 1032 height 709
drag, startPoint x: 85, startPoint y: 153, endPoint x: 87, endPoint y: 173, distance: 19.7
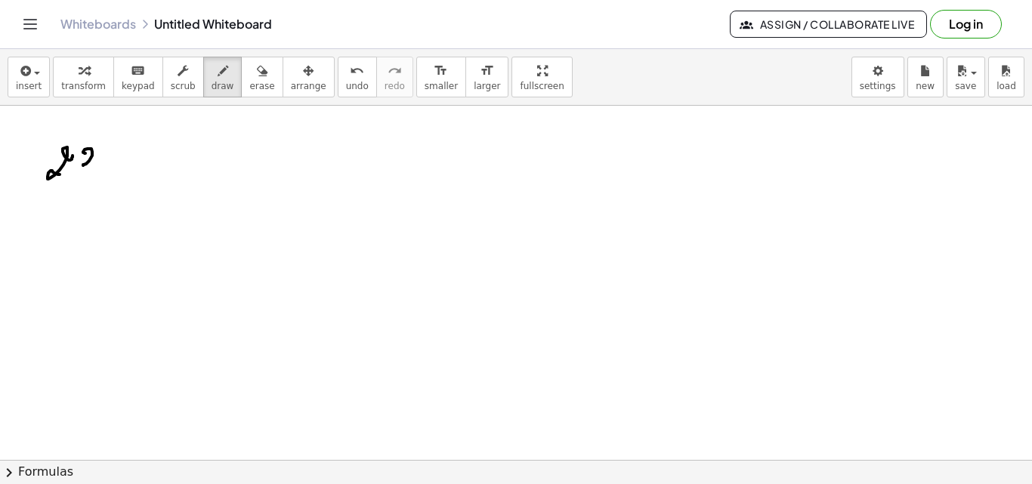
click at [87, 178] on div at bounding box center [516, 460] width 1032 height 709
drag, startPoint x: 221, startPoint y: 202, endPoint x: 282, endPoint y: 189, distance: 62.5
click at [243, 167] on div at bounding box center [516, 460] width 1032 height 709
drag, startPoint x: 291, startPoint y: 194, endPoint x: 324, endPoint y: 199, distance: 33.5
click at [330, 194] on div at bounding box center [516, 460] width 1032 height 709
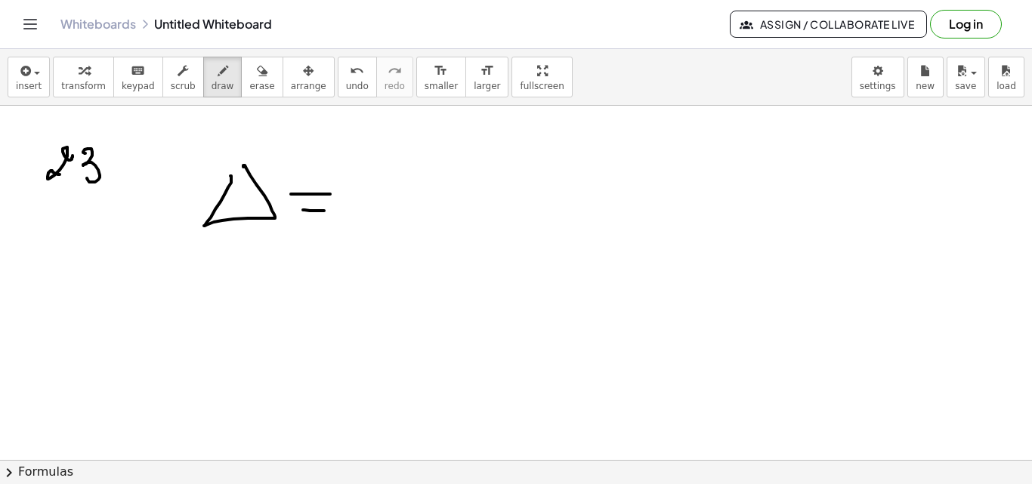
drag, startPoint x: 303, startPoint y: 210, endPoint x: 335, endPoint y: 209, distance: 32.5
click at [333, 210] on div at bounding box center [516, 460] width 1032 height 709
drag, startPoint x: 352, startPoint y: 195, endPoint x: 393, endPoint y: 163, distance: 51.7
click at [374, 184] on div at bounding box center [516, 460] width 1032 height 709
drag, startPoint x: 397, startPoint y: 160, endPoint x: 426, endPoint y: 181, distance: 35.7
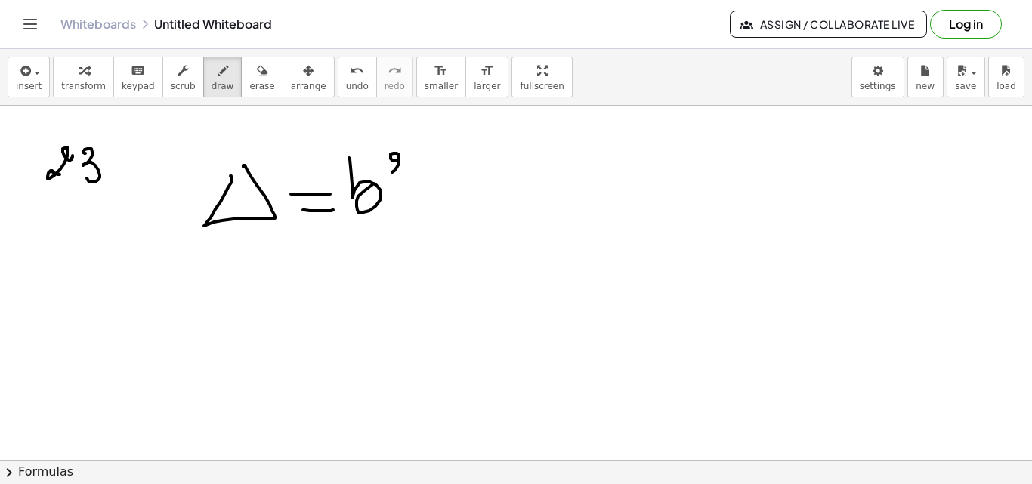
click at [412, 172] on div at bounding box center [516, 460] width 1032 height 709
drag, startPoint x: 425, startPoint y: 192, endPoint x: 456, endPoint y: 188, distance: 31.2
click at [456, 193] on div at bounding box center [516, 460] width 1032 height 709
drag, startPoint x: 456, startPoint y: 158, endPoint x: 494, endPoint y: 199, distance: 56.1
click at [487, 200] on div at bounding box center [516, 460] width 1032 height 709
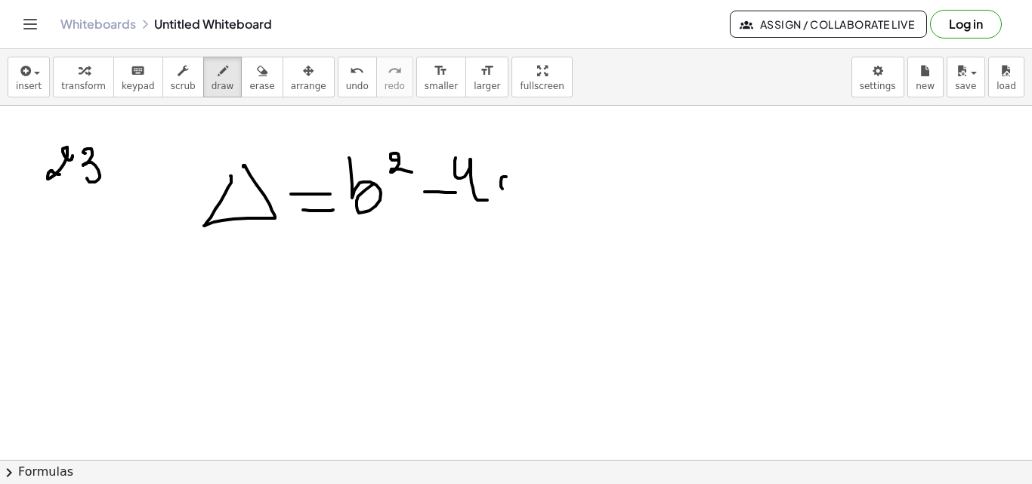
drag, startPoint x: 506, startPoint y: 177, endPoint x: 533, endPoint y: 187, distance: 28.2
click at [530, 190] on div at bounding box center [516, 460] width 1032 height 709
drag, startPoint x: 530, startPoint y: 179, endPoint x: 596, endPoint y: 178, distance: 65.7
click at [568, 190] on div at bounding box center [516, 460] width 1032 height 709
drag, startPoint x: 636, startPoint y: 140, endPoint x: 643, endPoint y: 182, distance: 42.8
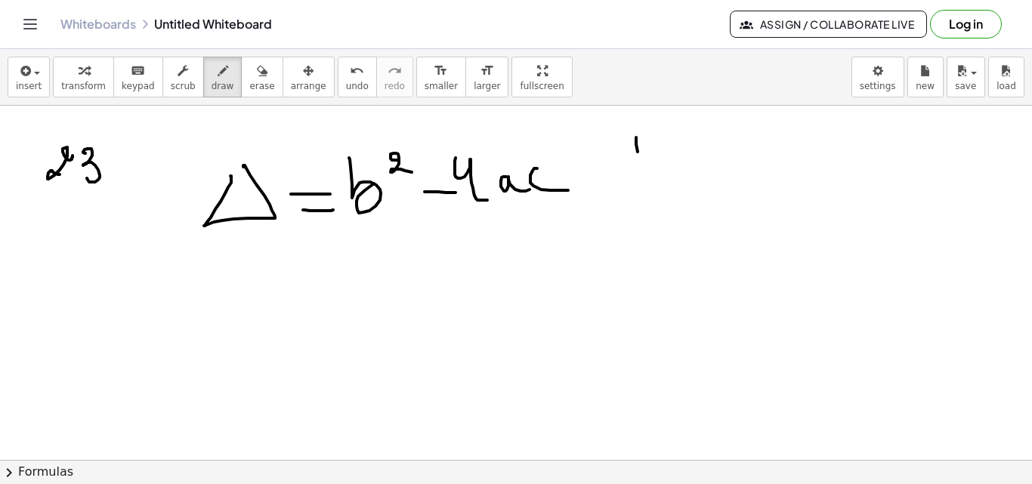
click at [643, 182] on div at bounding box center [516, 460] width 1032 height 709
drag, startPoint x: 636, startPoint y: 167, endPoint x: 660, endPoint y: 165, distance: 23.5
click at [658, 166] on div at bounding box center [516, 460] width 1032 height 709
drag, startPoint x: 657, startPoint y: 165, endPoint x: 667, endPoint y: 165, distance: 9.9
click at [667, 165] on div at bounding box center [516, 460] width 1032 height 709
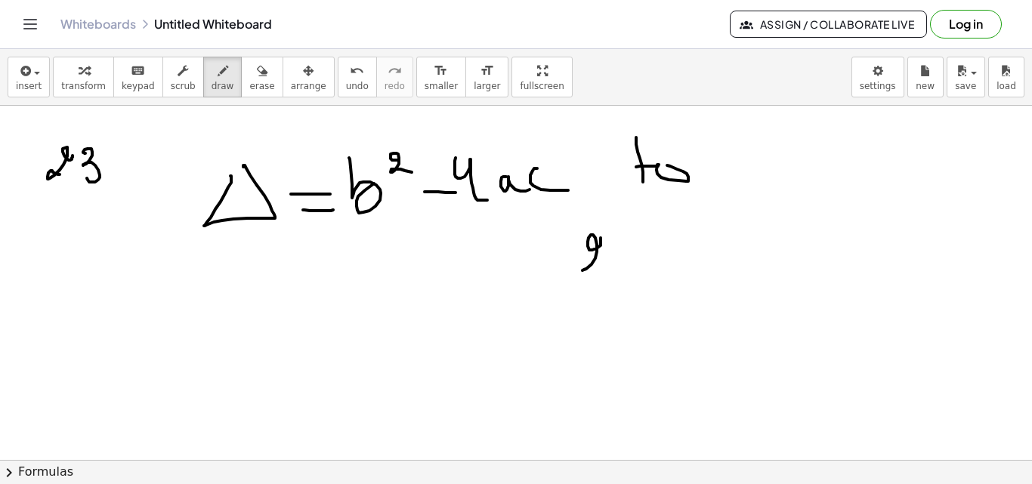
drag, startPoint x: 601, startPoint y: 246, endPoint x: 664, endPoint y: 273, distance: 69.3
click at [635, 275] on div at bounding box center [516, 460] width 1032 height 709
drag, startPoint x: 599, startPoint y: 310, endPoint x: 598, endPoint y: 368, distance: 58.2
click at [616, 342] on div at bounding box center [516, 460] width 1032 height 709
drag, startPoint x: 595, startPoint y: 387, endPoint x: 629, endPoint y: 376, distance: 36.3
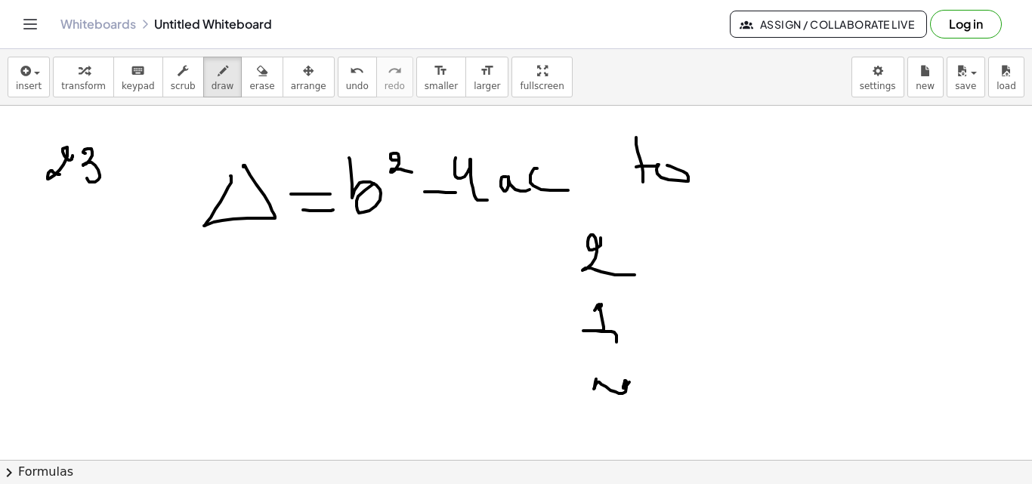
click at [631, 380] on div at bounding box center [516, 460] width 1032 height 709
click at [669, 251] on div at bounding box center [516, 460] width 1032 height 709
click at [662, 273] on div at bounding box center [516, 460] width 1032 height 709
drag, startPoint x: 499, startPoint y: 202, endPoint x: 518, endPoint y: 202, distance: 18.9
click at [518, 202] on div at bounding box center [516, 460] width 1032 height 709
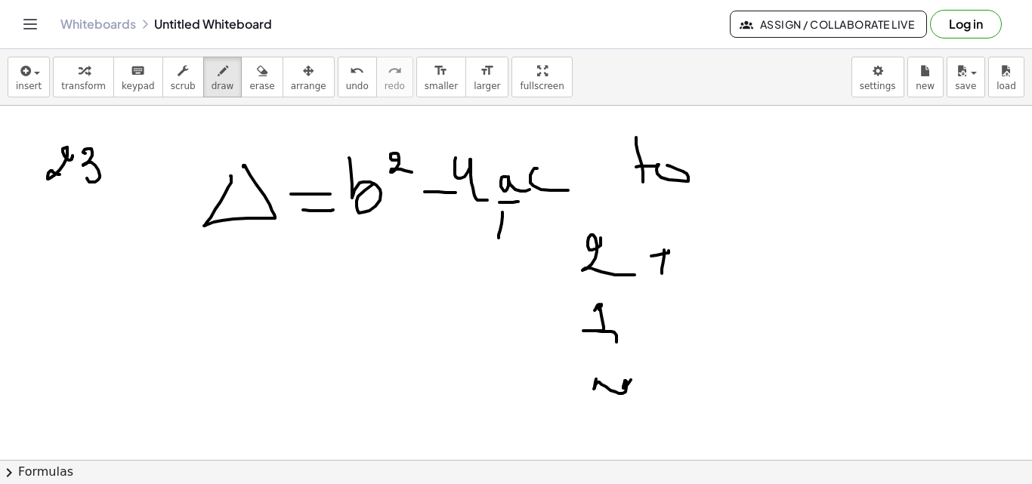
click at [505, 236] on div at bounding box center [516, 460] width 1032 height 709
click at [472, 258] on div at bounding box center [516, 460] width 1032 height 709
drag, startPoint x: 474, startPoint y: 255, endPoint x: 480, endPoint y: 232, distance: 23.5
click at [475, 255] on div at bounding box center [516, 460] width 1032 height 709
drag, startPoint x: 480, startPoint y: 226, endPoint x: 483, endPoint y: 241, distance: 15.4
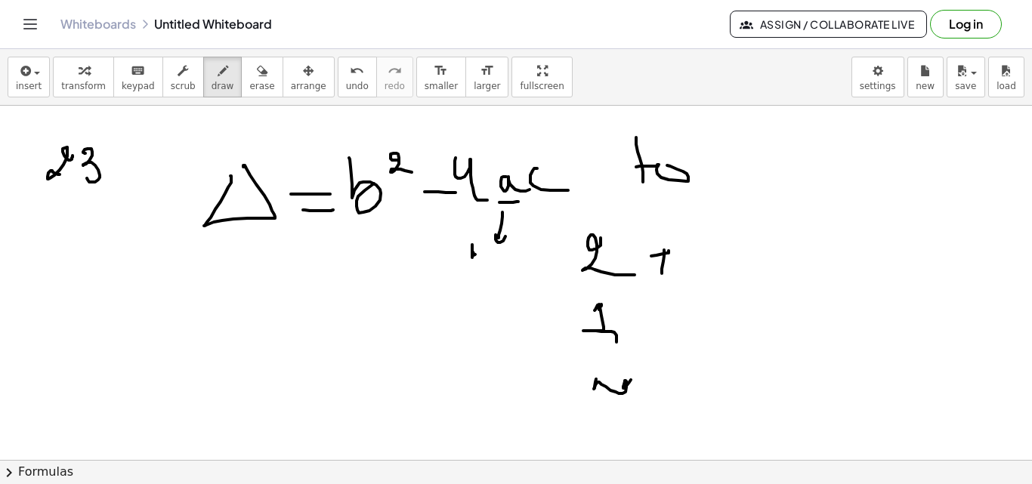
click at [485, 239] on div at bounding box center [516, 460] width 1032 height 709
drag, startPoint x: 352, startPoint y: 259, endPoint x: 360, endPoint y: 256, distance: 8.8
click at [360, 255] on div at bounding box center [516, 460] width 1032 height 709
click at [370, 269] on div at bounding box center [516, 460] width 1032 height 709
drag, startPoint x: 375, startPoint y: 262, endPoint x: 394, endPoint y: 261, distance: 18.9
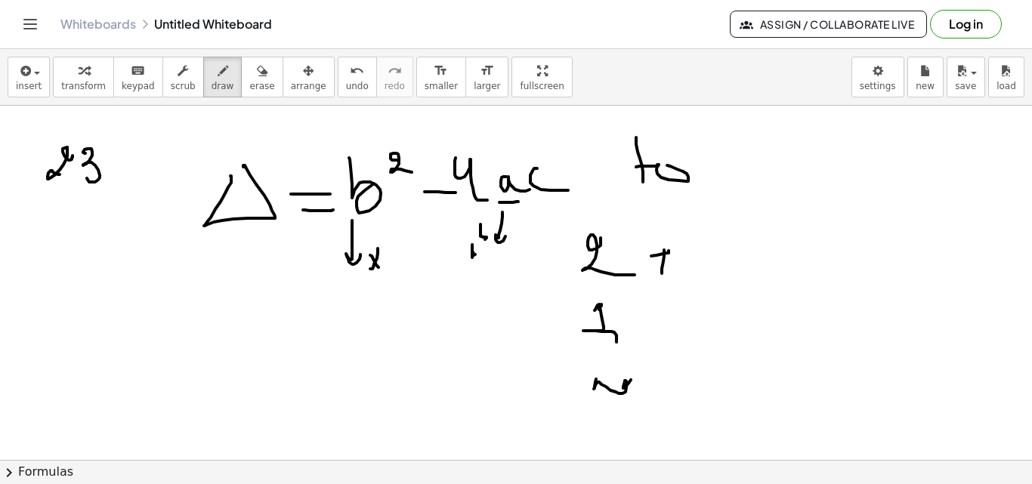
click at [382, 269] on div at bounding box center [516, 460] width 1032 height 709
drag, startPoint x: 551, startPoint y: 204, endPoint x: 551, endPoint y: 181, distance: 22.7
click at [575, 202] on div at bounding box center [516, 460] width 1032 height 709
drag, startPoint x: 254, startPoint y: 292, endPoint x: 259, endPoint y: 298, distance: 8.6
click at [252, 292] on div at bounding box center [516, 460] width 1032 height 709
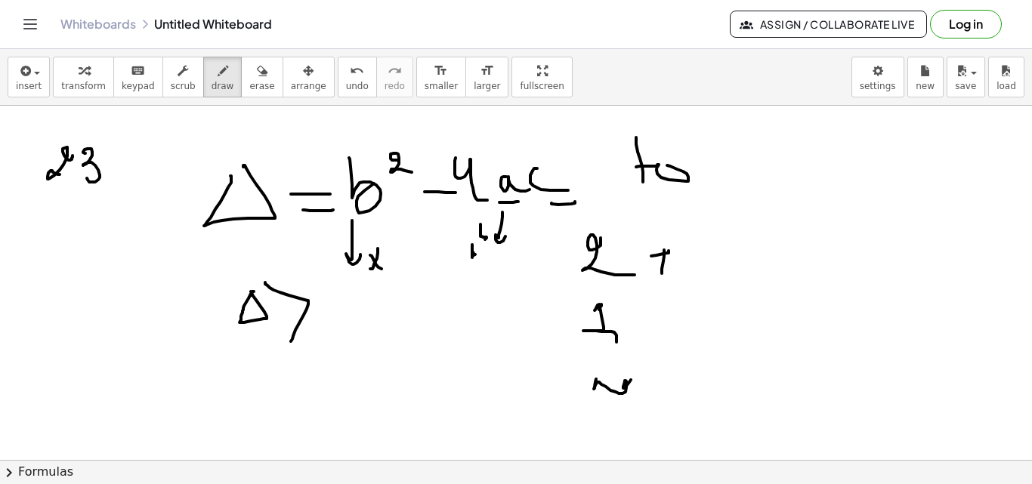
drag, startPoint x: 265, startPoint y: 283, endPoint x: 295, endPoint y: 335, distance: 60.3
click at [293, 338] on div at bounding box center [516, 460] width 1032 height 709
drag, startPoint x: 349, startPoint y: 323, endPoint x: 313, endPoint y: 306, distance: 39.9
click at [313, 305] on div at bounding box center [516, 460] width 1032 height 709
drag, startPoint x: 369, startPoint y: 311, endPoint x: 387, endPoint y: 310, distance: 17.4
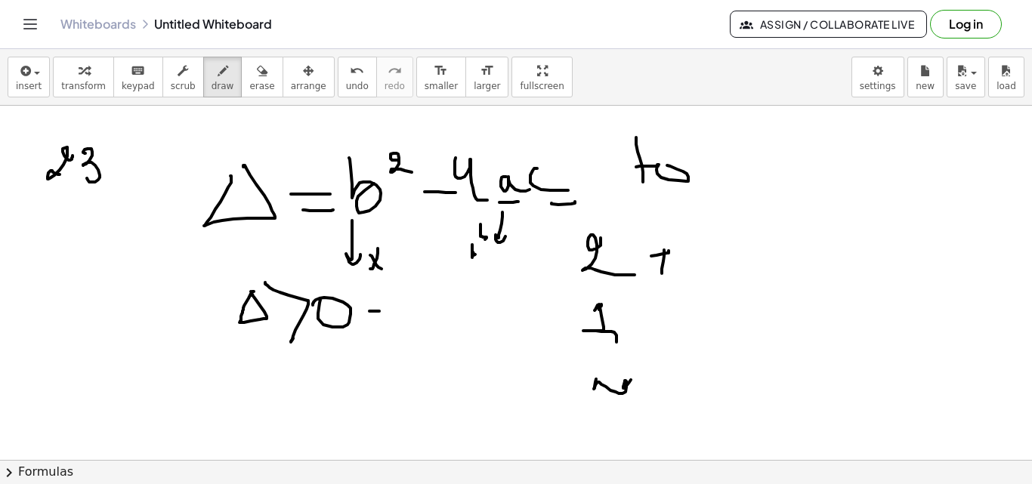
click at [387, 310] on div at bounding box center [516, 460] width 1032 height 709
drag, startPoint x: 411, startPoint y: 306, endPoint x: 411, endPoint y: 316, distance: 9.8
click at [399, 327] on div at bounding box center [516, 460] width 1032 height 709
drag, startPoint x: 429, startPoint y: 292, endPoint x: 450, endPoint y: 304, distance: 23.3
click at [446, 310] on div at bounding box center [516, 460] width 1032 height 709
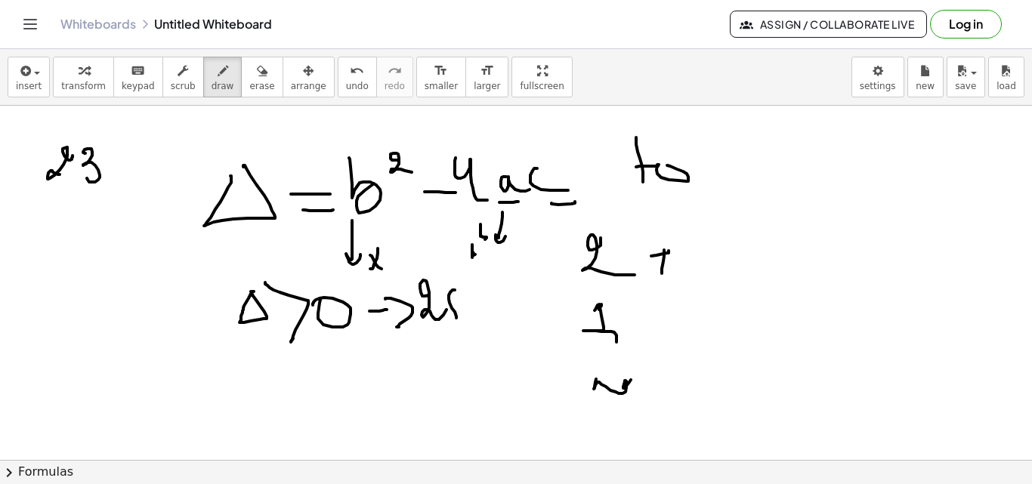
drag, startPoint x: 453, startPoint y: 290, endPoint x: 458, endPoint y: 299, distance: 10.5
click at [450, 307] on div at bounding box center [516, 460] width 1032 height 709
drag, startPoint x: 458, startPoint y: 314, endPoint x: 465, endPoint y: 301, distance: 14.9
click at [465, 303] on div at bounding box center [516, 460] width 1032 height 709
drag, startPoint x: 475, startPoint y: 284, endPoint x: 514, endPoint y: 286, distance: 38.6
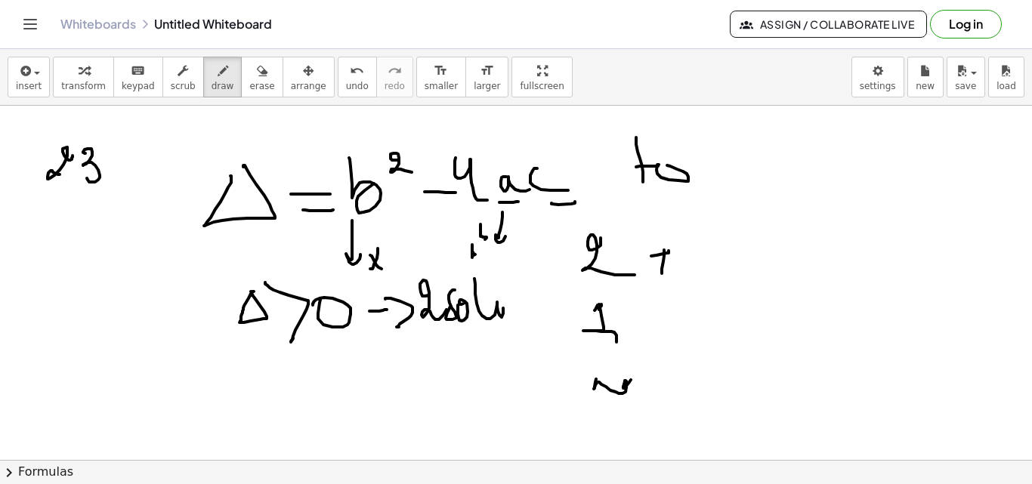
click at [513, 310] on div at bounding box center [516, 460] width 1032 height 709
click at [516, 308] on div at bounding box center [516, 460] width 1032 height 709
click at [529, 314] on div at bounding box center [516, 460] width 1032 height 709
click at [530, 298] on div at bounding box center [516, 460] width 1032 height 709
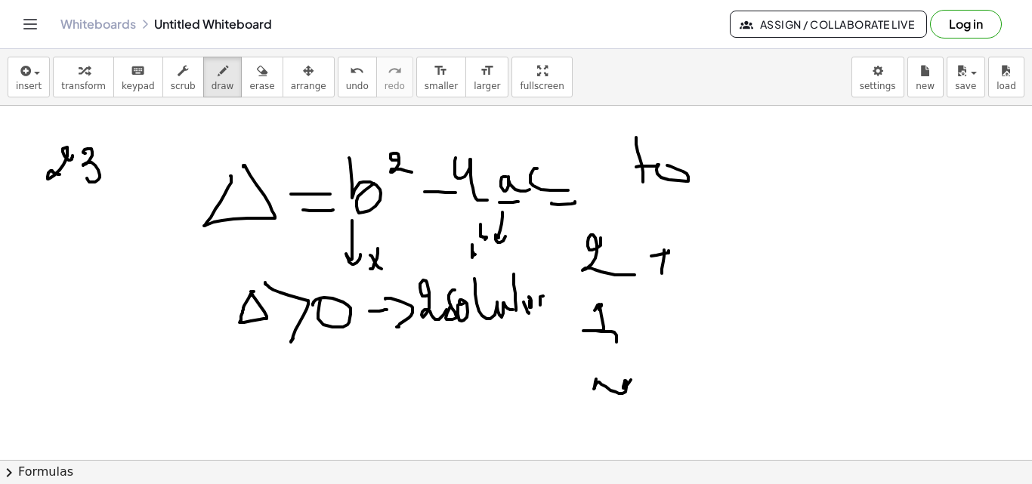
click at [554, 304] on div at bounding box center [516, 460] width 1032 height 709
click at [227, 356] on div at bounding box center [516, 460] width 1032 height 709
click at [306, 391] on div at bounding box center [516, 460] width 1032 height 709
click at [317, 370] on div at bounding box center [516, 460] width 1032 height 709
click at [377, 358] on div at bounding box center [516, 460] width 1032 height 709
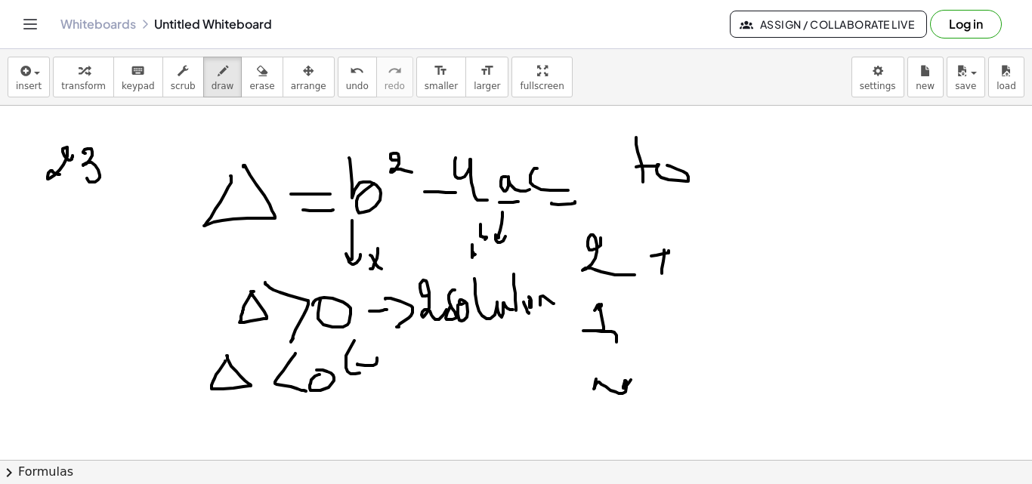
click at [367, 344] on div at bounding box center [516, 460] width 1032 height 709
click at [403, 391] on div at bounding box center [516, 460] width 1032 height 709
click at [428, 383] on div at bounding box center [516, 460] width 1032 height 709
click at [434, 363] on div at bounding box center [516, 460] width 1032 height 709
click at [459, 372] on div at bounding box center [516, 460] width 1032 height 709
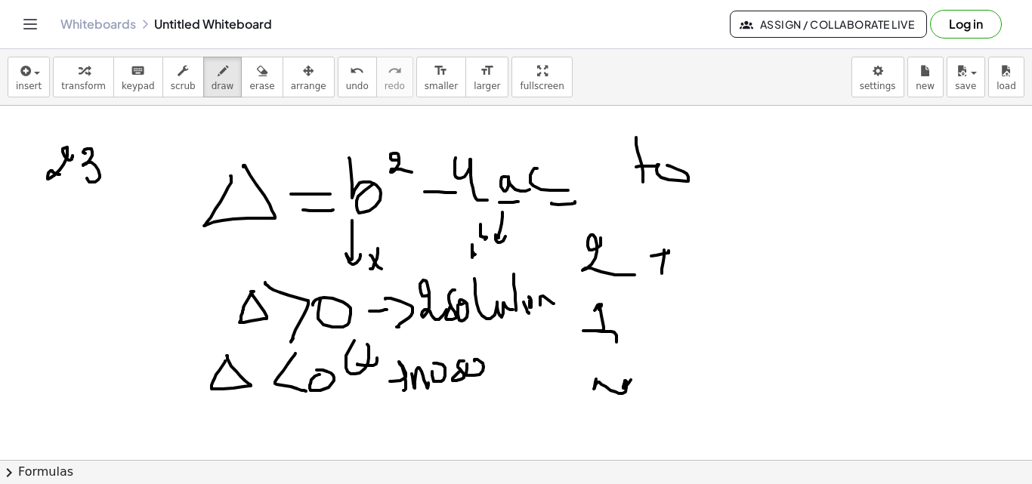
click at [478, 363] on div at bounding box center [516, 460] width 1032 height 709
click at [524, 363] on div at bounding box center [516, 460] width 1032 height 709
click at [291, 416] on div at bounding box center [516, 460] width 1032 height 709
click at [336, 431] on div at bounding box center [516, 460] width 1032 height 709
click at [335, 441] on div at bounding box center [516, 460] width 1032 height 709
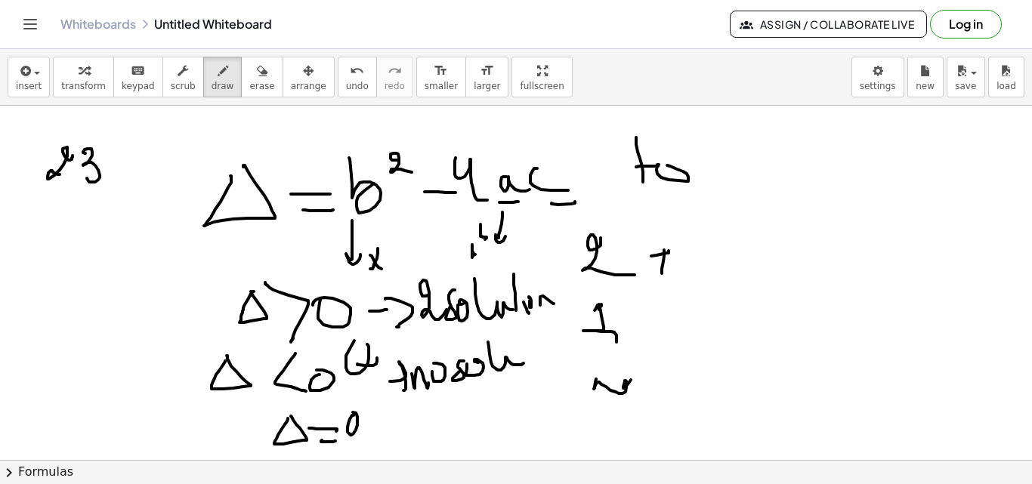
click at [344, 417] on div at bounding box center [516, 460] width 1032 height 709
click at [442, 451] on div at bounding box center [516, 460] width 1032 height 709
click at [455, 432] on div at bounding box center [516, 460] width 1032 height 709
click at [472, 423] on div at bounding box center [516, 460] width 1032 height 709
click at [511, 437] on div at bounding box center [516, 460] width 1032 height 709
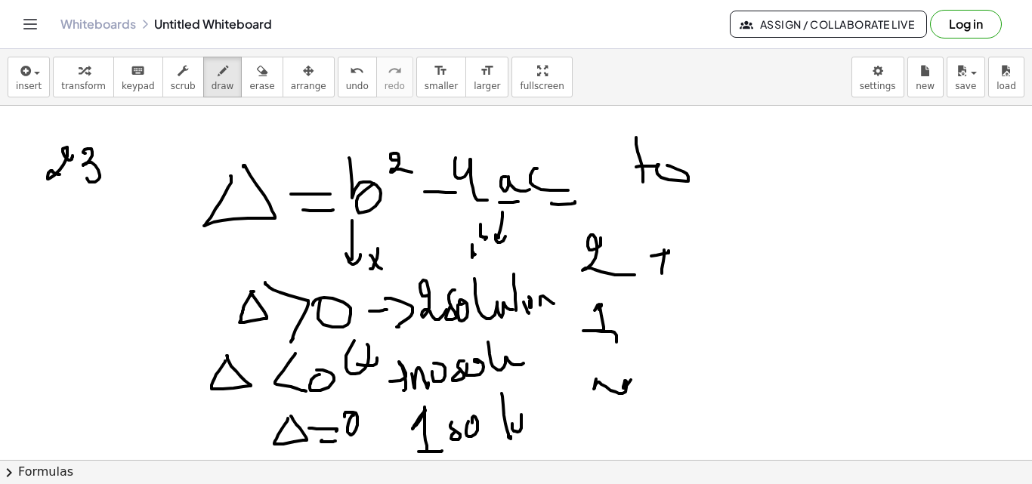
click at [521, 415] on div at bounding box center [516, 460] width 1032 height 709
click at [533, 434] on div at bounding box center [516, 460] width 1032 height 709
click at [539, 422] on div at bounding box center [516, 460] width 1032 height 709
click at [545, 429] on div at bounding box center [516, 460] width 1032 height 709
click at [546, 416] on div at bounding box center [516, 460] width 1032 height 709
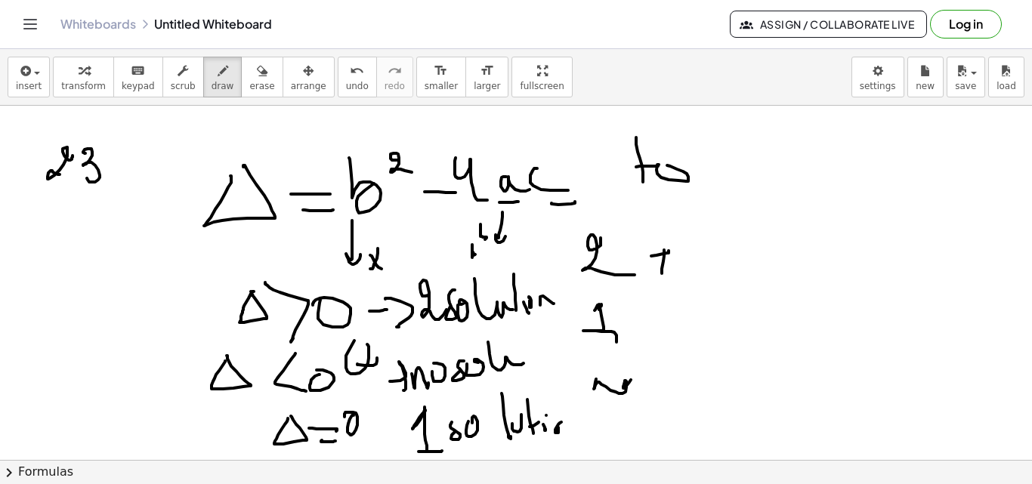
click at [558, 424] on div at bounding box center [516, 460] width 1032 height 709
click at [585, 427] on div at bounding box center [516, 460] width 1032 height 709
click at [605, 302] on div at bounding box center [516, 460] width 1032 height 709
click at [668, 309] on div at bounding box center [516, 460] width 1032 height 709
click at [681, 295] on div at bounding box center [516, 460] width 1032 height 709
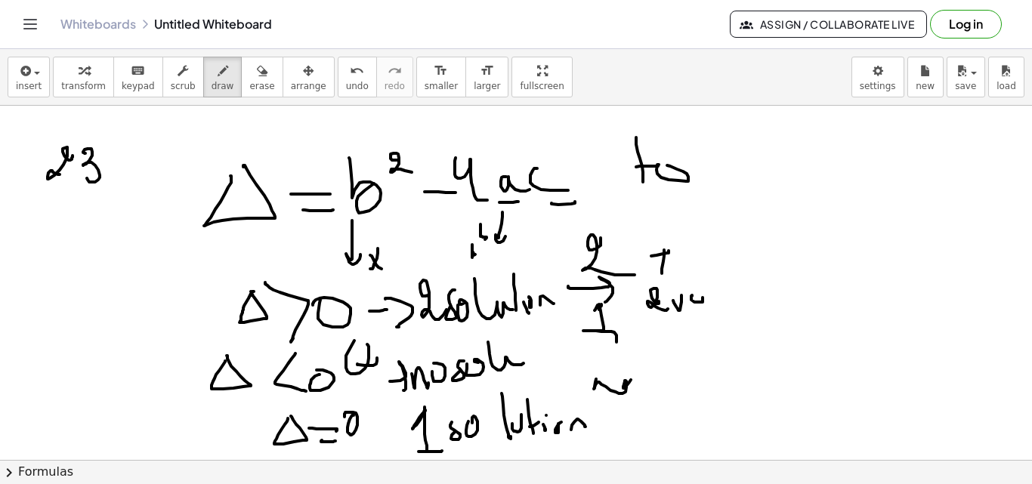
click at [703, 283] on div at bounding box center [516, 460] width 1032 height 709
click at [718, 301] on div at bounding box center [516, 460] width 1032 height 709
click at [740, 304] on div at bounding box center [516, 460] width 1032 height 709
click at [745, 307] on div at bounding box center [516, 460] width 1032 height 709
click at [781, 329] on div at bounding box center [516, 460] width 1032 height 709
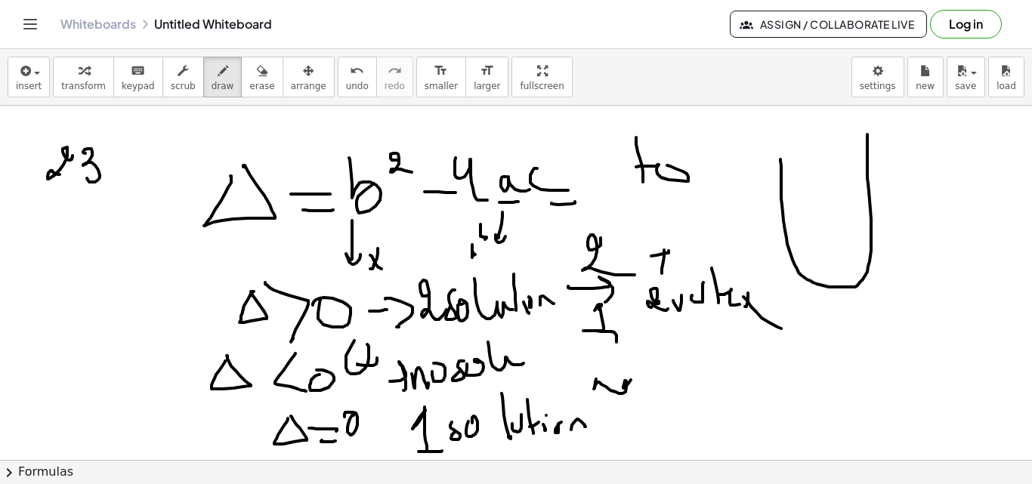
click at [867, 134] on div at bounding box center [516, 460] width 1032 height 709
click at [1020, 213] on div at bounding box center [516, 460] width 1032 height 709
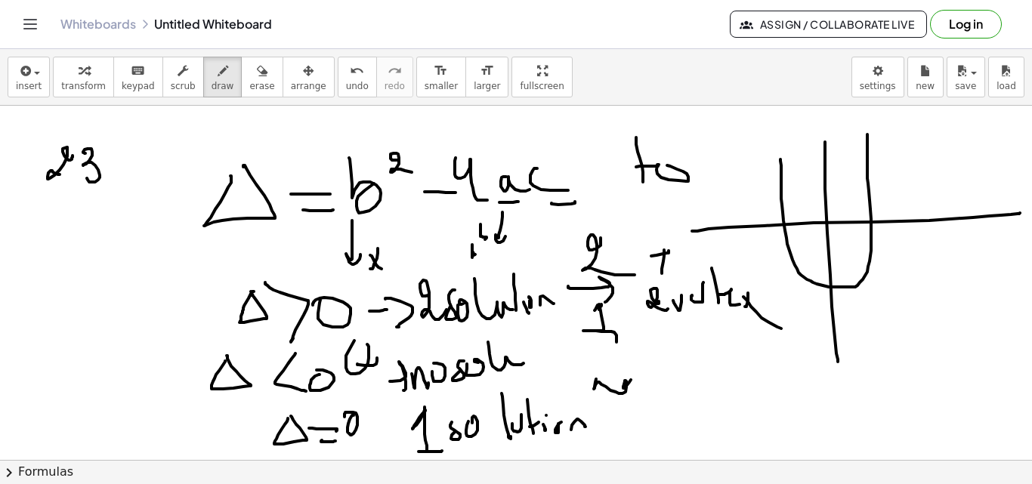
click at [839, 350] on div at bounding box center [516, 460] width 1032 height 709
click at [791, 310] on div at bounding box center [516, 460] width 1032 height 709
click at [832, 284] on div at bounding box center [516, 460] width 1032 height 709
click at [851, 290] on div at bounding box center [516, 460] width 1032 height 709
click at [863, 286] on div at bounding box center [516, 460] width 1032 height 709
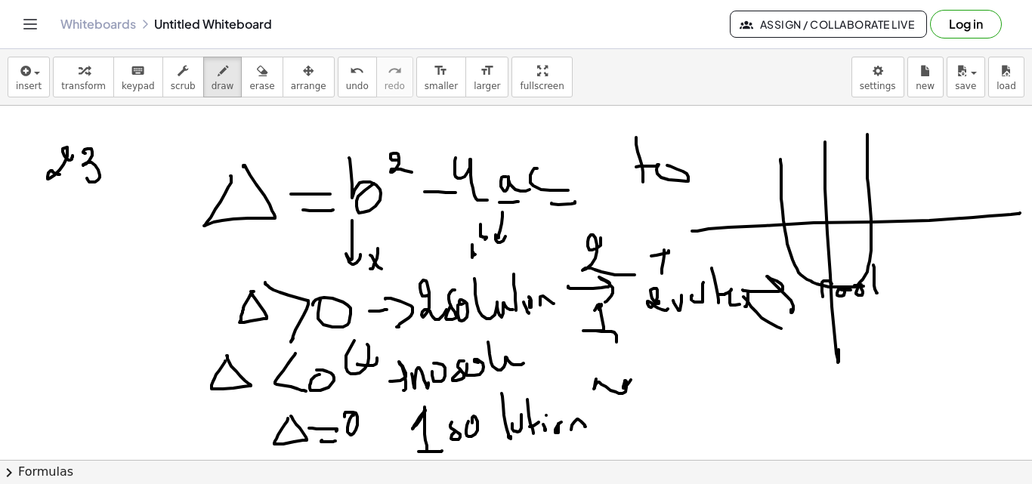
click at [892, 288] on div at bounding box center [516, 460] width 1032 height 709
click at [884, 276] on div at bounding box center [516, 460] width 1032 height 709
click at [782, 227] on div at bounding box center [516, 460] width 1032 height 709
click at [870, 218] on div at bounding box center [516, 460] width 1032 height 709
click at [914, 280] on div at bounding box center [516, 460] width 1032 height 709
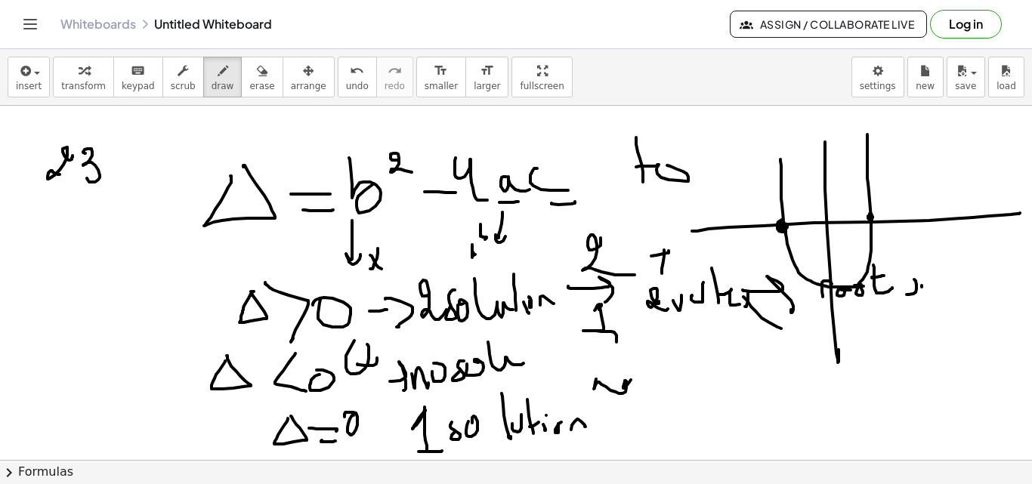
click at [922, 287] on div at bounding box center [516, 460] width 1032 height 709
click at [917, 295] on div at bounding box center [516, 460] width 1032 height 709
click at [672, 347] on div at bounding box center [516, 460] width 1032 height 709
click at [672, 332] on div at bounding box center [516, 460] width 1032 height 709
click at [684, 340] on div at bounding box center [516, 460] width 1032 height 709
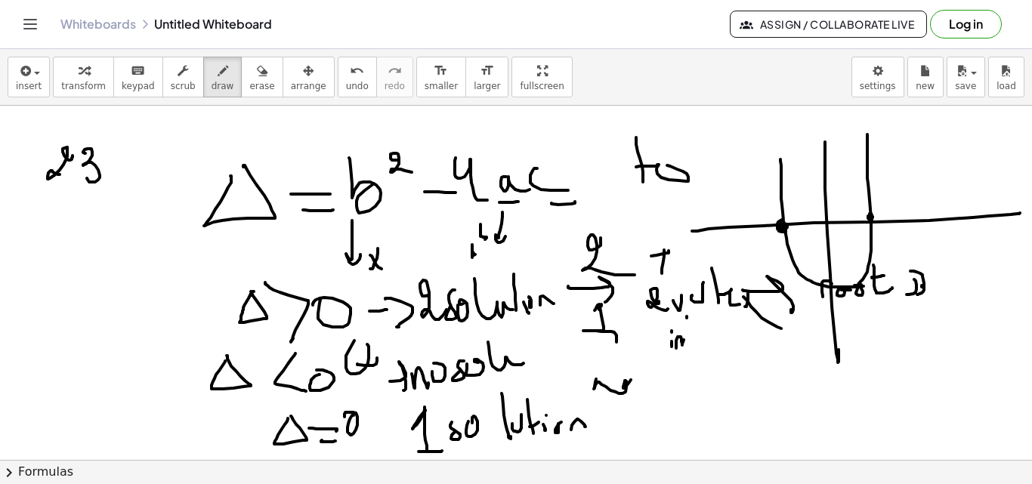
click at [689, 338] on div at bounding box center [516, 460] width 1032 height 709
click at [718, 329] on div at bounding box center [516, 460] width 1032 height 709
click at [742, 341] on div at bounding box center [516, 460] width 1032 height 709
click at [748, 338] on div at bounding box center [516, 460] width 1032 height 709
click at [759, 338] on div at bounding box center [516, 460] width 1032 height 709
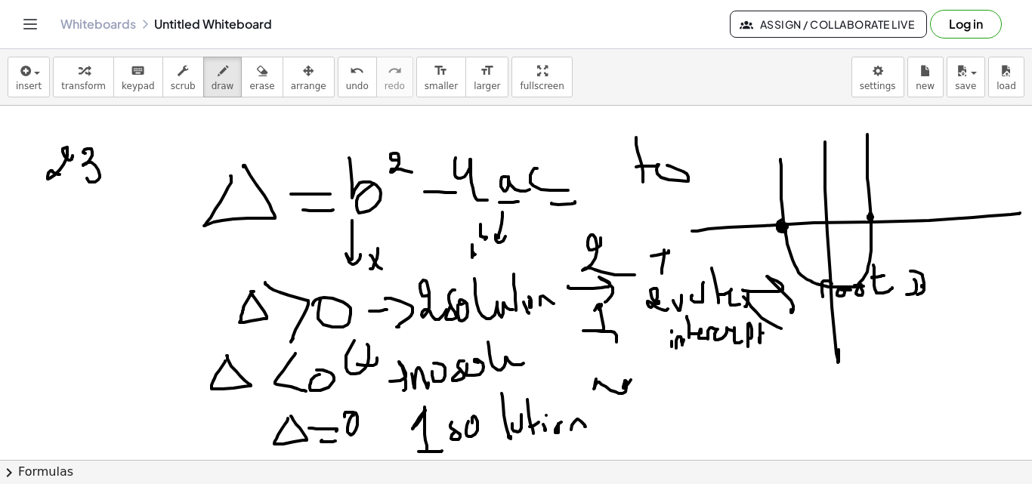
click at [768, 344] on div at bounding box center [516, 460] width 1032 height 709
click at [777, 335] on div at bounding box center [516, 460] width 1032 height 709
click at [694, 291] on div at bounding box center [516, 460] width 1032 height 709
click at [610, 369] on div at bounding box center [516, 460] width 1032 height 709
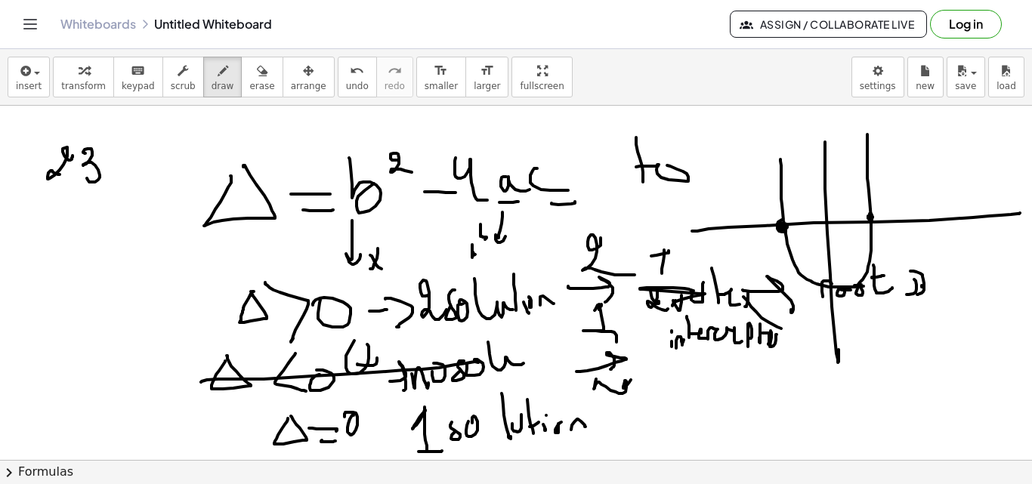
click at [476, 361] on div at bounding box center [516, 460] width 1032 height 709
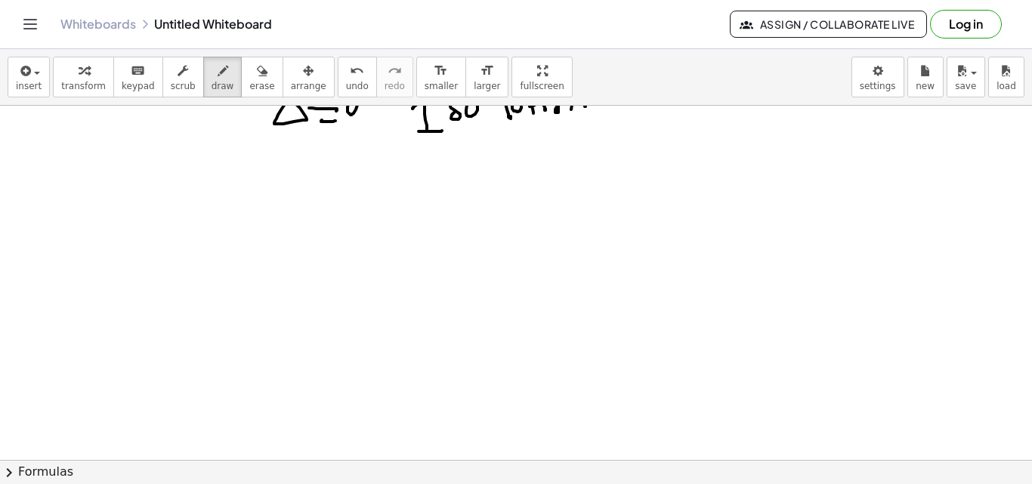
scroll to position [317, 0]
drag, startPoint x: 150, startPoint y: 244, endPoint x: 156, endPoint y: 320, distance: 75.8
click at [157, 320] on div at bounding box center [516, 143] width 1032 height 709
click at [164, 304] on div at bounding box center [516, 143] width 1032 height 709
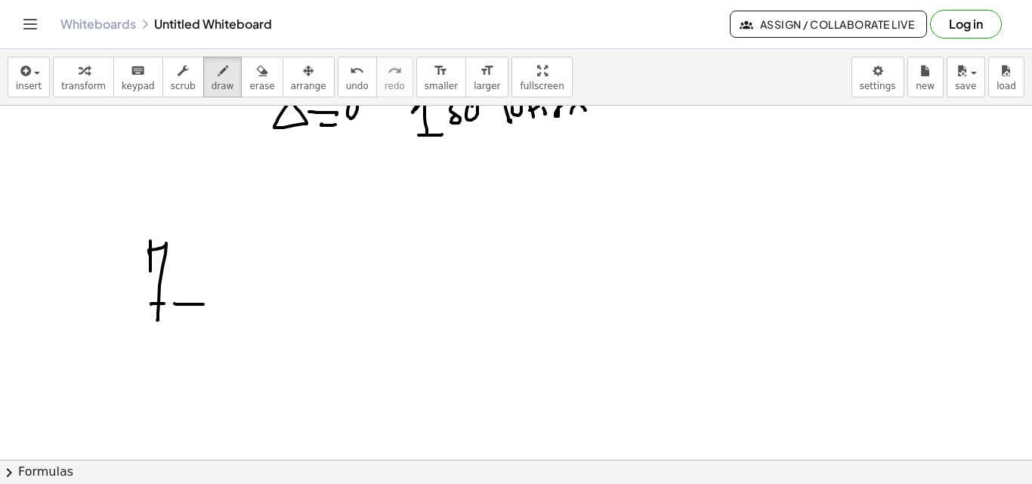
drag, startPoint x: 203, startPoint y: 304, endPoint x: 192, endPoint y: 294, distance: 15.5
click at [203, 304] on div at bounding box center [516, 143] width 1032 height 709
drag, startPoint x: 191, startPoint y: 301, endPoint x: 233, endPoint y: 252, distance: 64.8
click at [198, 311] on div at bounding box center [516, 143] width 1032 height 709
drag, startPoint x: 233, startPoint y: 248, endPoint x: 239, endPoint y: 277, distance: 29.2
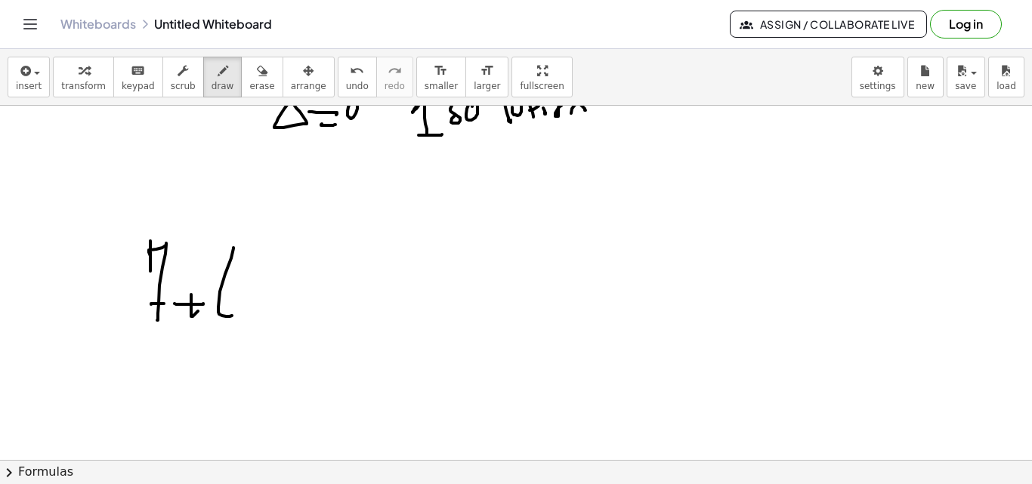
click at [227, 298] on div at bounding box center [516, 143] width 1032 height 709
drag, startPoint x: 244, startPoint y: 290, endPoint x: 282, endPoint y: 292, distance: 37.8
click at [246, 299] on div at bounding box center [516, 143] width 1032 height 709
drag, startPoint x: 283, startPoint y: 292, endPoint x: 302, endPoint y: 301, distance: 20.9
click at [314, 293] on div at bounding box center [516, 143] width 1032 height 709
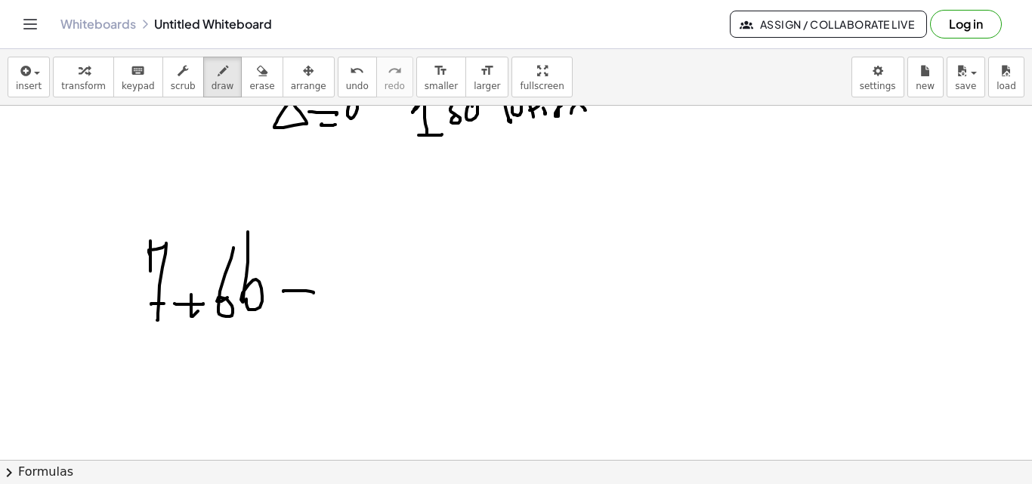
drag, startPoint x: 289, startPoint y: 310, endPoint x: 309, endPoint y: 305, distance: 20.9
click at [308, 307] on div at bounding box center [516, 143] width 1032 height 709
drag, startPoint x: 326, startPoint y: 250, endPoint x: 342, endPoint y: 320, distance: 72.0
click at [345, 331] on div at bounding box center [516, 143] width 1032 height 709
drag, startPoint x: 369, startPoint y: 296, endPoint x: 397, endPoint y: 298, distance: 28.7
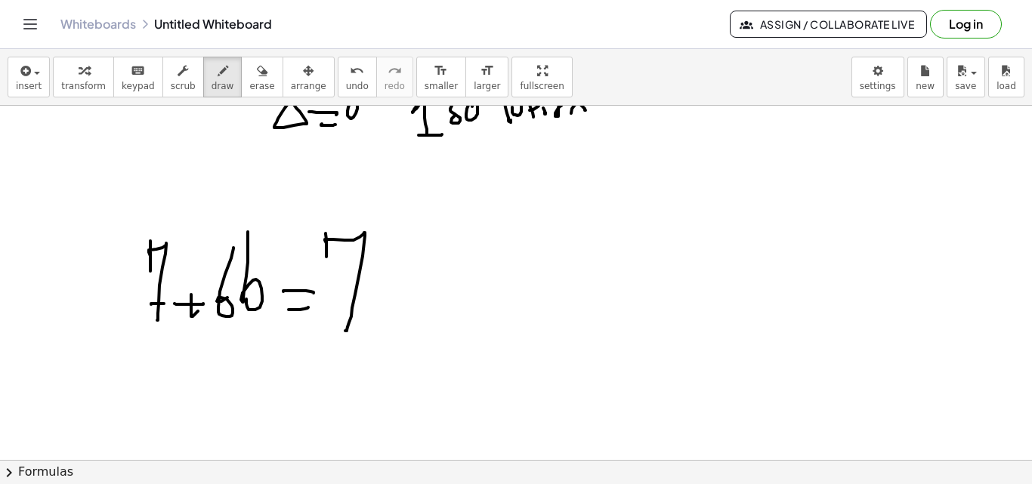
click at [401, 298] on div at bounding box center [516, 143] width 1032 height 709
drag, startPoint x: 230, startPoint y: 371, endPoint x: 232, endPoint y: 378, distance: 7.9
click at [232, 378] on div at bounding box center [516, 143] width 1032 height 709
drag, startPoint x: 219, startPoint y: 348, endPoint x: 317, endPoint y: 386, distance: 104.5
click at [258, 391] on div at bounding box center [516, 143] width 1032 height 709
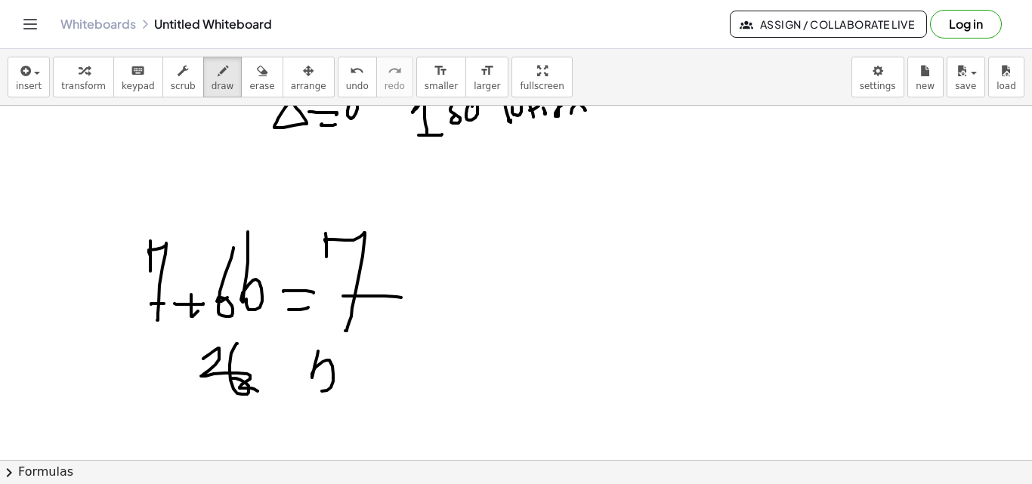
drag, startPoint x: 317, startPoint y: 356, endPoint x: 336, endPoint y: 366, distance: 21.3
click at [315, 369] on div at bounding box center [516, 143] width 1032 height 709
drag, startPoint x: 354, startPoint y: 369, endPoint x: 375, endPoint y: 376, distance: 22.9
click at [387, 372] on div at bounding box center [516, 143] width 1032 height 709
drag, startPoint x: 372, startPoint y: 387, endPoint x: 404, endPoint y: 388, distance: 32.5
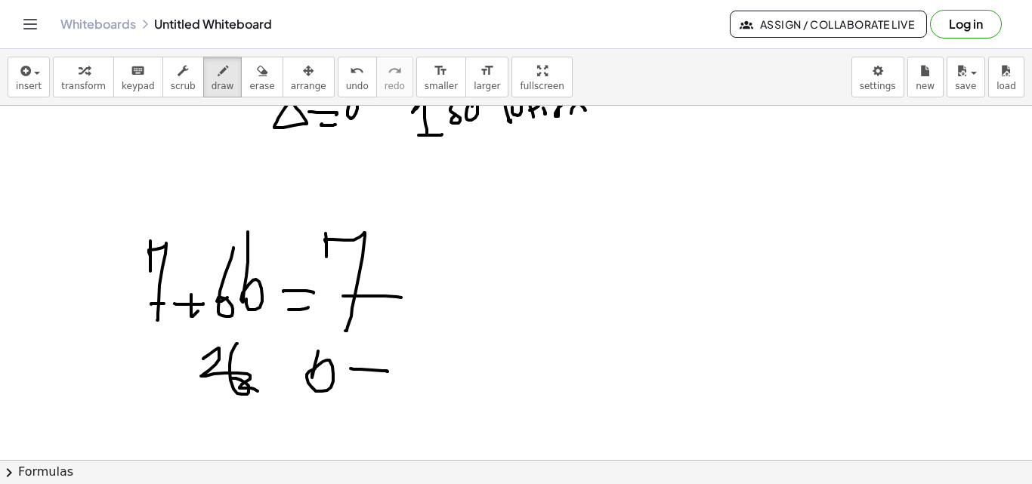
click at [403, 388] on div at bounding box center [516, 143] width 1032 height 709
drag, startPoint x: 415, startPoint y: 378, endPoint x: 402, endPoint y: 329, distance: 50.8
click at [403, 332] on div at bounding box center [516, 143] width 1032 height 709
drag, startPoint x: 545, startPoint y: 246, endPoint x: 558, endPoint y: 269, distance: 26.4
click at [563, 273] on div at bounding box center [516, 143] width 1032 height 709
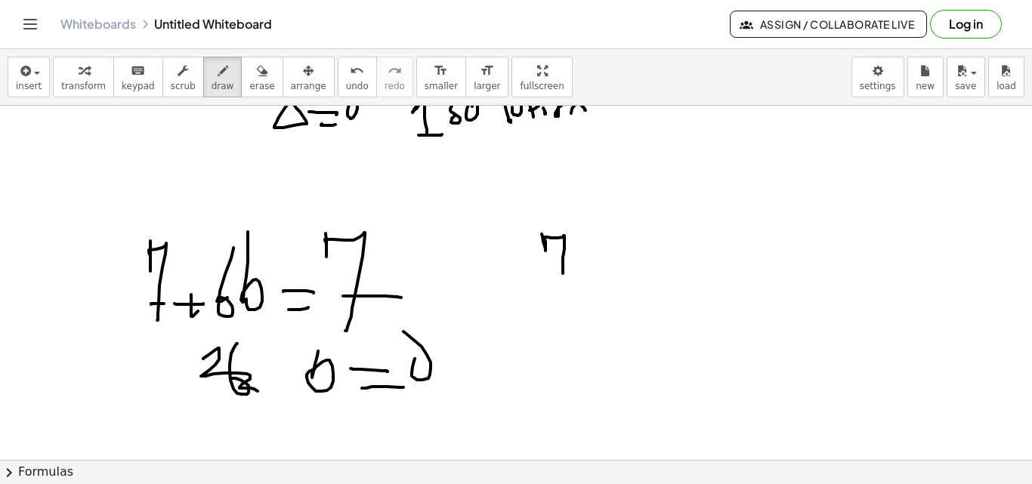
click at [576, 261] on div at bounding box center [516, 143] width 1032 height 709
drag, startPoint x: 590, startPoint y: 263, endPoint x: 608, endPoint y: 259, distance: 18.5
click at [613, 262] on div at bounding box center [516, 143] width 1032 height 709
drag, startPoint x: 600, startPoint y: 264, endPoint x: 622, endPoint y: 233, distance: 37.9
click at [605, 261] on div at bounding box center [516, 143] width 1032 height 709
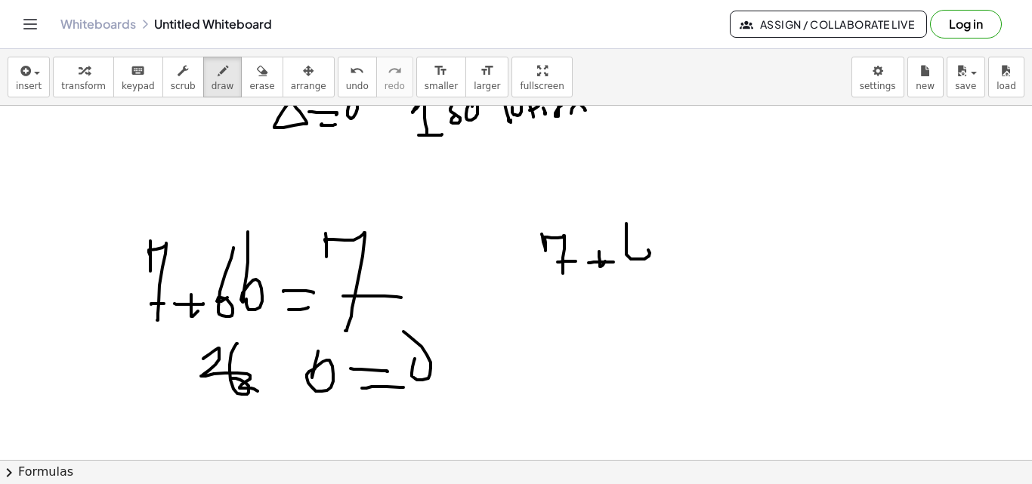
drag, startPoint x: 637, startPoint y: 259, endPoint x: 658, endPoint y: 218, distance: 46.6
click at [637, 249] on div at bounding box center [516, 143] width 1032 height 709
drag, startPoint x: 666, startPoint y: 258, endPoint x: 714, endPoint y: 248, distance: 49.5
click at [666, 256] on div at bounding box center [516, 143] width 1032 height 709
click at [751, 252] on div at bounding box center [516, 143] width 1032 height 709
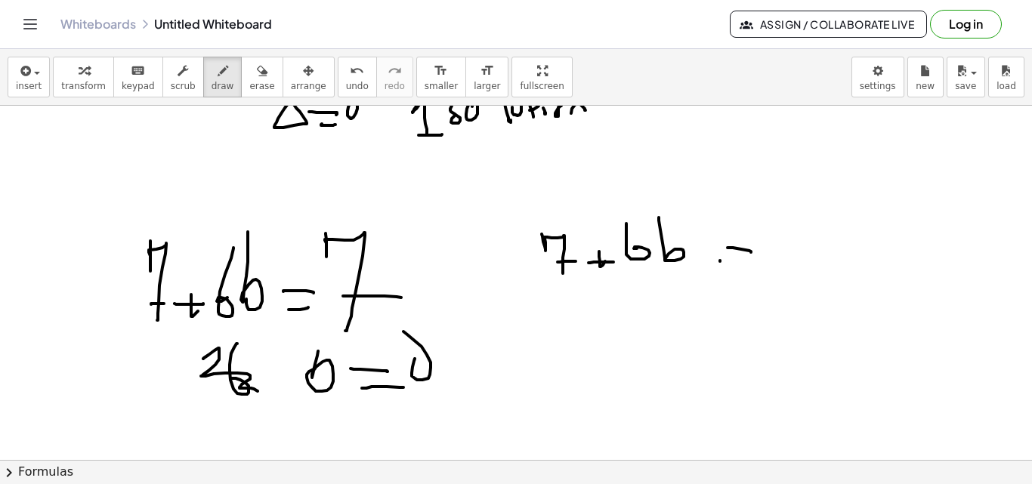
drag, startPoint x: 720, startPoint y: 261, endPoint x: 789, endPoint y: 234, distance: 74.6
click at [768, 260] on div at bounding box center [516, 143] width 1032 height 709
drag, startPoint x: 778, startPoint y: 220, endPoint x: 819, endPoint y: 257, distance: 55.1
click at [814, 259] on div at bounding box center [516, 143] width 1032 height 709
drag, startPoint x: 821, startPoint y: 219, endPoint x: 779, endPoint y: 249, distance: 52.0
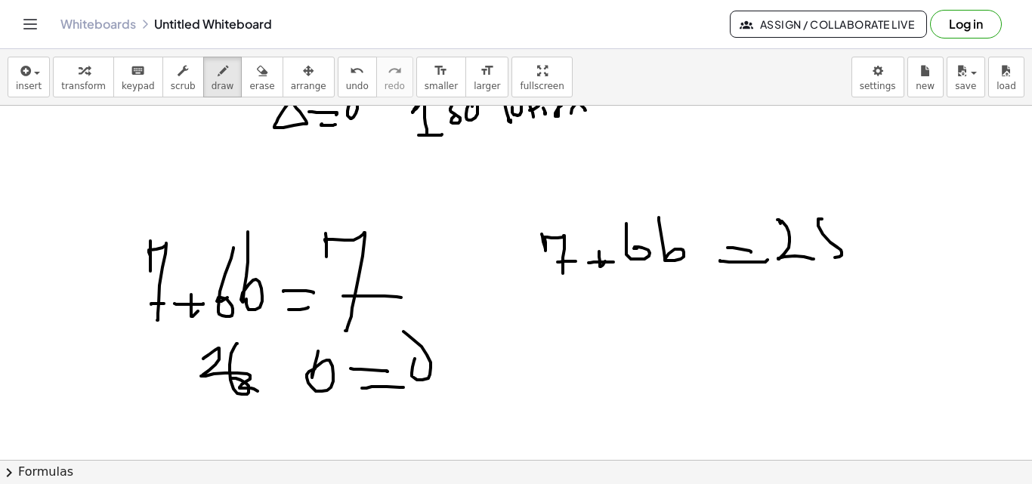
click at [828, 225] on div at bounding box center [516, 143] width 1032 height 709
drag, startPoint x: 567, startPoint y: 348, endPoint x: 595, endPoint y: 307, distance: 49.7
click at [575, 332] on div at bounding box center [516, 143] width 1032 height 709
drag, startPoint x: 595, startPoint y: 307, endPoint x: 606, endPoint y: 333, distance: 28.8
click at [601, 335] on div at bounding box center [516, 143] width 1032 height 709
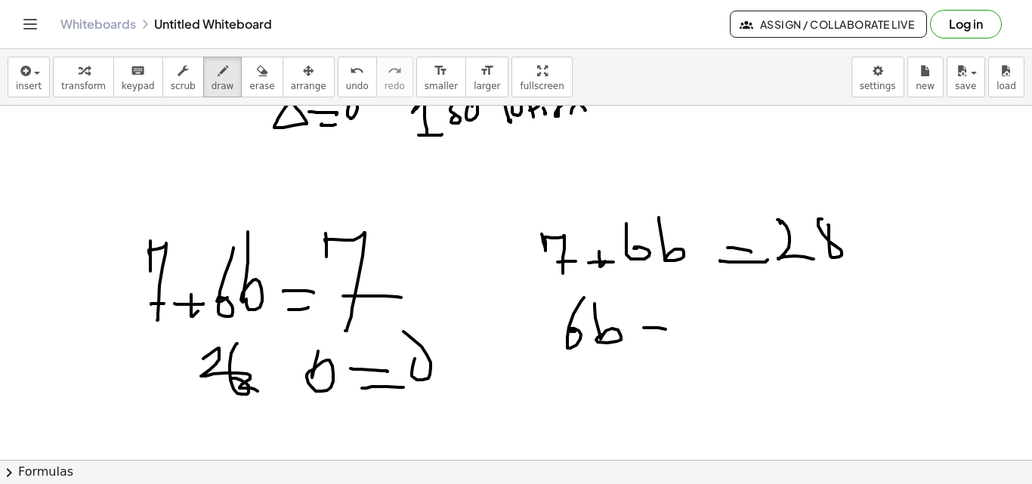
drag, startPoint x: 650, startPoint y: 328, endPoint x: 634, endPoint y: 347, distance: 24.7
click at [668, 331] on div at bounding box center [516, 143] width 1032 height 709
click at [669, 343] on div at bounding box center [516, 143] width 1032 height 709
drag, startPoint x: 680, startPoint y: 315, endPoint x: 713, endPoint y: 320, distance: 33.7
click at [699, 338] on div at bounding box center [516, 143] width 1032 height 709
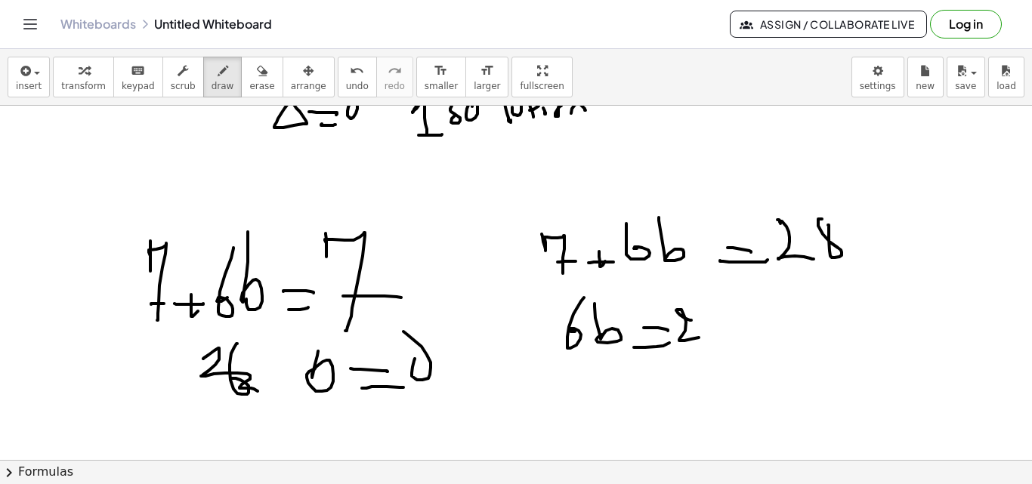
drag, startPoint x: 719, startPoint y: 329, endPoint x: 664, endPoint y: 369, distance: 68.2
click at [723, 344] on div at bounding box center [516, 143] width 1032 height 709
drag, startPoint x: 539, startPoint y: 394, endPoint x: 557, endPoint y: 392, distance: 18.2
click at [549, 394] on div at bounding box center [516, 143] width 1032 height 709
drag, startPoint x: 570, startPoint y: 388, endPoint x: 572, endPoint y: 400, distance: 12.9
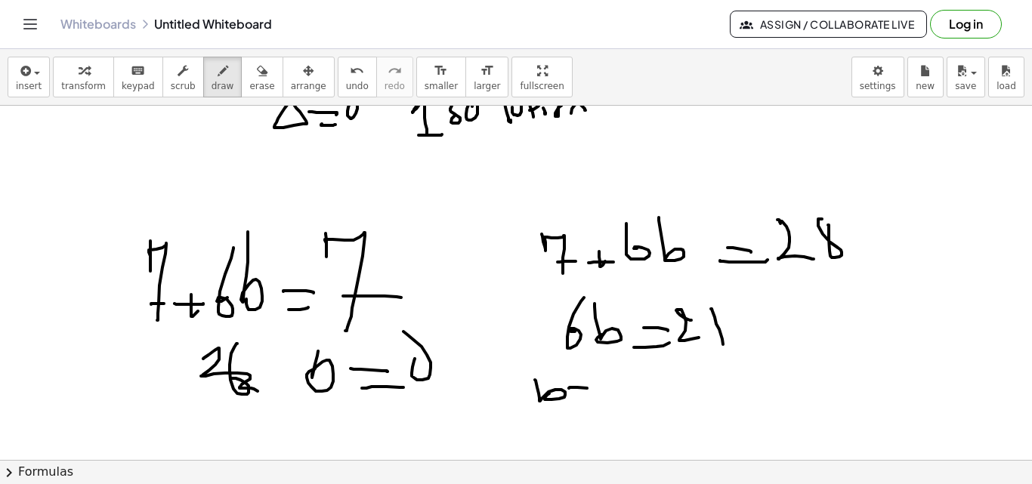
click at [594, 391] on div at bounding box center [516, 143] width 1032 height 709
click at [598, 400] on div at bounding box center [516, 143] width 1032 height 709
click at [638, 402] on div at bounding box center [516, 143] width 1032 height 709
click at [648, 396] on div at bounding box center [516, 143] width 1032 height 709
click at [675, 405] on div at bounding box center [516, 143] width 1032 height 709
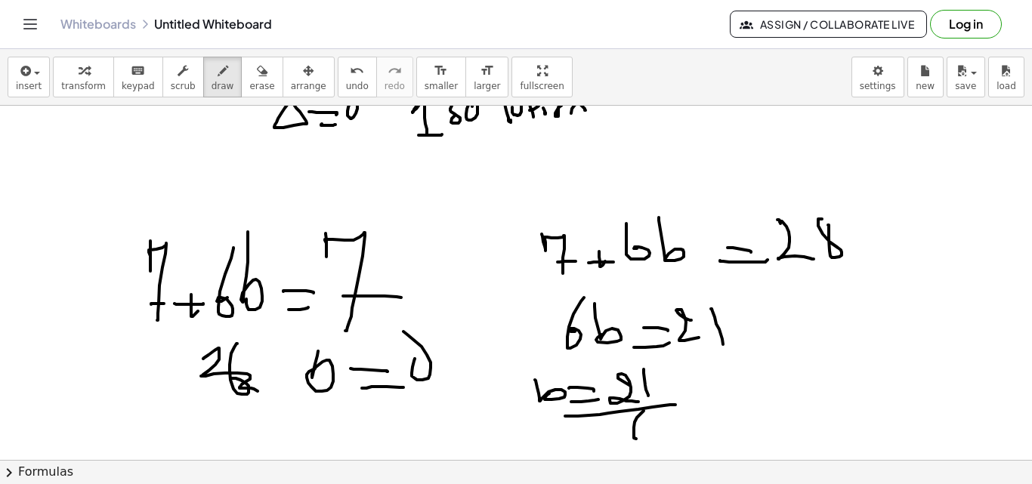
click at [630, 422] on div at bounding box center [516, 143] width 1032 height 709
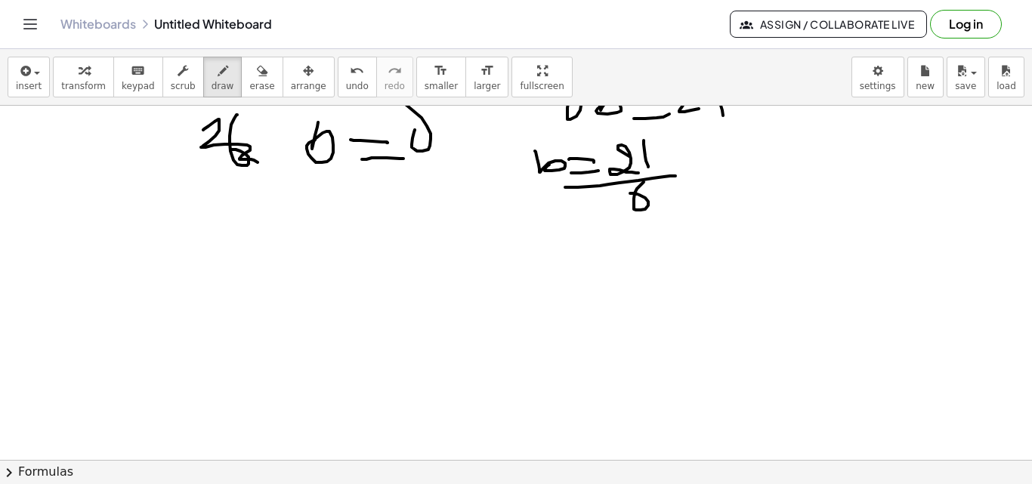
scroll to position [576, 0]
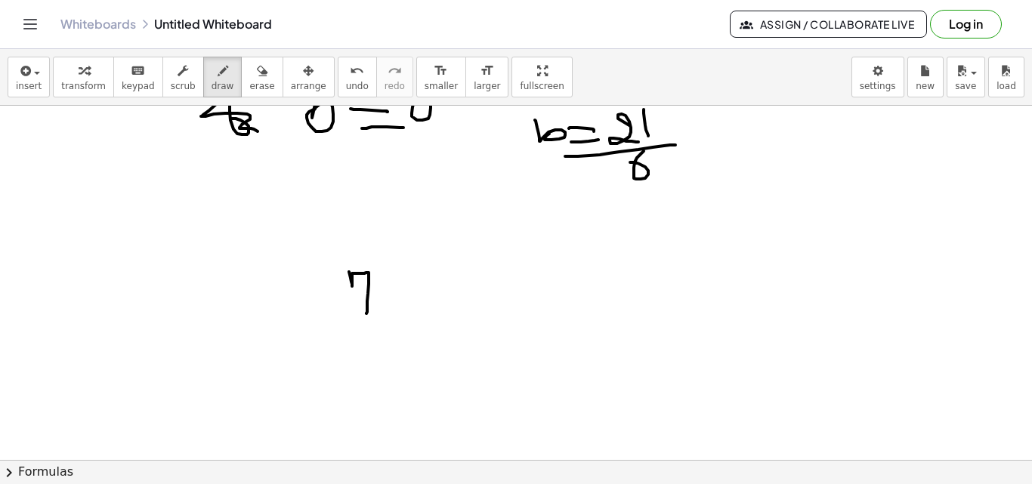
click at [366, 315] on div at bounding box center [516, 60] width 1032 height 1063
click at [376, 303] on div at bounding box center [516, 60] width 1032 height 1063
click at [416, 305] on div at bounding box center [516, 60] width 1032 height 1063
click at [404, 314] on div at bounding box center [516, 60] width 1032 height 1063
click at [429, 287] on div at bounding box center [516, 60] width 1032 height 1063
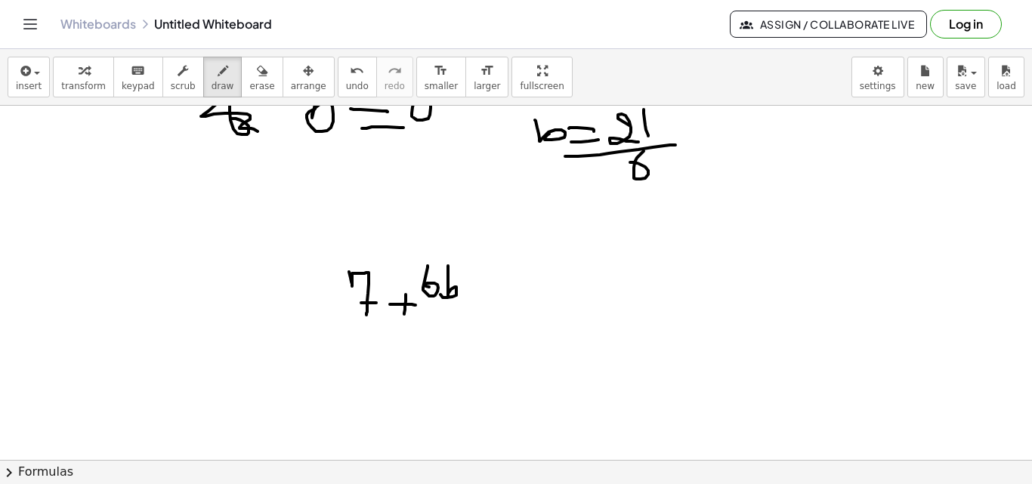
click at [446, 287] on div at bounding box center [516, 60] width 1032 height 1063
click at [522, 292] on div at bounding box center [516, 60] width 1032 height 1063
click at [530, 299] on div at bounding box center [516, 60] width 1032 height 1063
click at [564, 303] on div at bounding box center [516, 60] width 1032 height 1063
click at [605, 304] on div at bounding box center [516, 60] width 1032 height 1063
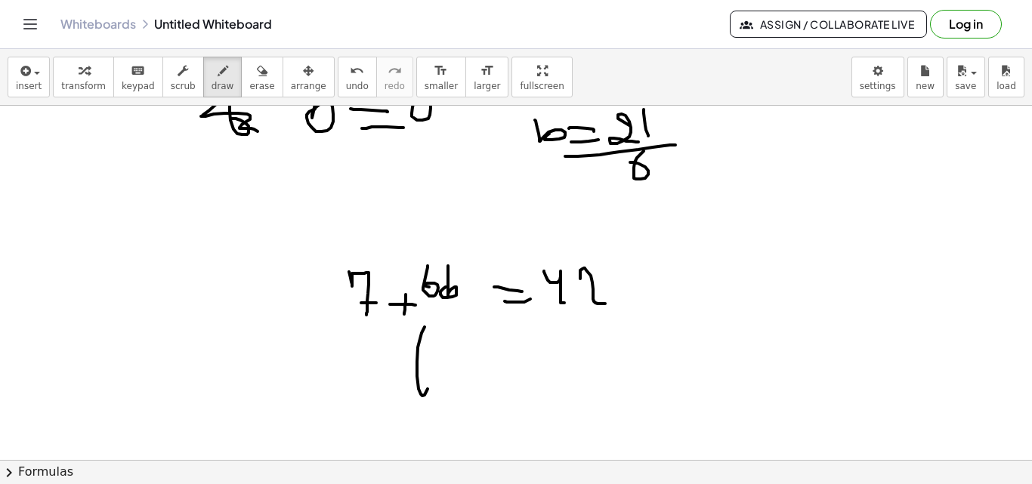
click at [417, 373] on div at bounding box center [516, 60] width 1032 height 1063
click at [439, 367] on div at bounding box center [516, 60] width 1032 height 1063
click at [483, 365] on div at bounding box center [516, 60] width 1032 height 1063
click at [487, 373] on div at bounding box center [516, 60] width 1032 height 1063
click at [517, 366] on div at bounding box center [516, 60] width 1032 height 1063
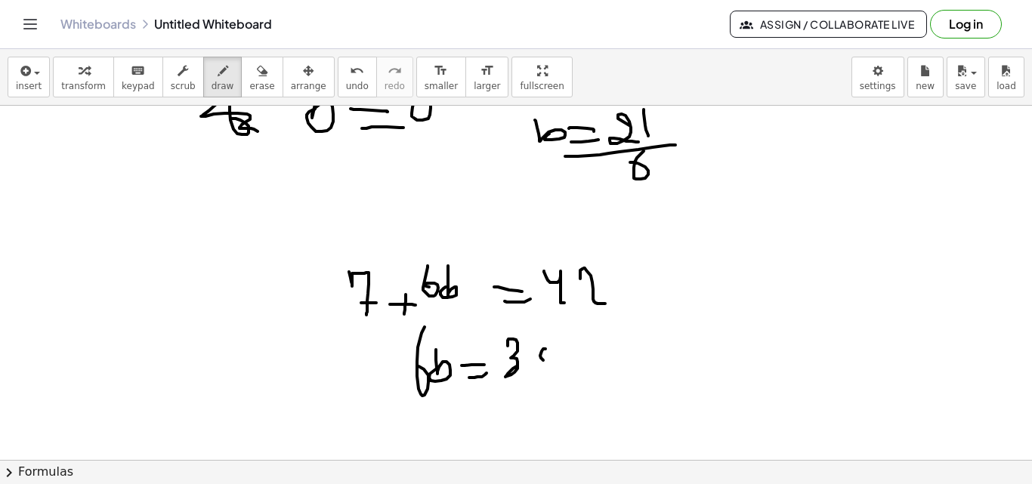
click at [530, 383] on div at bounding box center [516, 60] width 1032 height 1063
click at [442, 412] on div at bounding box center [516, 60] width 1032 height 1063
click at [487, 409] on div at bounding box center [516, 60] width 1032 height 1063
click at [485, 421] on div at bounding box center [516, 60] width 1032 height 1063
click at [512, 425] on div at bounding box center [516, 60] width 1032 height 1063
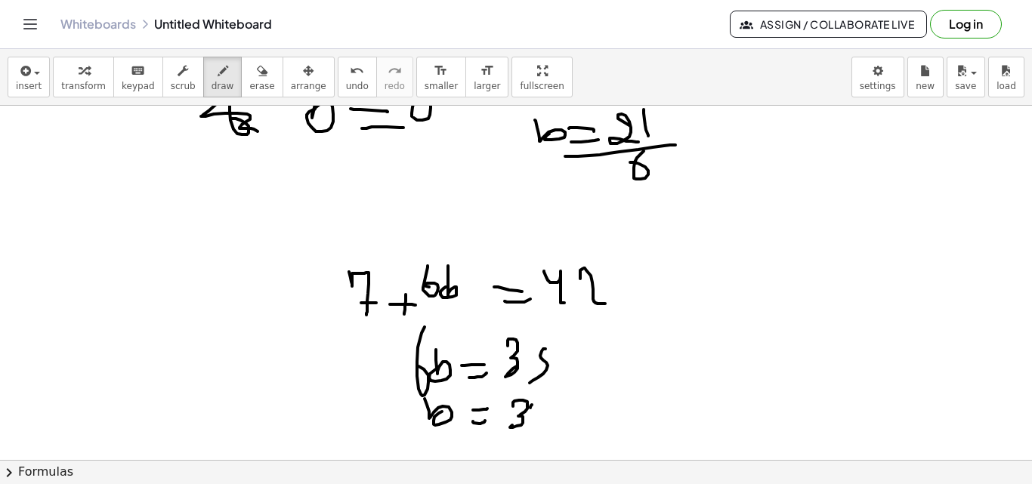
click at [522, 425] on div at bounding box center [516, 60] width 1032 height 1063
click at [561, 429] on div at bounding box center [516, 60] width 1032 height 1063
click at [492, 419] on div at bounding box center [516, 60] width 1032 height 1063
click at [243, 92] on button "erase" at bounding box center [262, 77] width 42 height 41
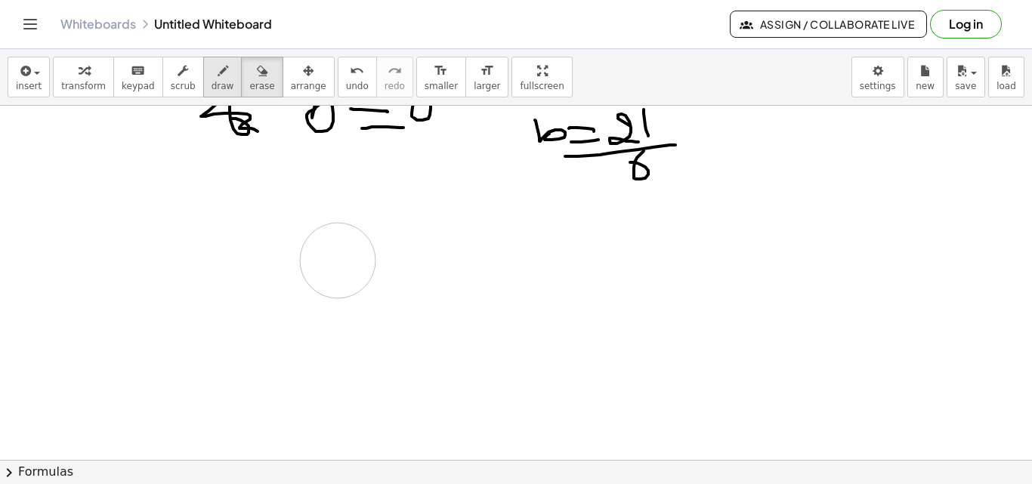
click at [353, 267] on div at bounding box center [516, 60] width 1032 height 1063
click at [212, 74] on div "button" at bounding box center [223, 70] width 23 height 18
click at [443, 306] on div at bounding box center [516, 60] width 1032 height 1063
click at [462, 282] on div at bounding box center [516, 60] width 1032 height 1063
click at [487, 292] on div at bounding box center [516, 60] width 1032 height 1063
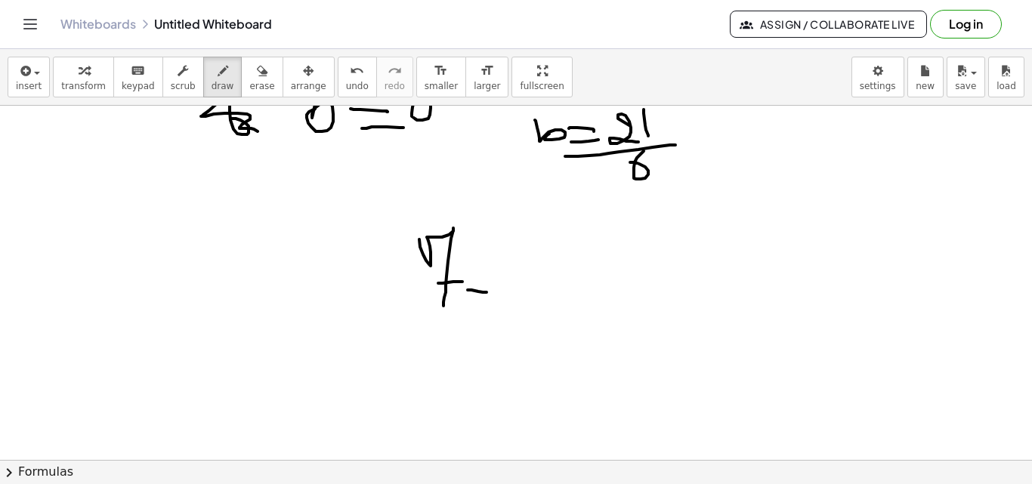
click at [478, 304] on div at bounding box center [516, 60] width 1032 height 1063
click at [505, 289] on div at bounding box center [516, 60] width 1032 height 1063
click at [534, 276] on div at bounding box center [516, 60] width 1032 height 1063
click at [592, 268] on div at bounding box center [516, 60] width 1032 height 1063
click at [597, 277] on div at bounding box center [516, 60] width 1032 height 1063
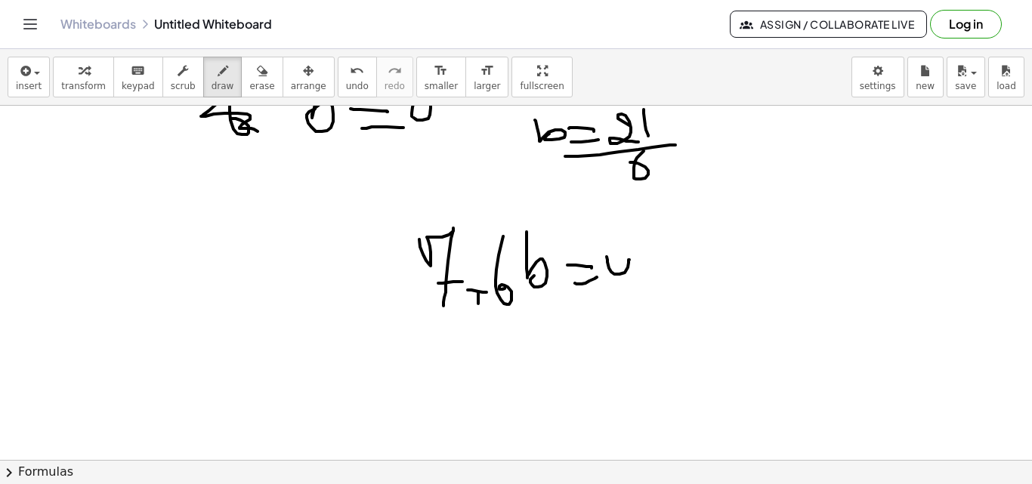
click at [637, 289] on div at bounding box center [516, 60] width 1032 height 1063
click at [660, 292] on div at bounding box center [516, 60] width 1032 height 1063
click at [508, 361] on div at bounding box center [516, 60] width 1032 height 1063
click at [557, 363] on div at bounding box center [516, 60] width 1032 height 1063
click at [613, 347] on div at bounding box center [516, 60] width 1032 height 1063
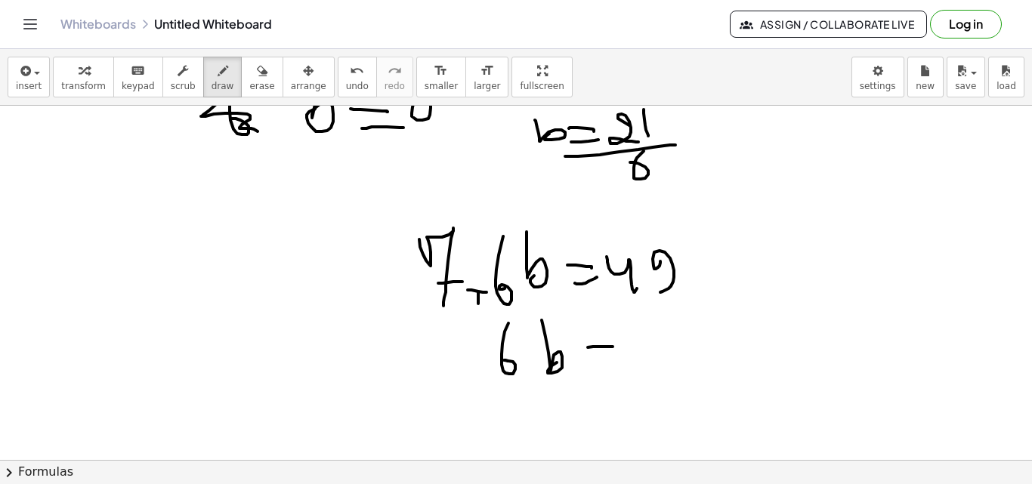
click at [620, 352] on div at bounding box center [516, 60] width 1032 height 1063
click at [648, 360] on div at bounding box center [516, 60] width 1032 height 1063
click at [698, 357] on div at bounding box center [516, 60] width 1032 height 1063
click at [597, 431] on div at bounding box center [516, 60] width 1032 height 1063
click at [650, 409] on div at bounding box center [516, 60] width 1032 height 1063
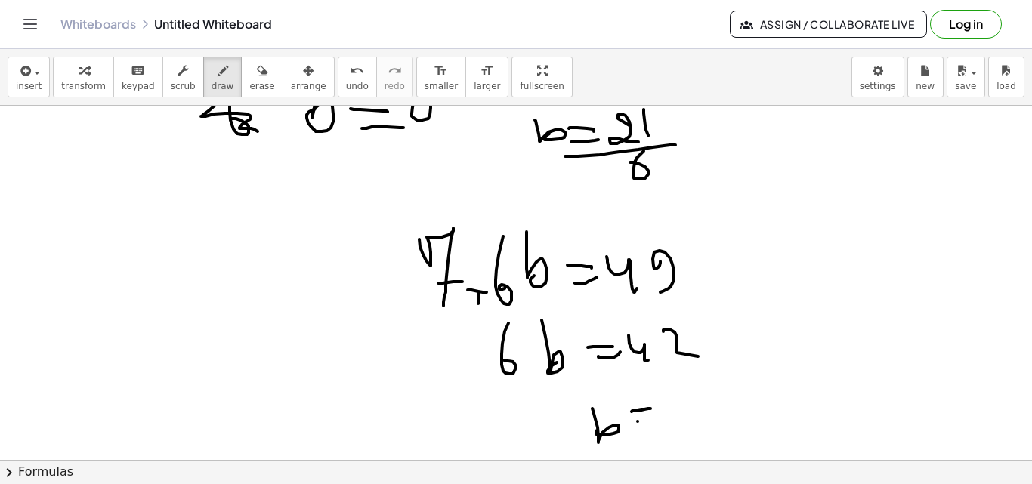
click at [651, 419] on div at bounding box center [516, 60] width 1032 height 1063
click at [682, 420] on div at bounding box center [516, 60] width 1032 height 1063
click at [685, 401] on div at bounding box center [516, 60] width 1032 height 1063
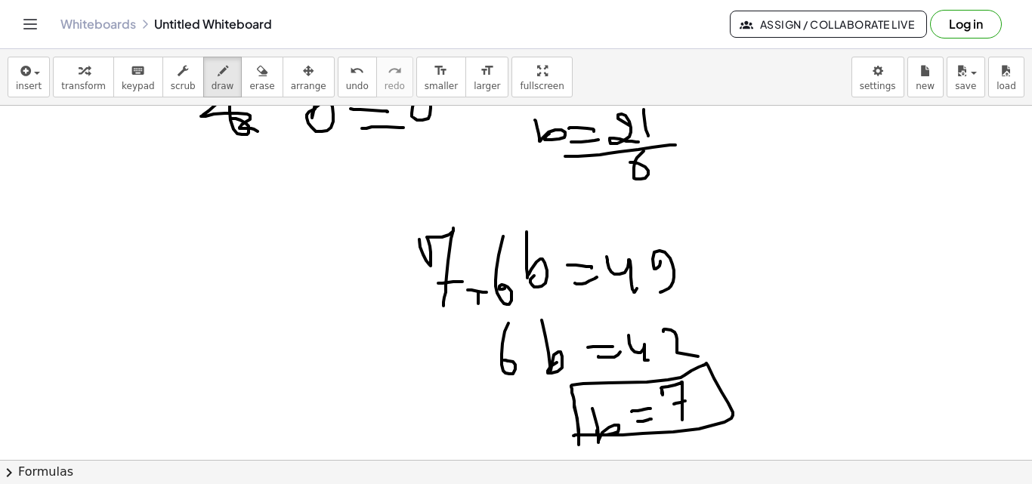
click at [573, 436] on div at bounding box center [516, 60] width 1032 height 1063
click at [780, 397] on div at bounding box center [516, 60] width 1032 height 1063
click at [809, 349] on div at bounding box center [516, 60] width 1032 height 1063
click at [851, 332] on div at bounding box center [516, 60] width 1032 height 1063
click at [848, 344] on div at bounding box center [516, 60] width 1032 height 1063
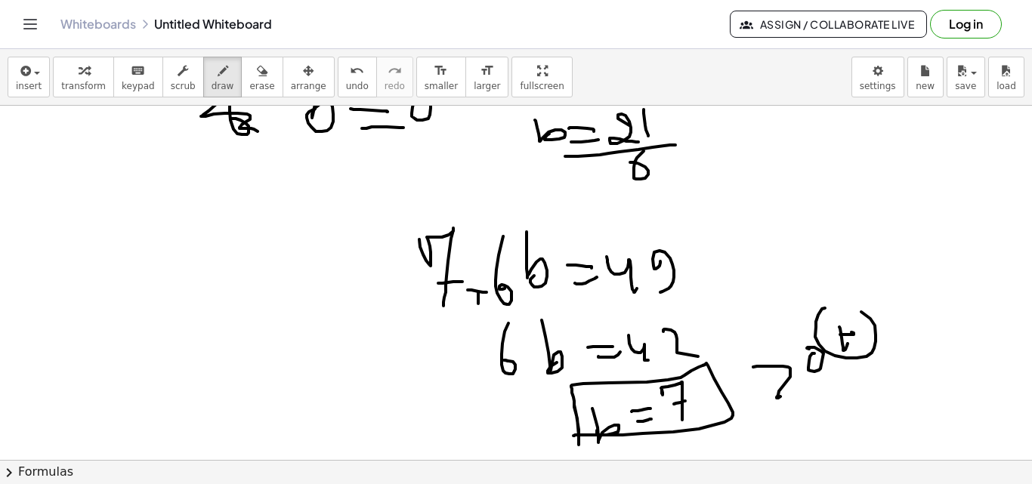
click at [830, 301] on div at bounding box center [516, 60] width 1032 height 1063
